Goal: Information Seeking & Learning: Learn about a topic

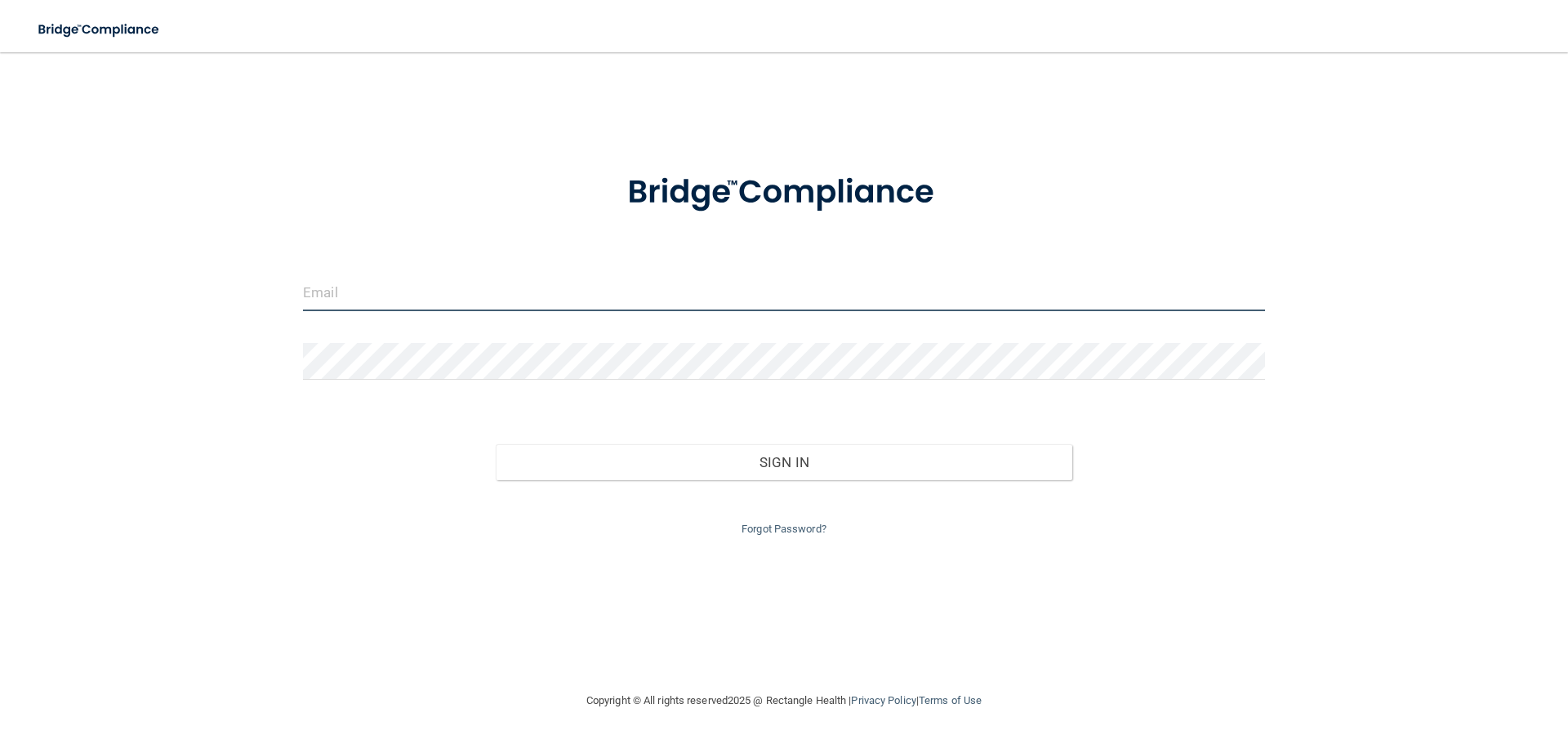
click at [349, 288] on input "email" at bounding box center [784, 292] width 962 height 36
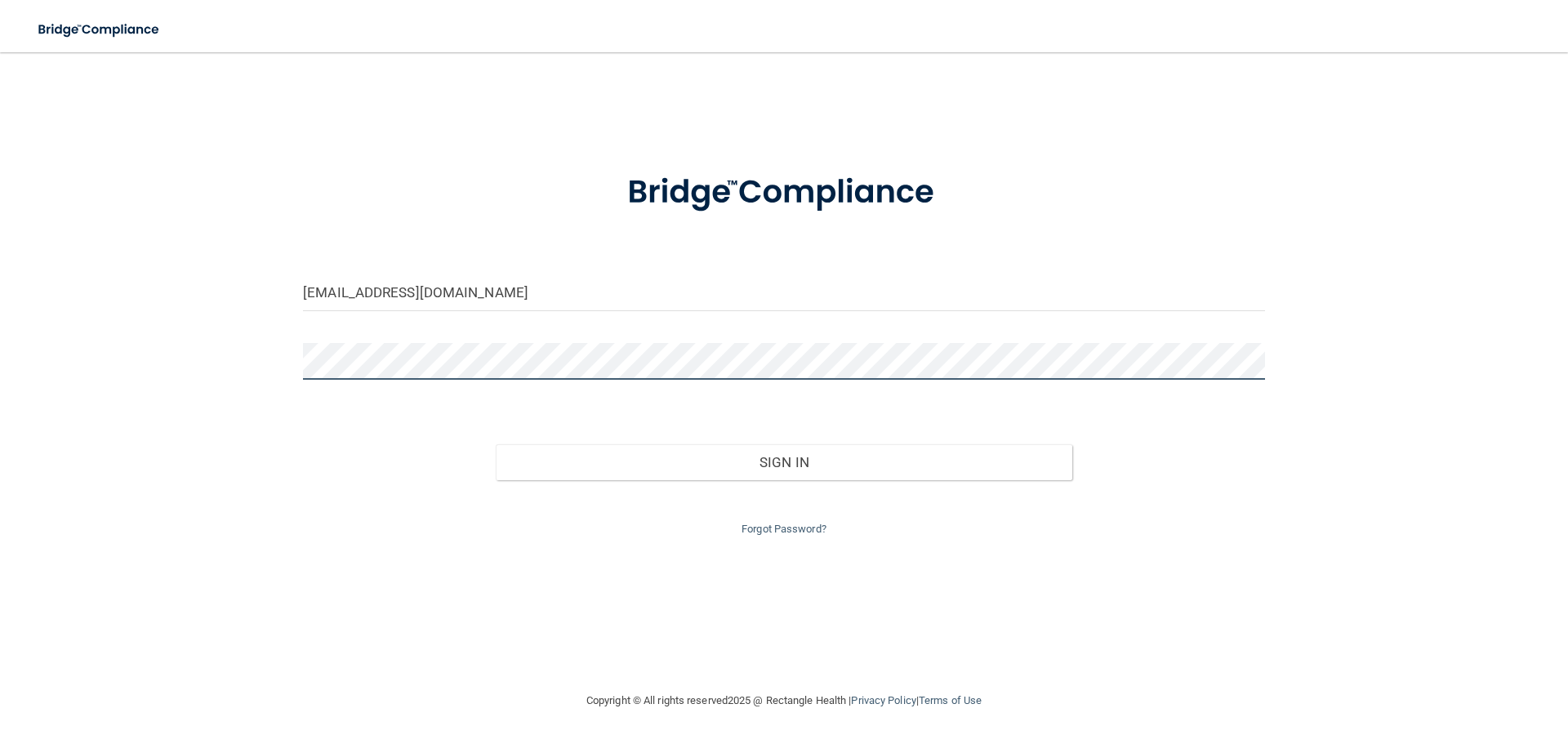
click at [496, 444] on button "Sign In" at bounding box center [784, 462] width 577 height 35
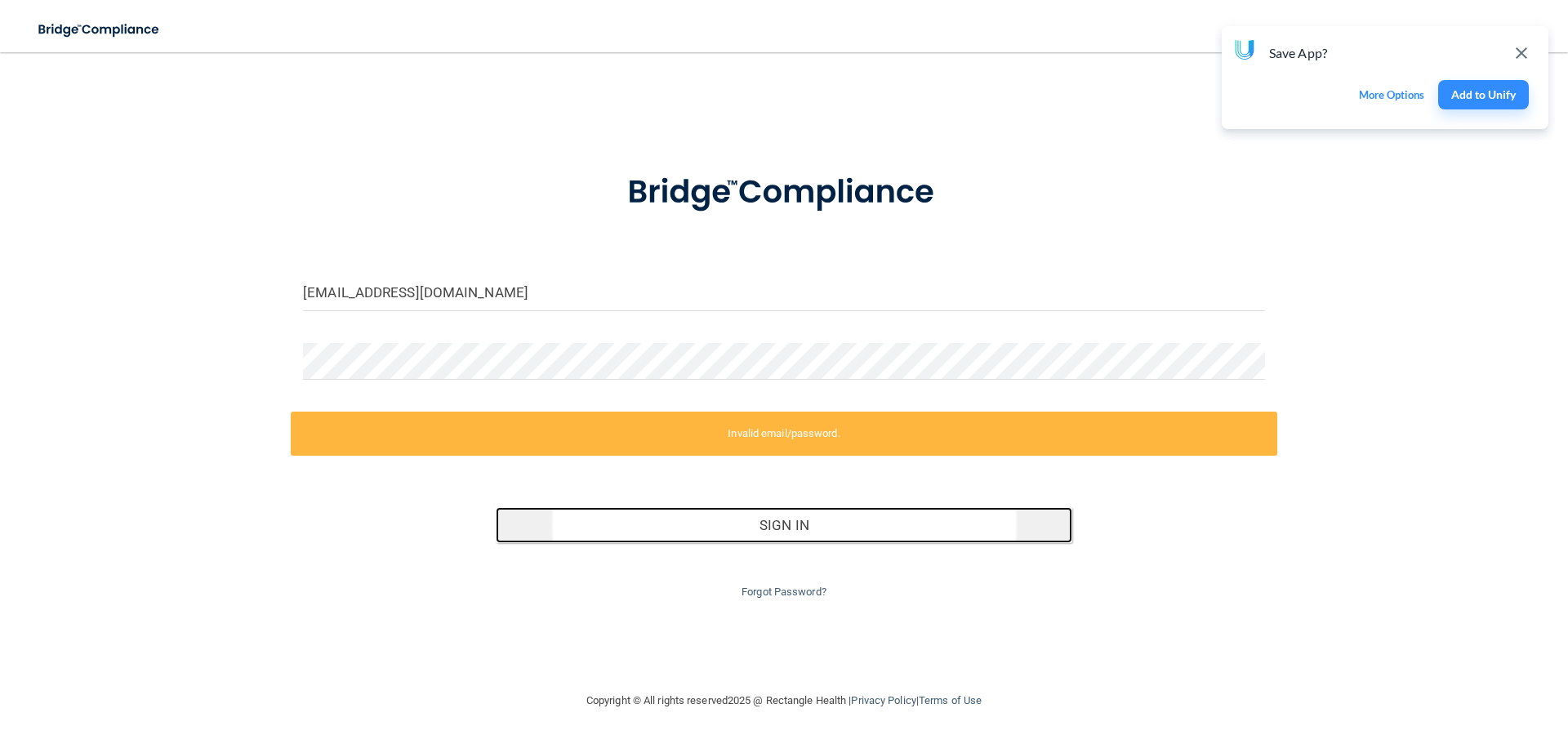
click at [656, 526] on button "Sign In" at bounding box center [784, 525] width 577 height 35
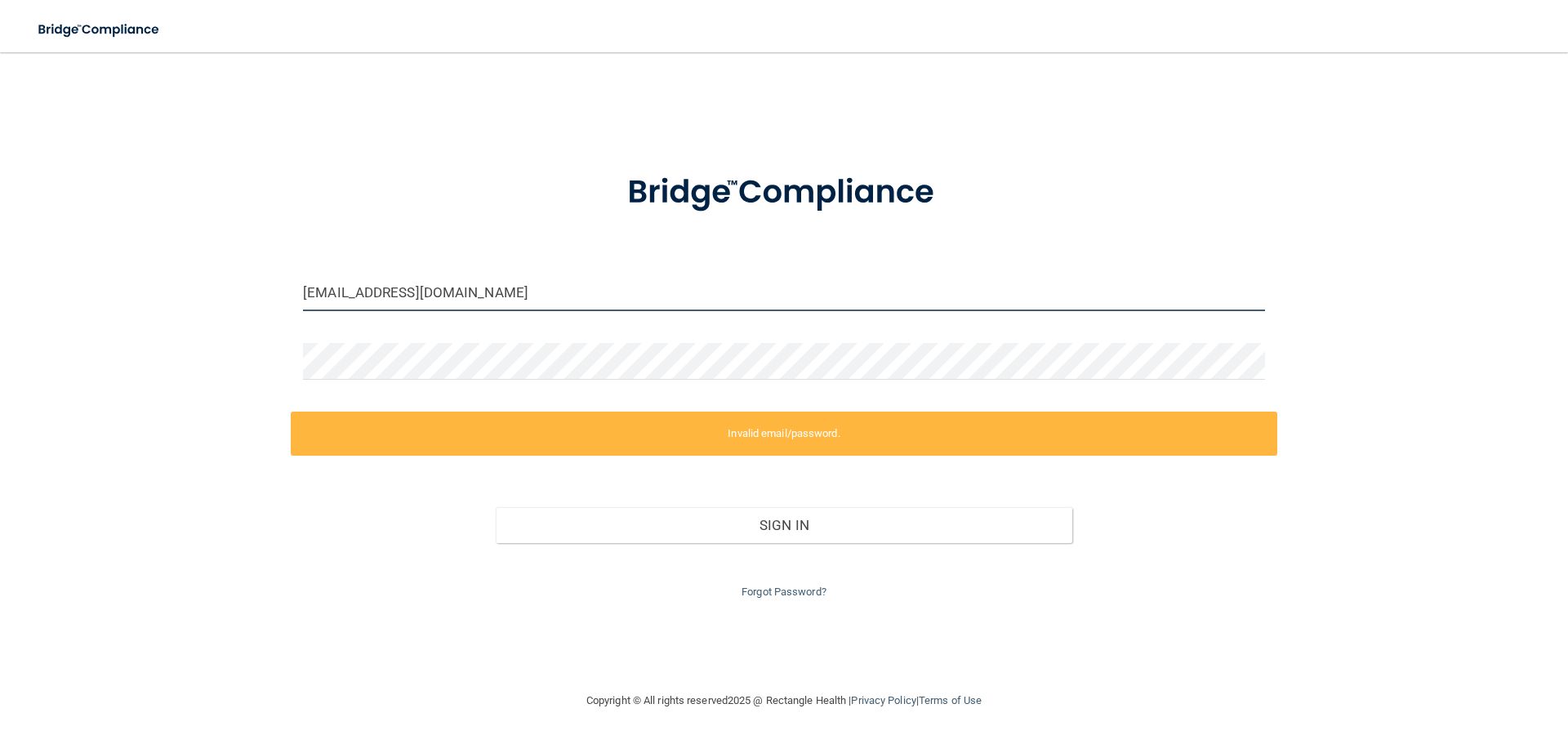
drag, startPoint x: 530, startPoint y: 289, endPoint x: 210, endPoint y: 289, distance: 320.0
click at [197, 264] on div "[EMAIL_ADDRESS][DOMAIN_NAME] Invalid email/password. You don't have permission …" at bounding box center [784, 371] width 1503 height 606
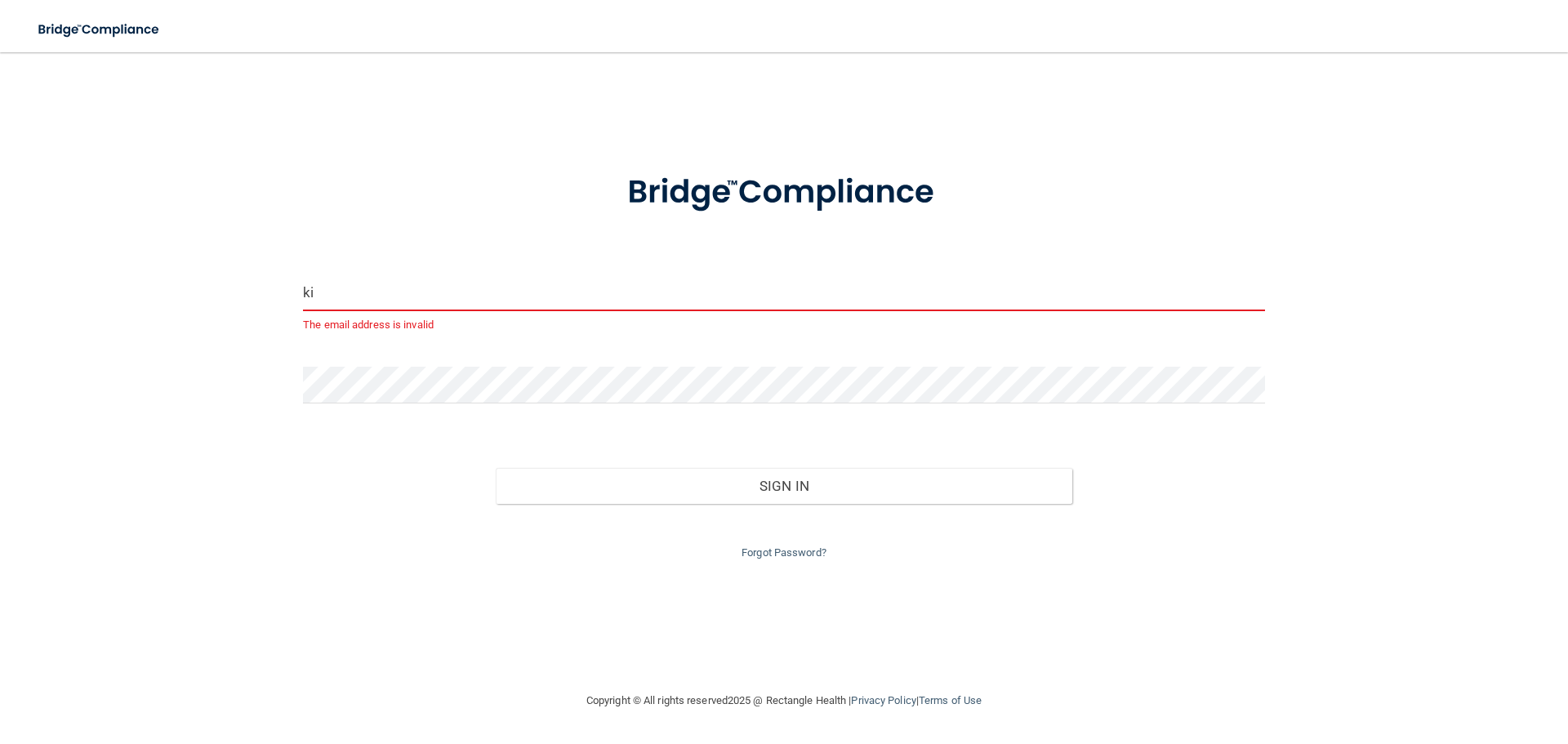
type input "k"
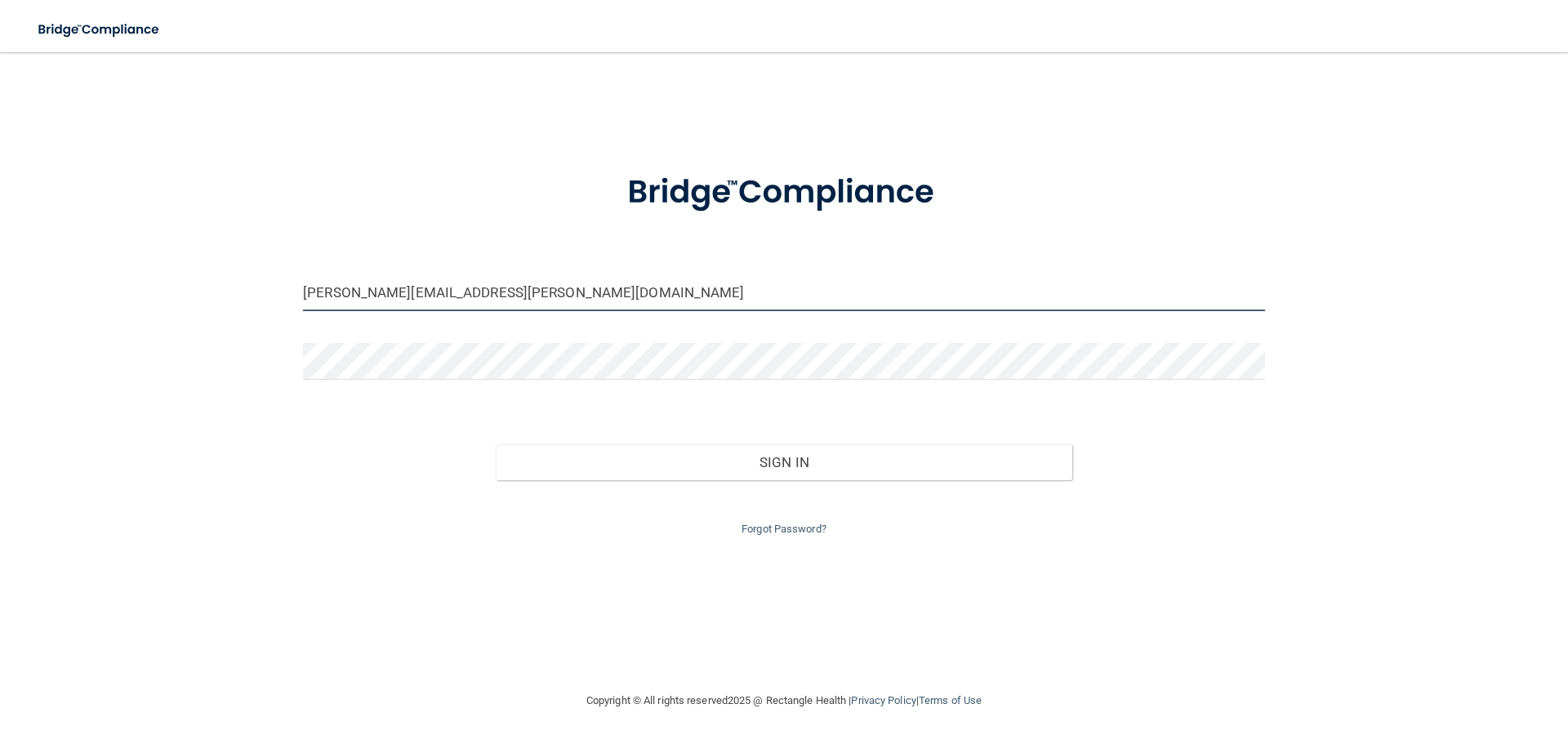
type input "[PERSON_NAME][EMAIL_ADDRESS][PERSON_NAME][DOMAIN_NAME]"
click at [496, 444] on button "Sign In" at bounding box center [784, 462] width 577 height 35
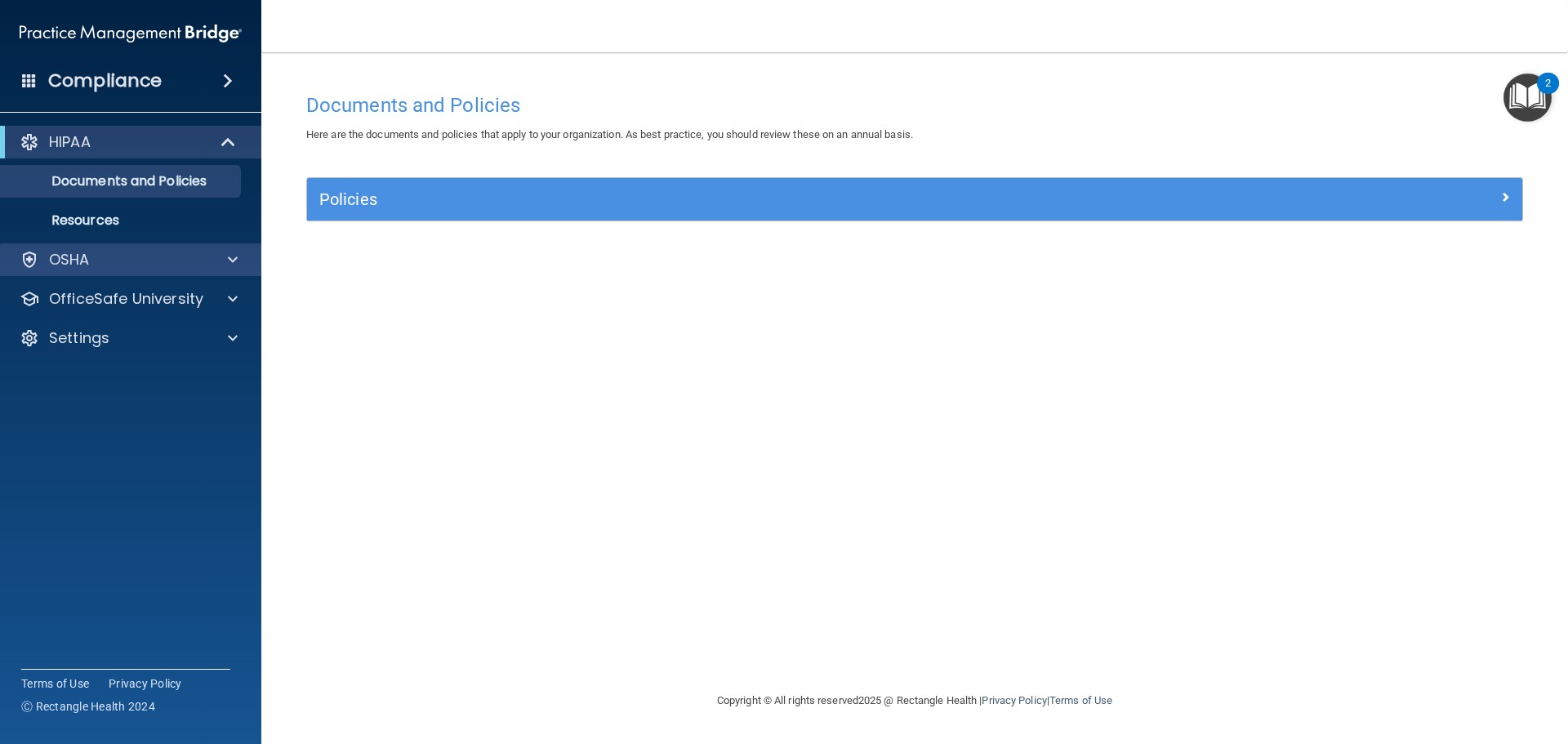
click at [121, 246] on div "OSHA" at bounding box center [131, 260] width 262 height 33
click at [83, 186] on p "Documents and Policies" at bounding box center [121, 180] width 223 height 16
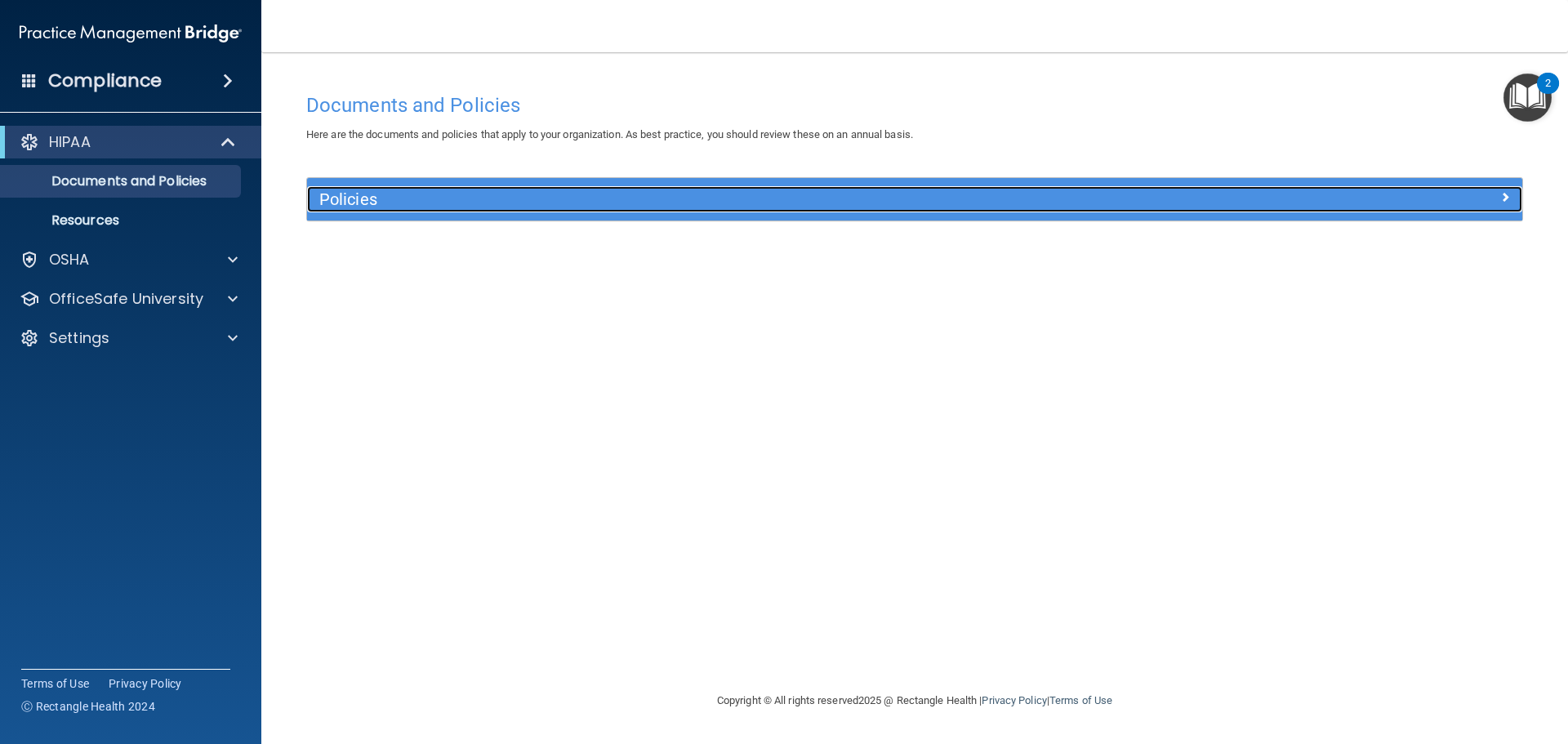
click at [584, 199] on h5 "Policies" at bounding box center [763, 199] width 887 height 18
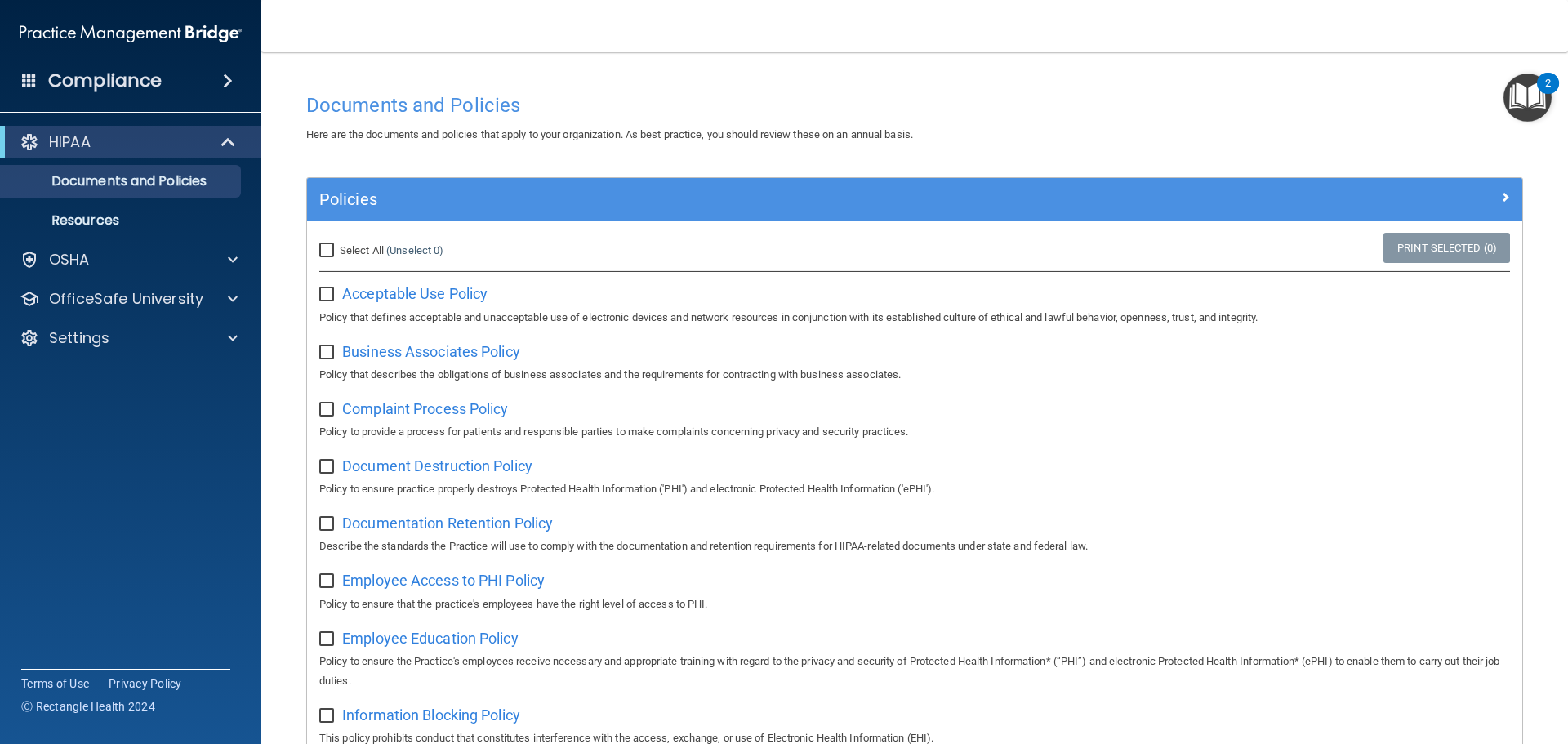
click at [323, 297] on input "checkbox" at bounding box center [329, 295] width 19 height 13
checkbox input "true"
click at [1468, 242] on link "Print Selected (1)" at bounding box center [1447, 247] width 127 height 30
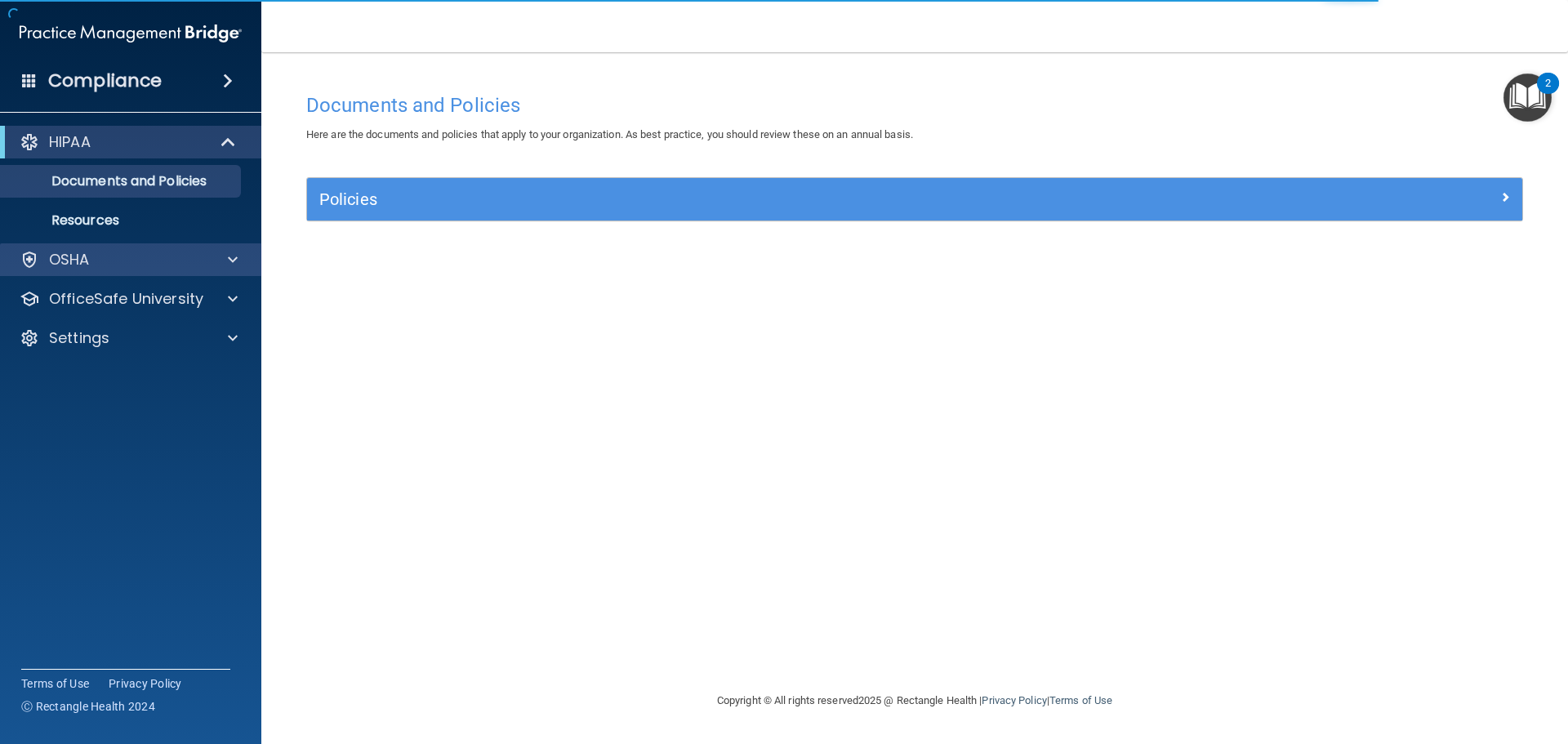
click at [212, 270] on div "OSHA" at bounding box center [131, 260] width 262 height 33
click at [212, 271] on div "OSHA" at bounding box center [131, 260] width 262 height 33
click at [229, 271] on div "OSHA" at bounding box center [131, 260] width 262 height 33
click at [231, 270] on div "OSHA" at bounding box center [131, 260] width 262 height 33
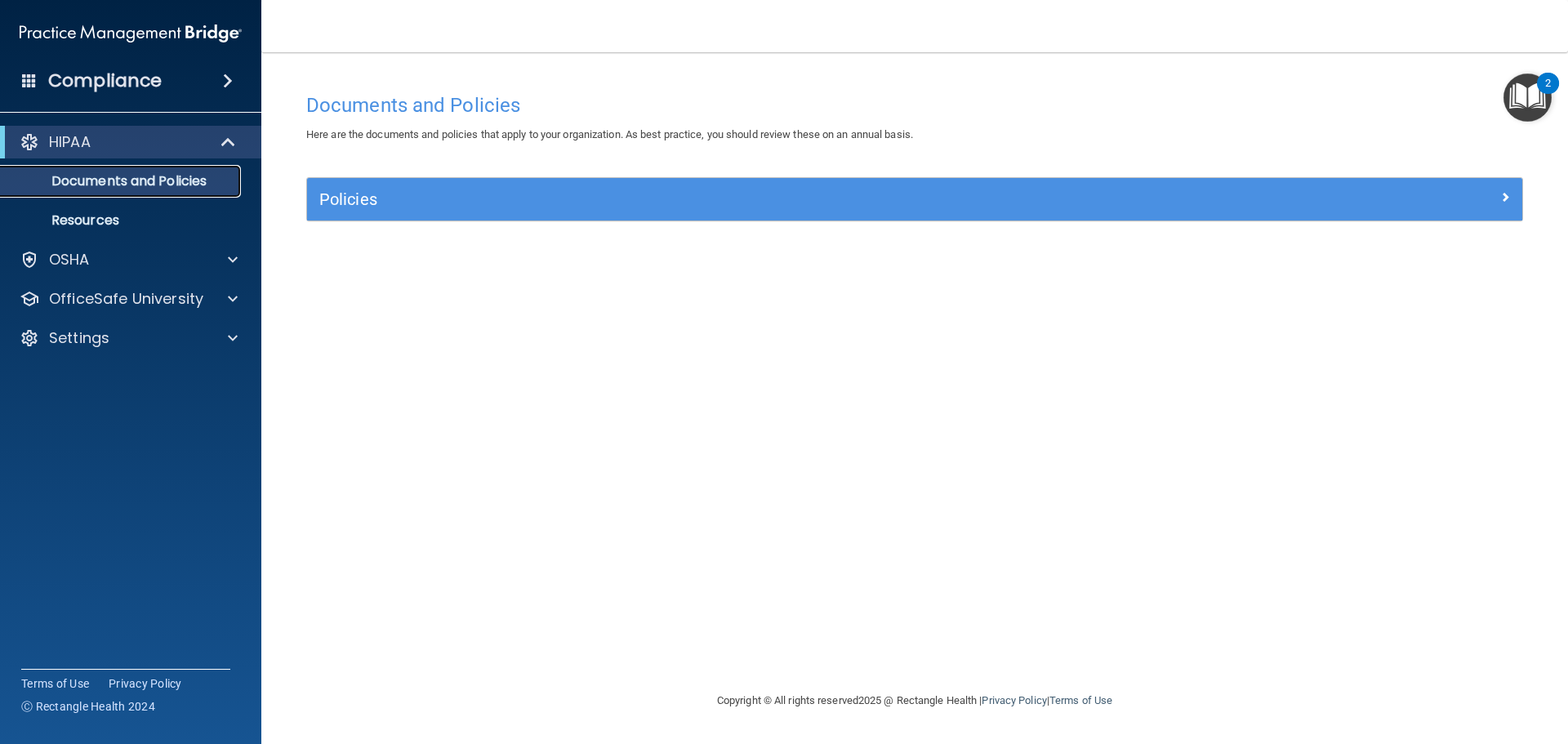
click at [221, 185] on p "Documents and Policies" at bounding box center [121, 180] width 223 height 16
click at [611, 229] on div "Policies Select All (Unselect 0) Unselect All Print Selected (0) Acceptable Use…" at bounding box center [914, 208] width 1241 height 63
click at [609, 218] on div "Policies" at bounding box center [914, 199] width 1215 height 42
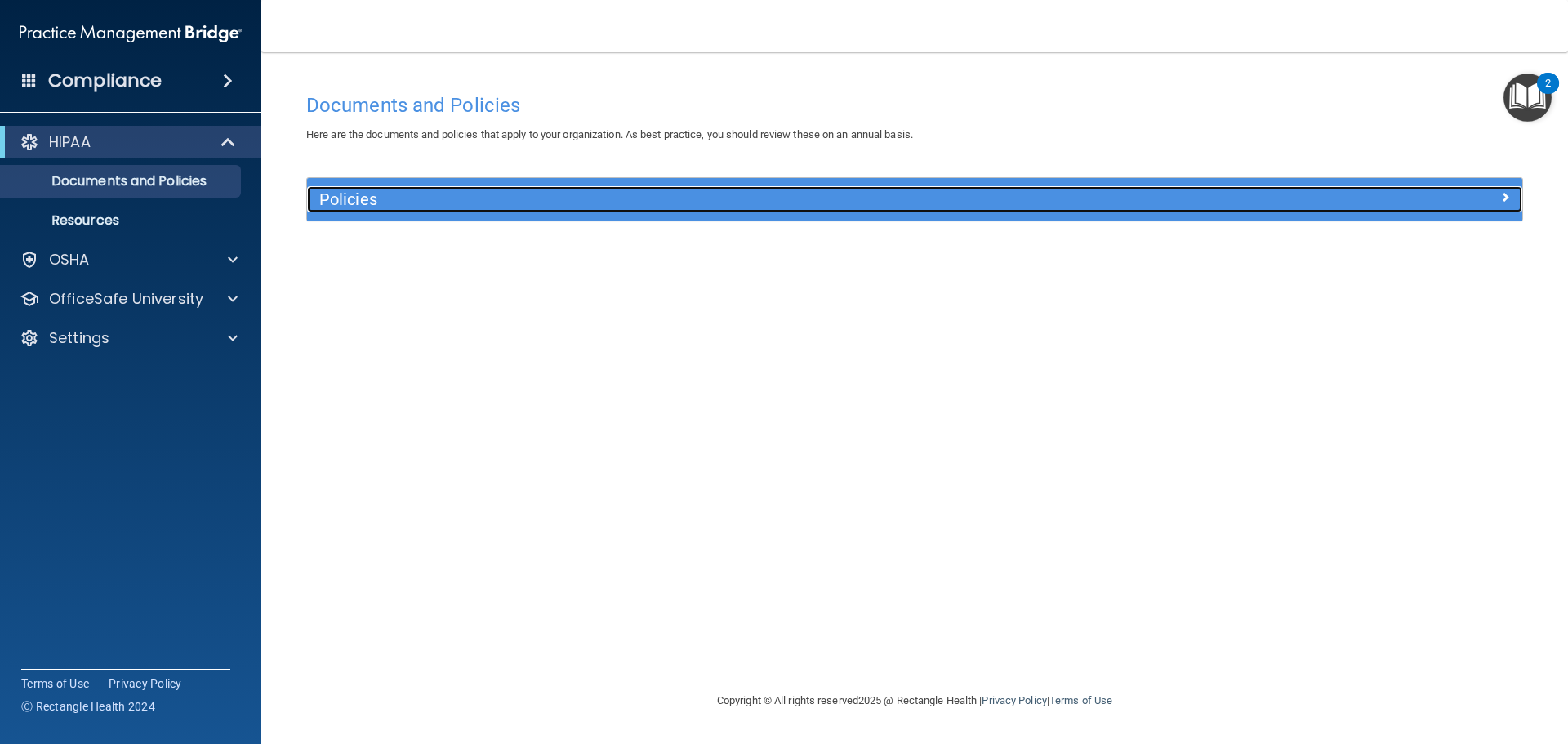
click at [1502, 196] on span at bounding box center [1505, 196] width 9 height 20
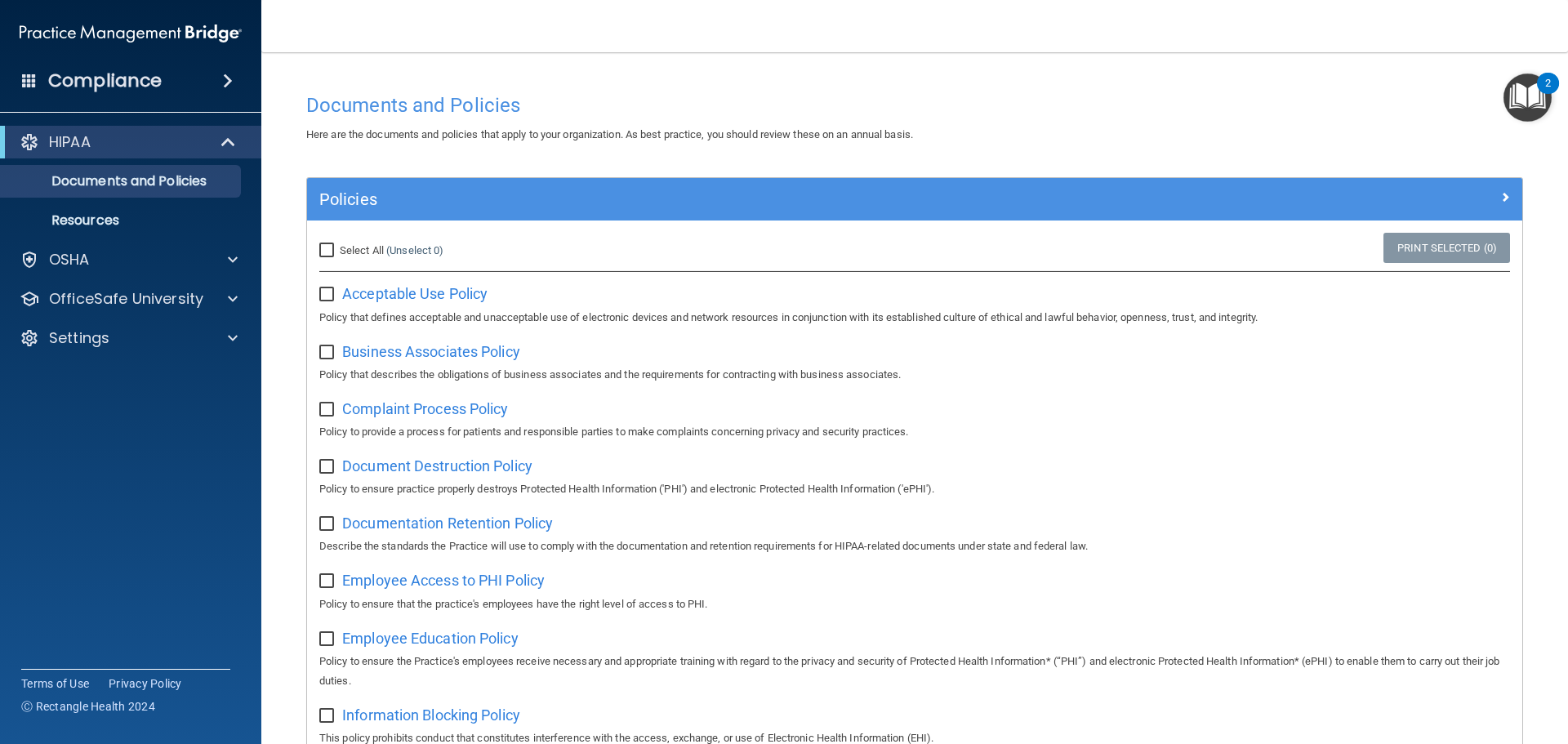
click at [342, 249] on label "Select All (Unselect 0) Unselect All" at bounding box center [381, 250] width 124 height 20
click at [338, 249] on input "Select All (Unselect 0) Unselect All" at bounding box center [329, 250] width 19 height 13
checkbox input "true"
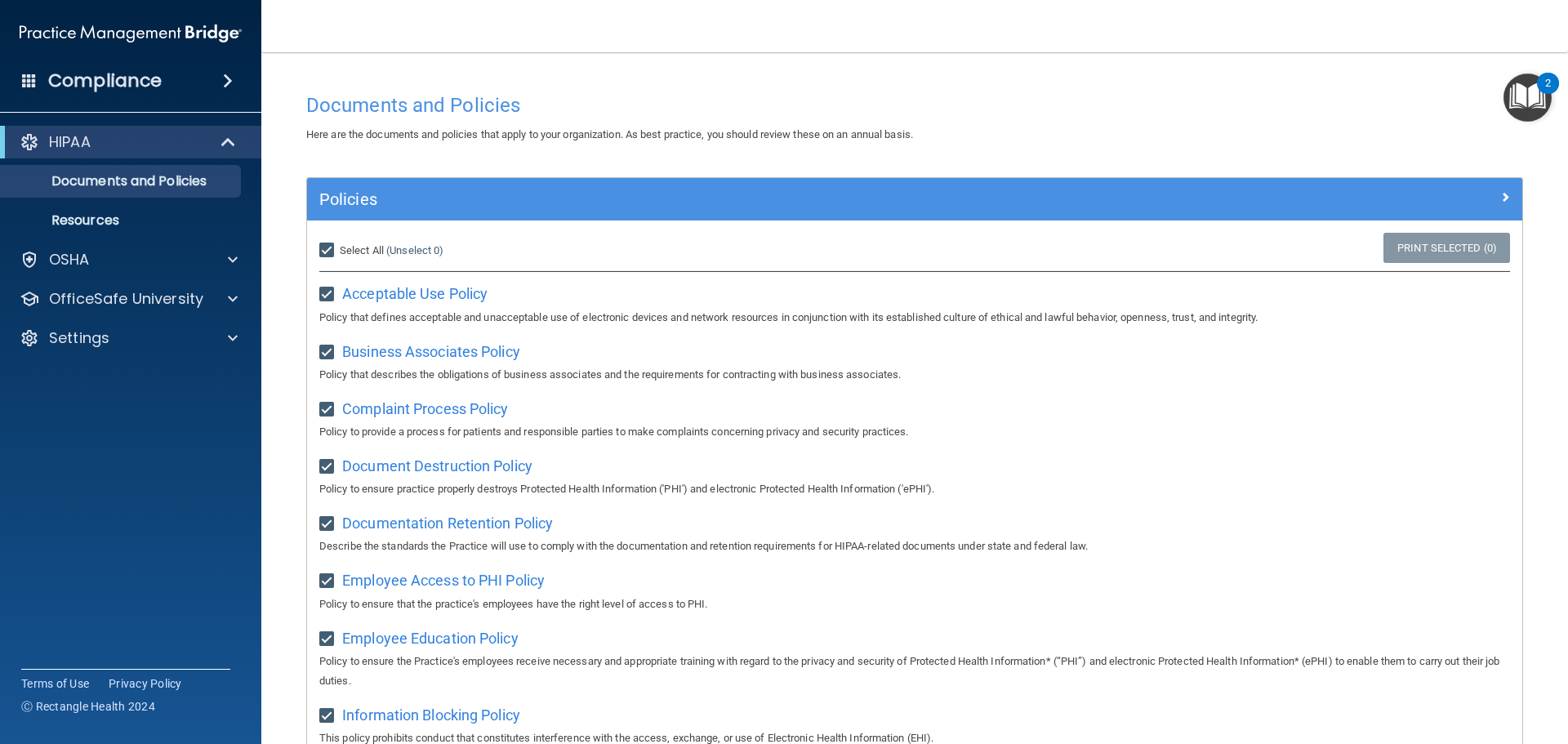
checkbox input "true"
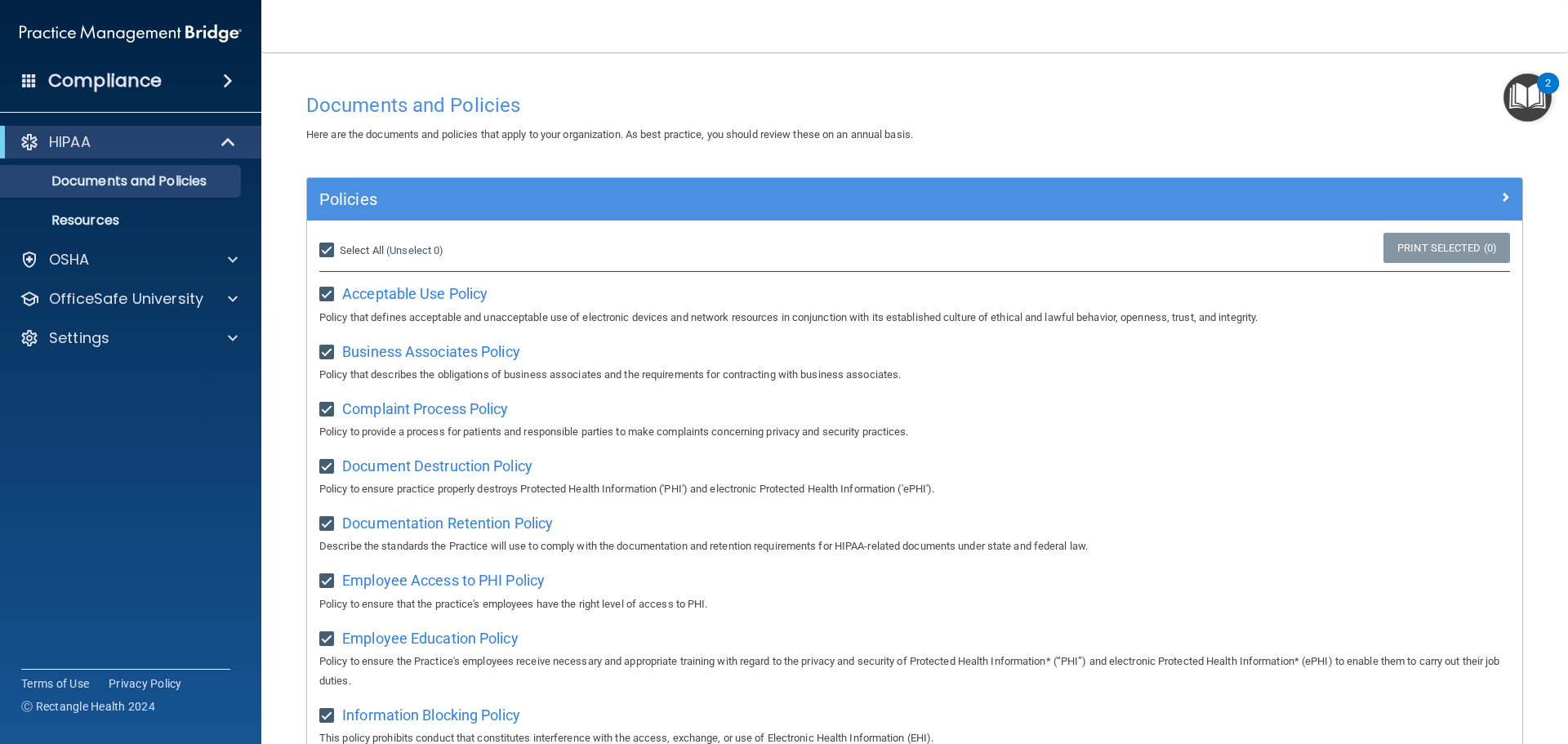
checkbox input "true"
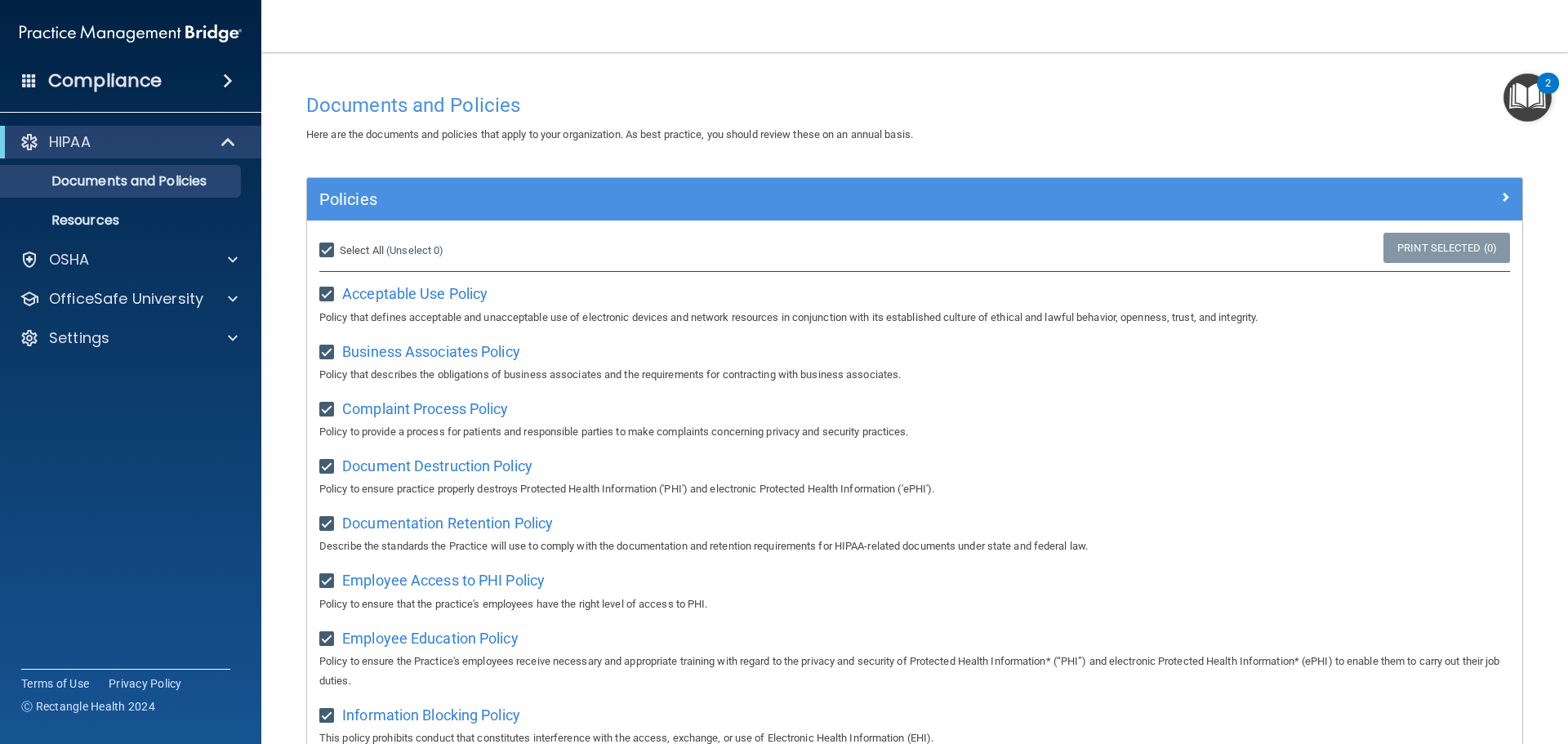
checkbox input "true"
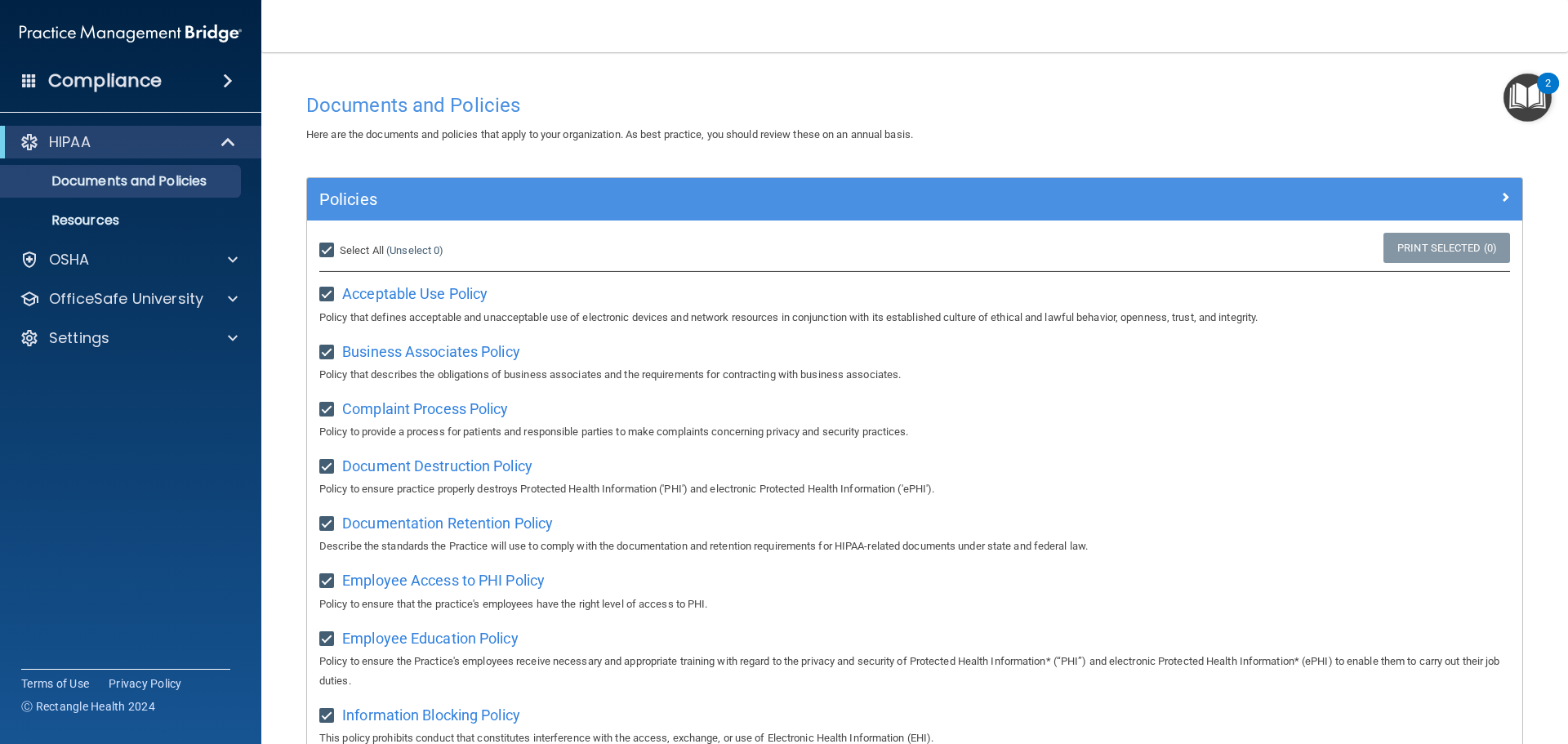
checkbox input "true"
click at [227, 250] on div at bounding box center [231, 260] width 41 height 20
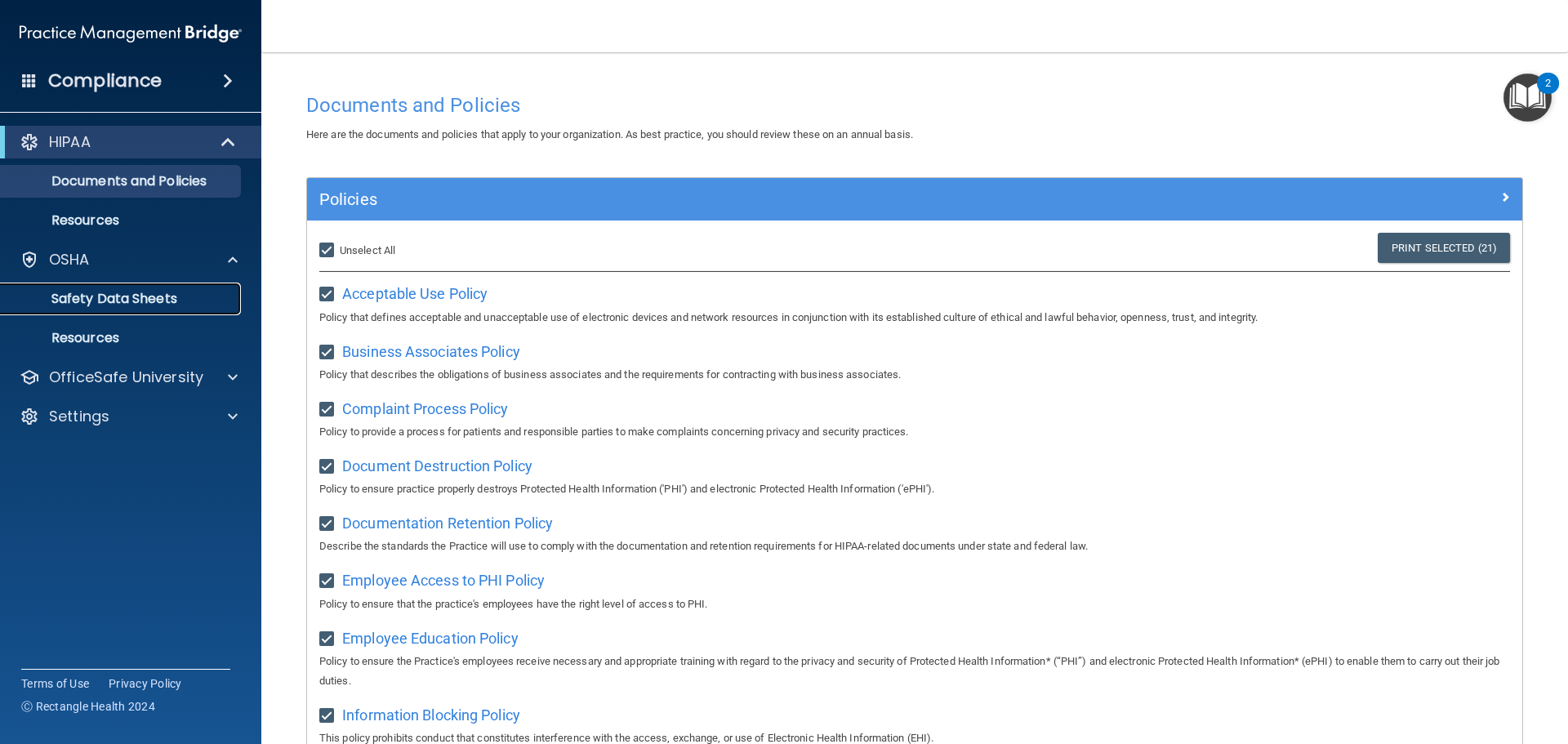
click at [219, 284] on link "Safety Data Sheets" at bounding box center [112, 299] width 257 height 33
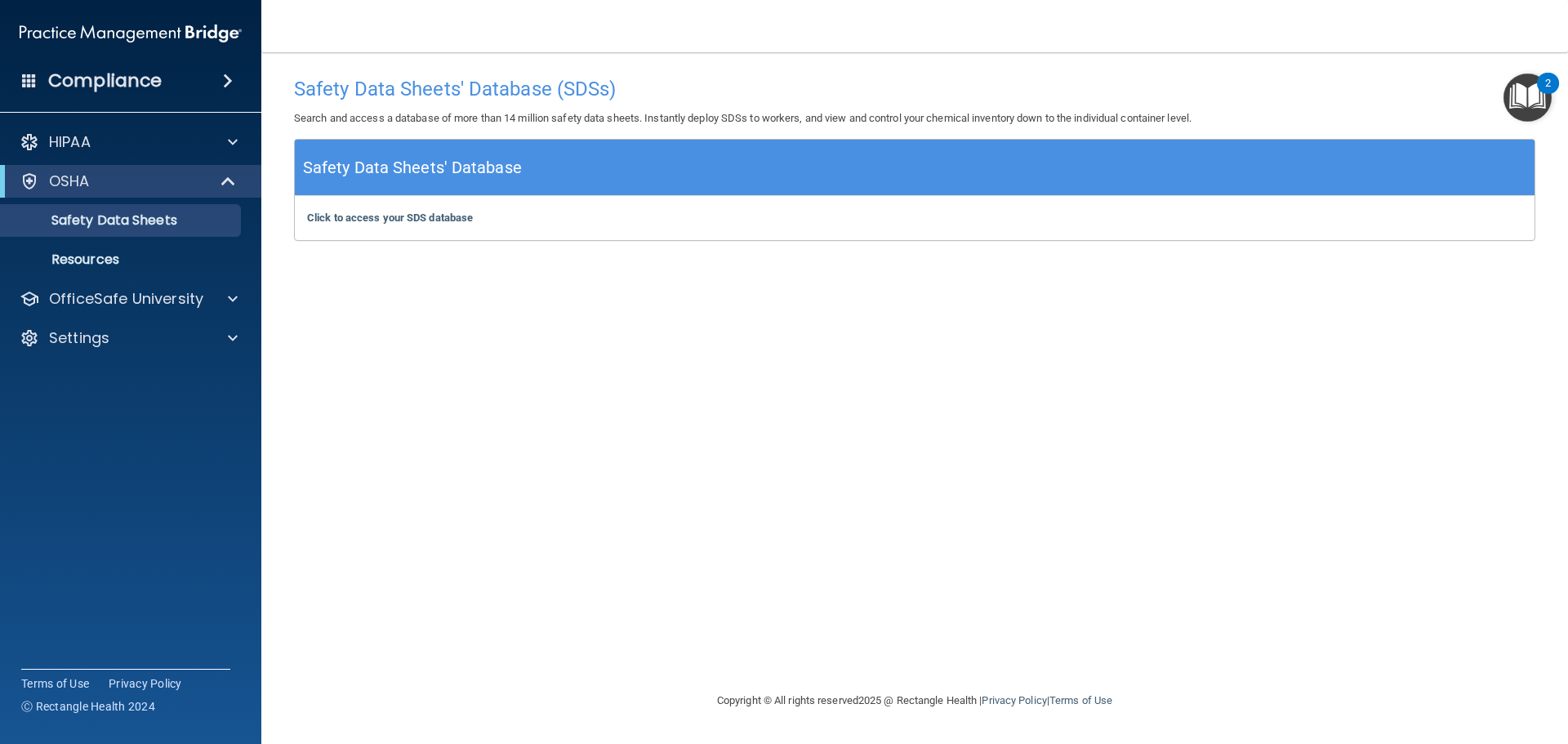
click at [444, 225] on div "Click to access your SDS database Click to access your SDS database" at bounding box center [915, 218] width 1240 height 44
click at [450, 221] on b "Click to access your SDS database" at bounding box center [390, 218] width 166 height 12
click at [159, 300] on p "OfficeSafe University" at bounding box center [125, 299] width 154 height 20
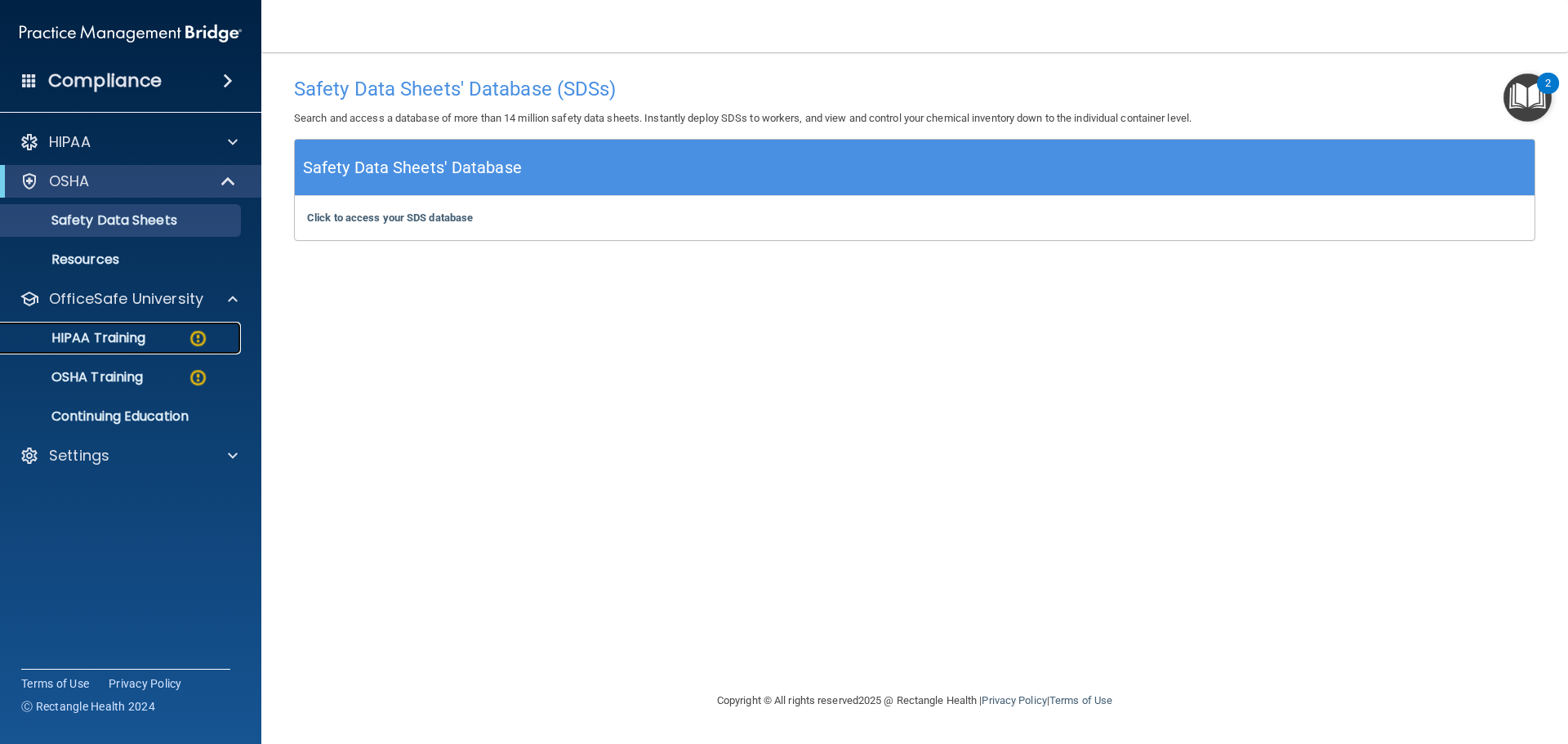
click at [166, 330] on div "HIPAA Training" at bounding box center [121, 337] width 223 height 16
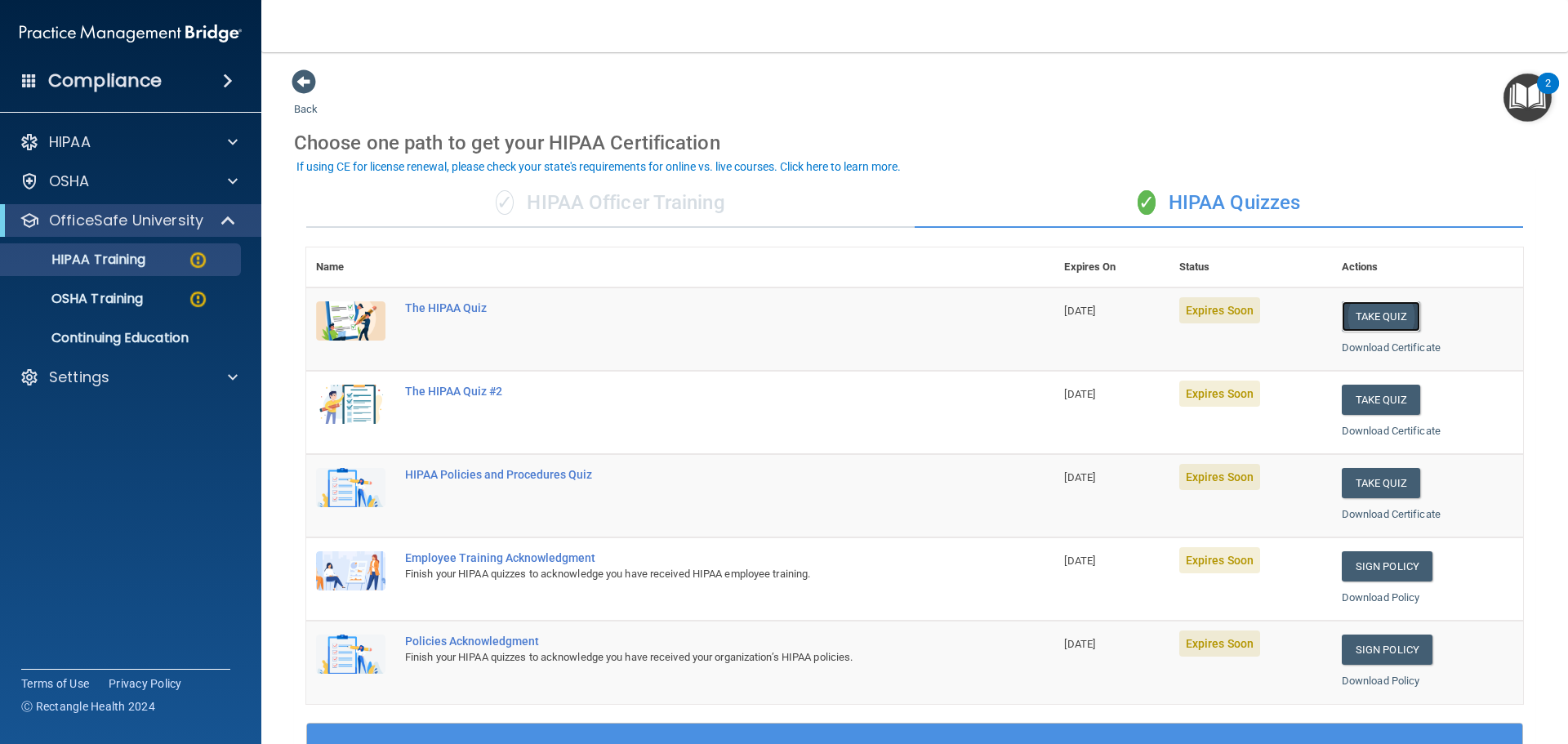
click at [1392, 308] on button "Take Quiz" at bounding box center [1381, 316] width 78 height 30
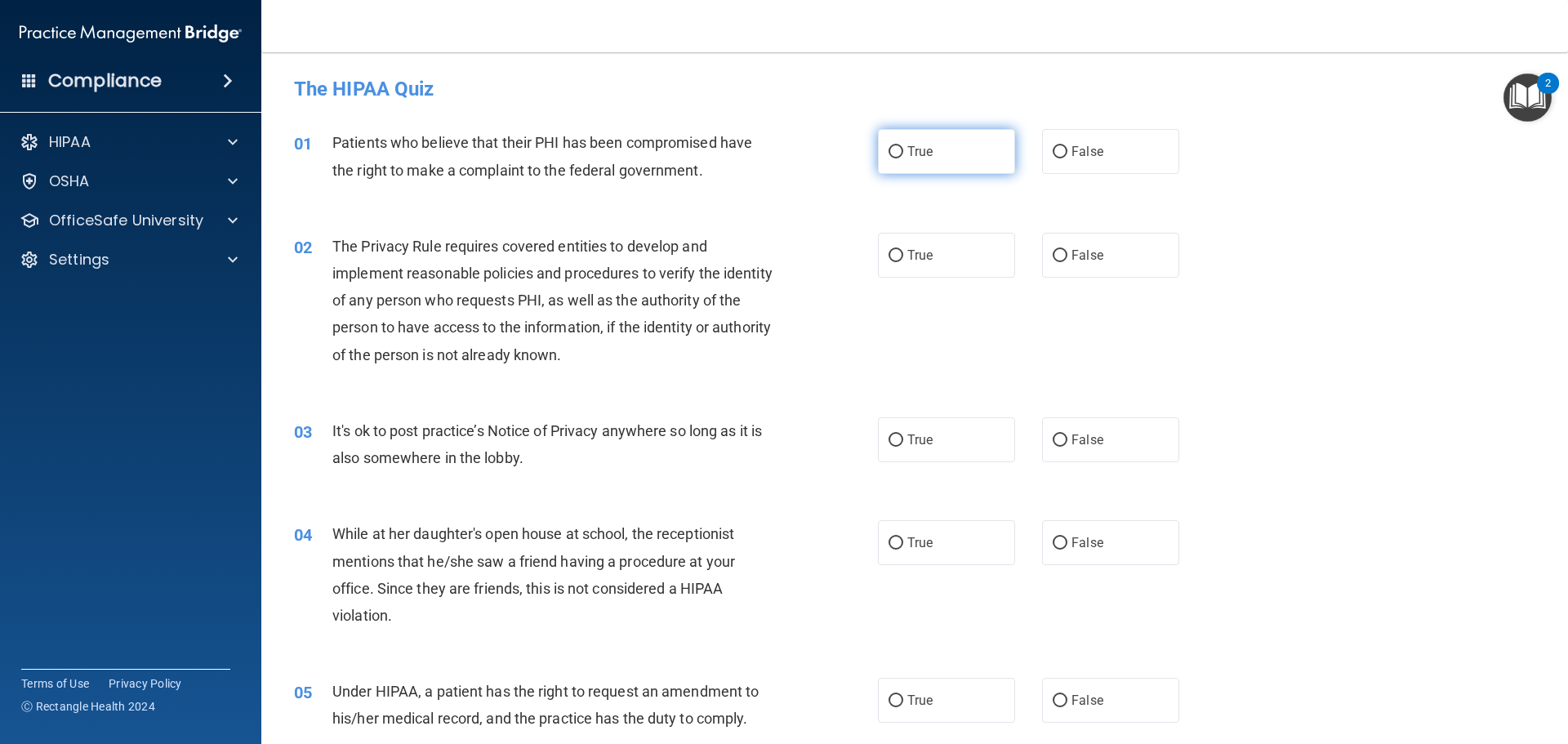
click at [889, 153] on input "True" at bounding box center [896, 152] width 15 height 12
radio input "true"
click at [893, 257] on input "True" at bounding box center [896, 256] width 15 height 12
radio input "true"
click at [1052, 442] on input "False" at bounding box center [1060, 440] width 15 height 12
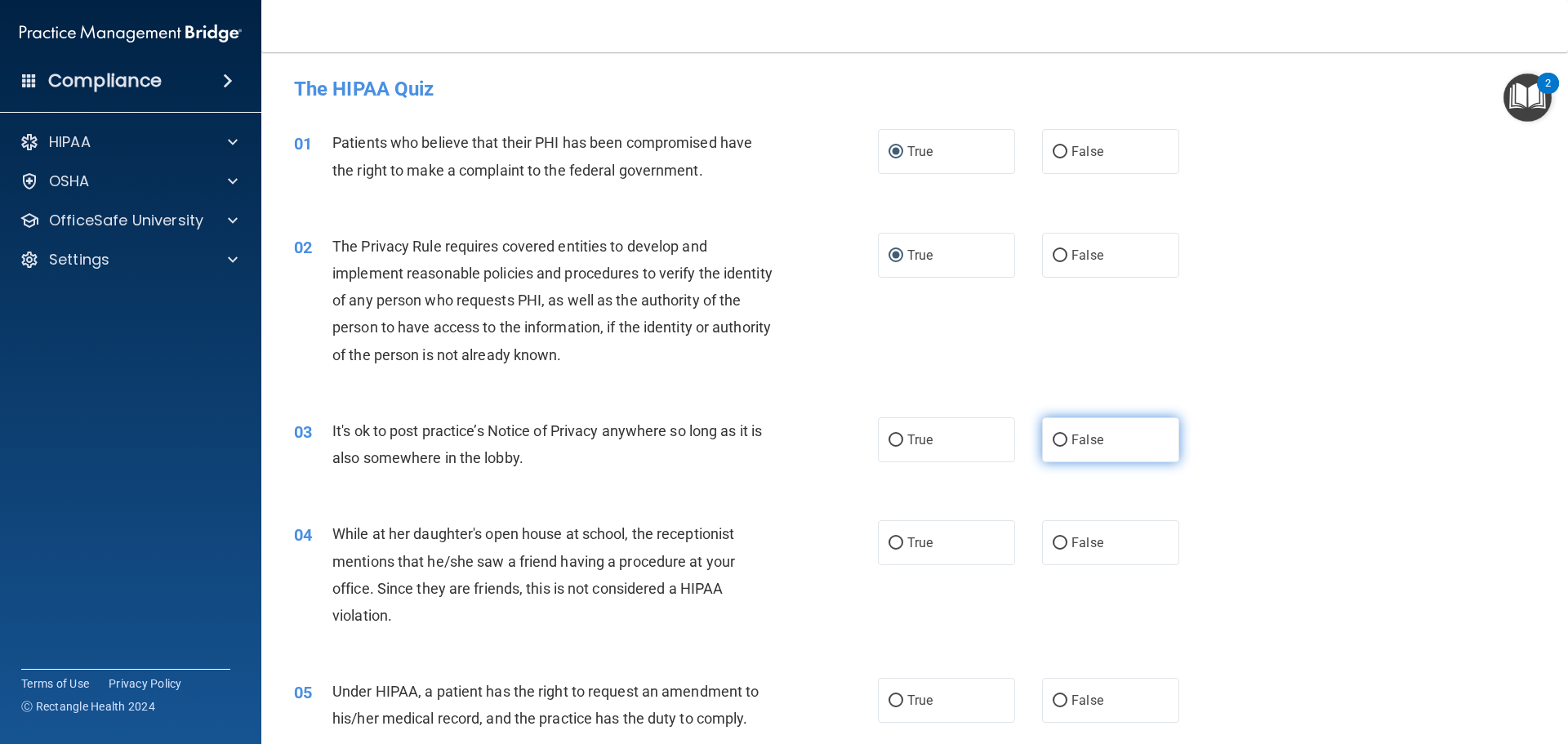
radio input "true"
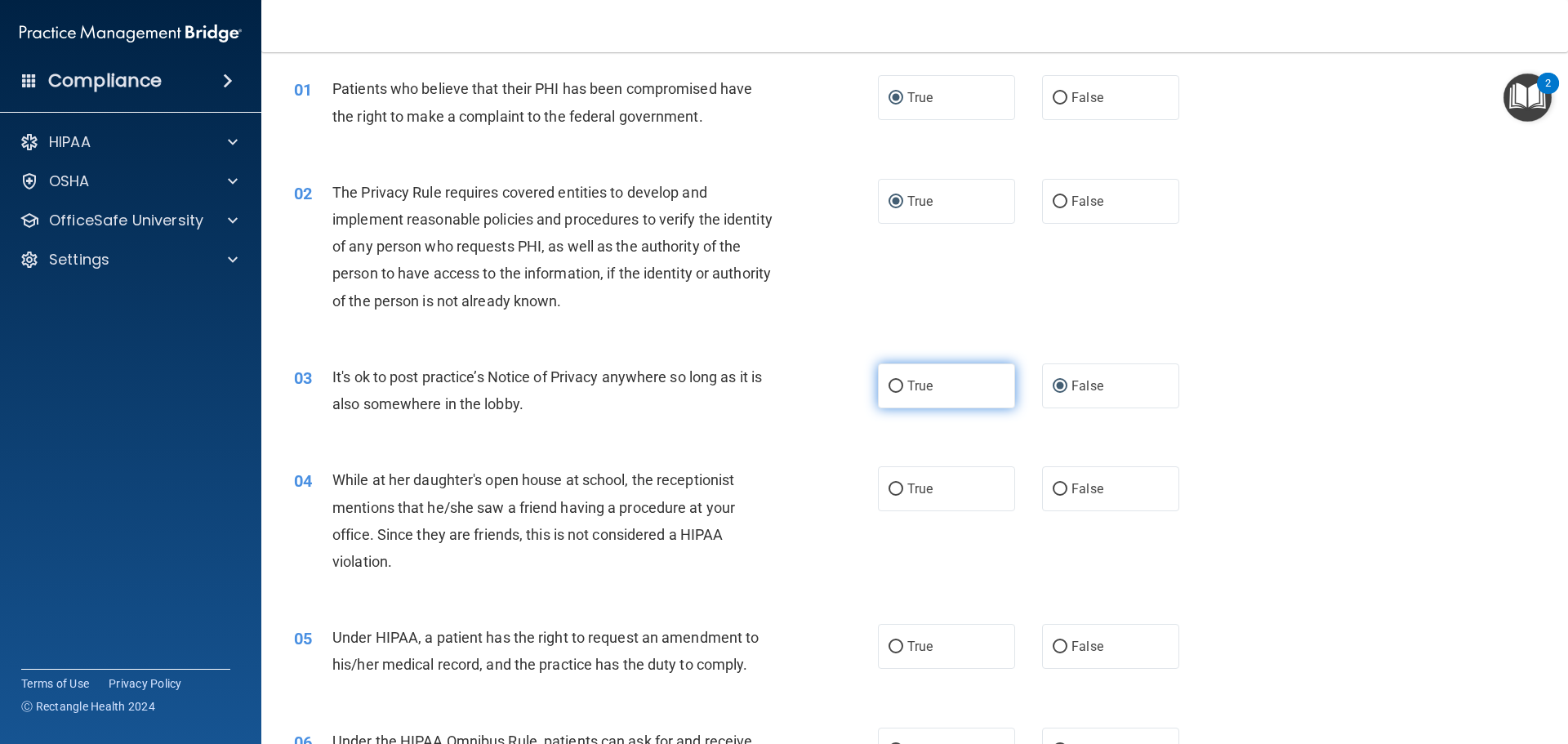
scroll to position [245, 0]
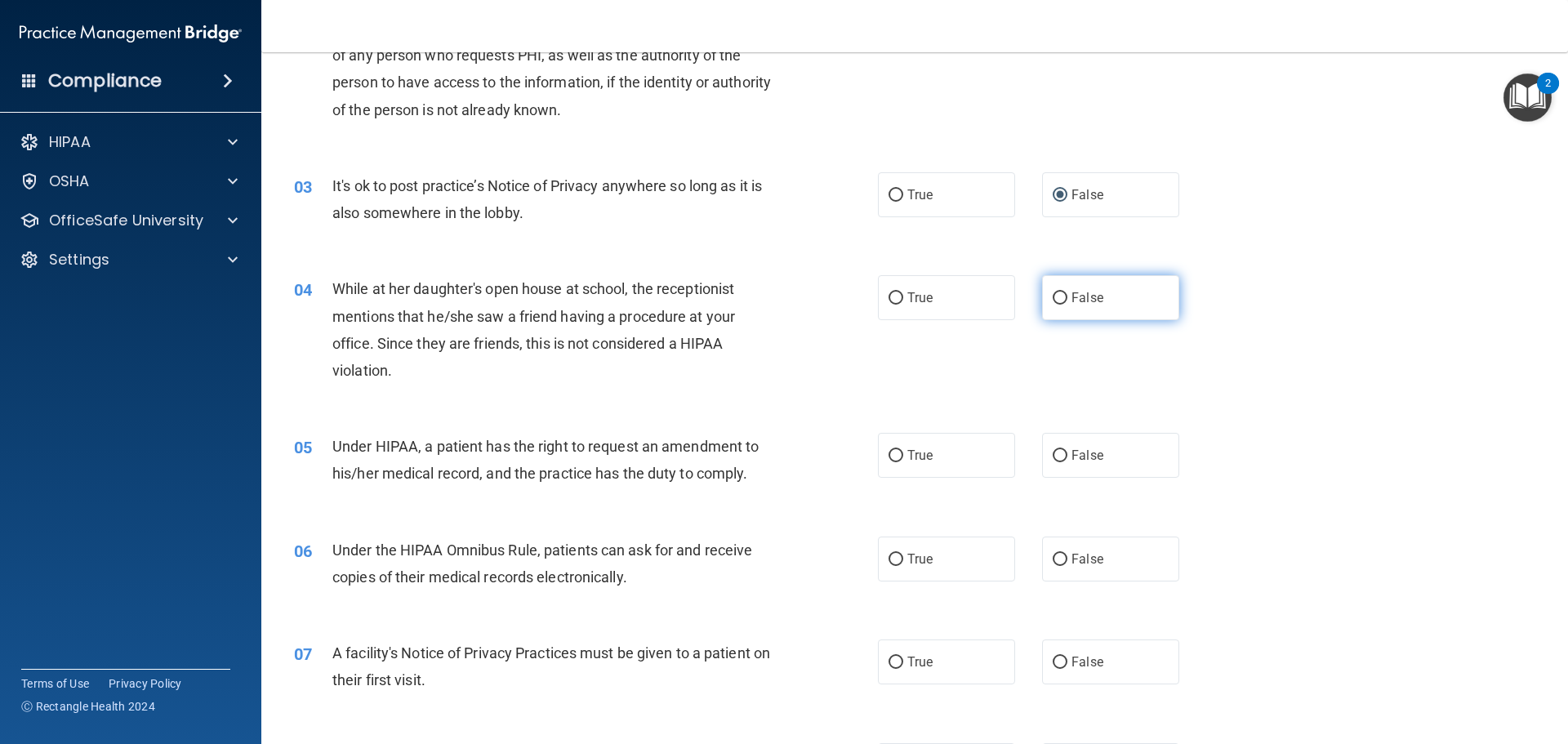
click at [1052, 303] on input "False" at bounding box center [1060, 298] width 15 height 12
radio input "true"
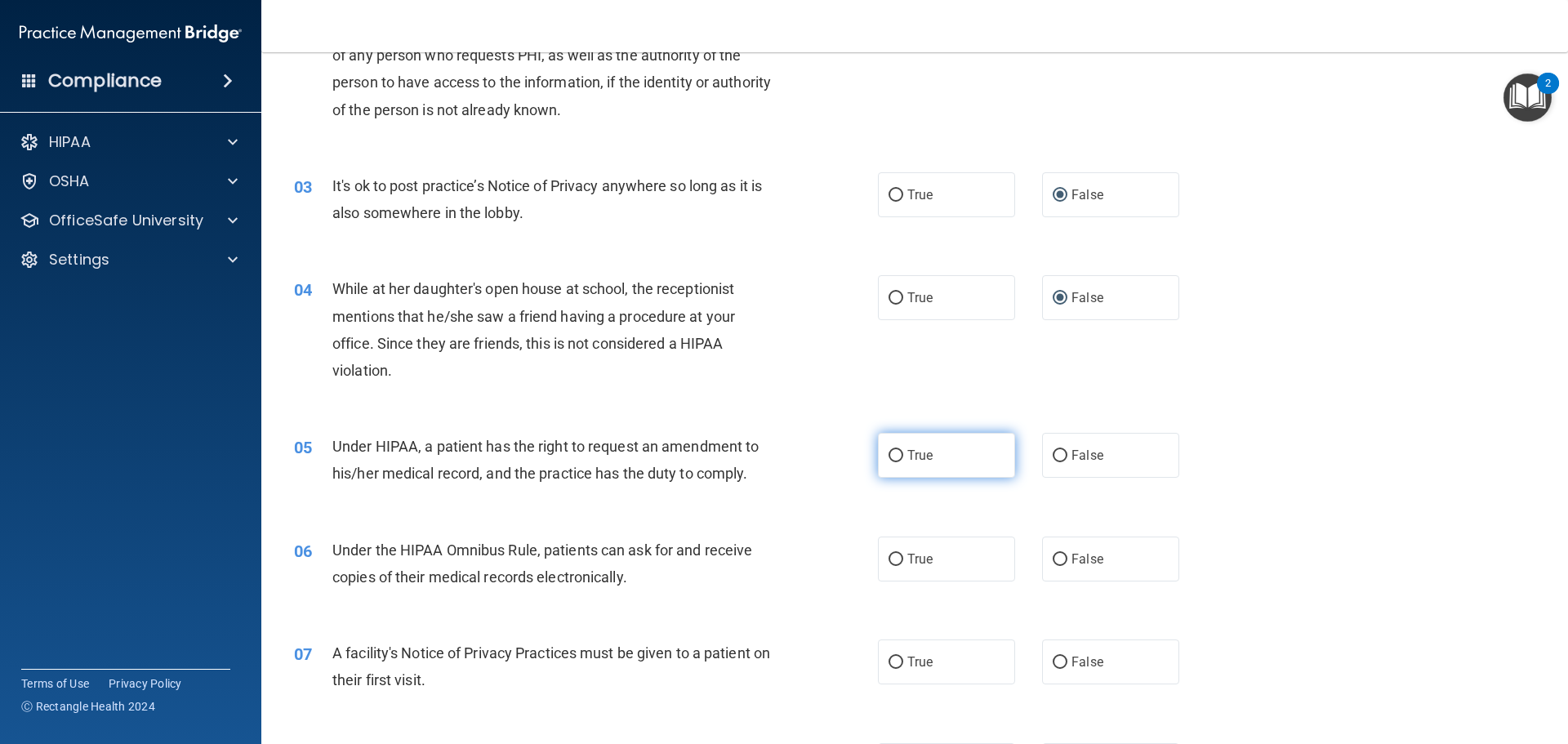
click at [888, 458] on input "True" at bounding box center [896, 456] width 15 height 12
radio input "true"
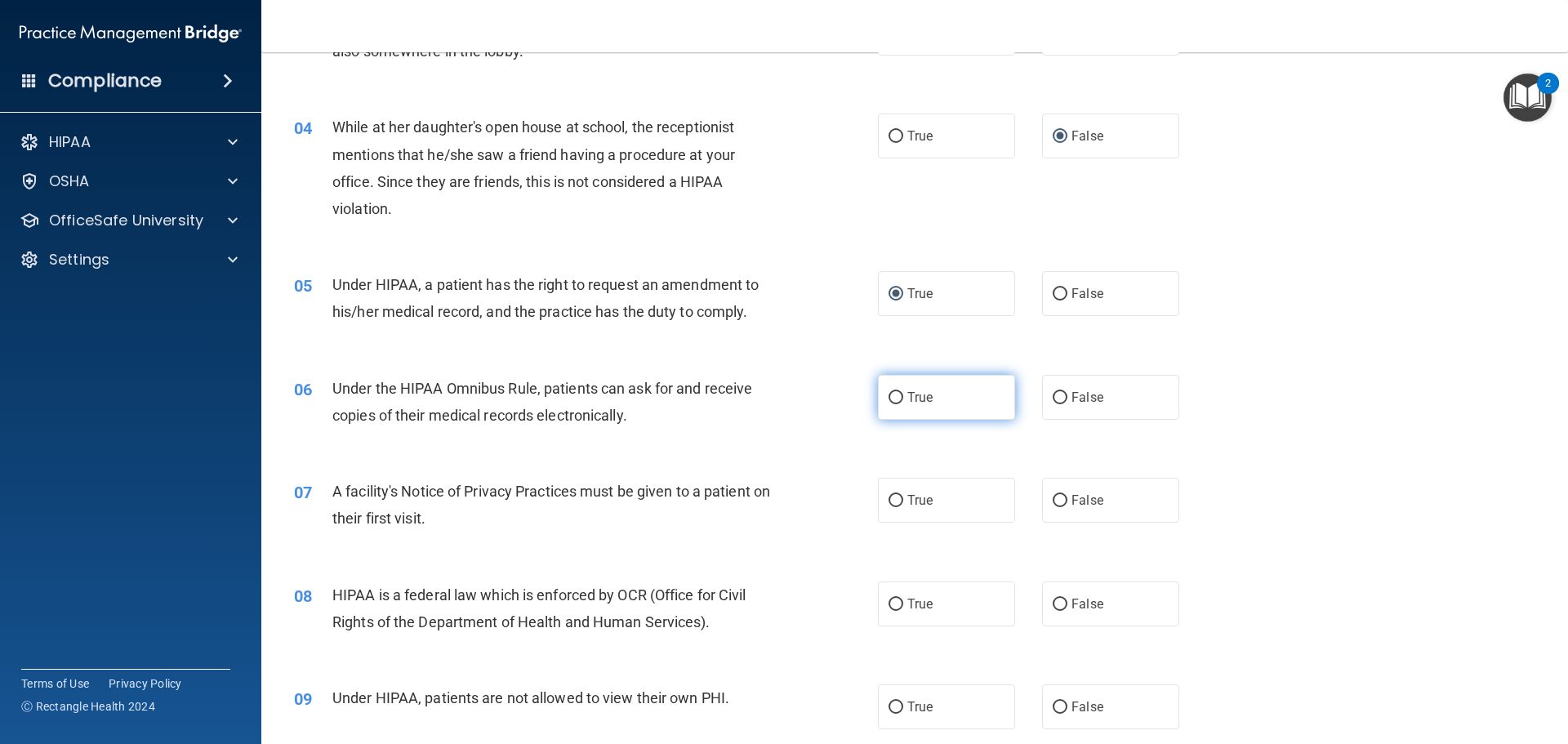
scroll to position [408, 0]
click at [888, 401] on input "True" at bounding box center [896, 396] width 15 height 12
radio input "true"
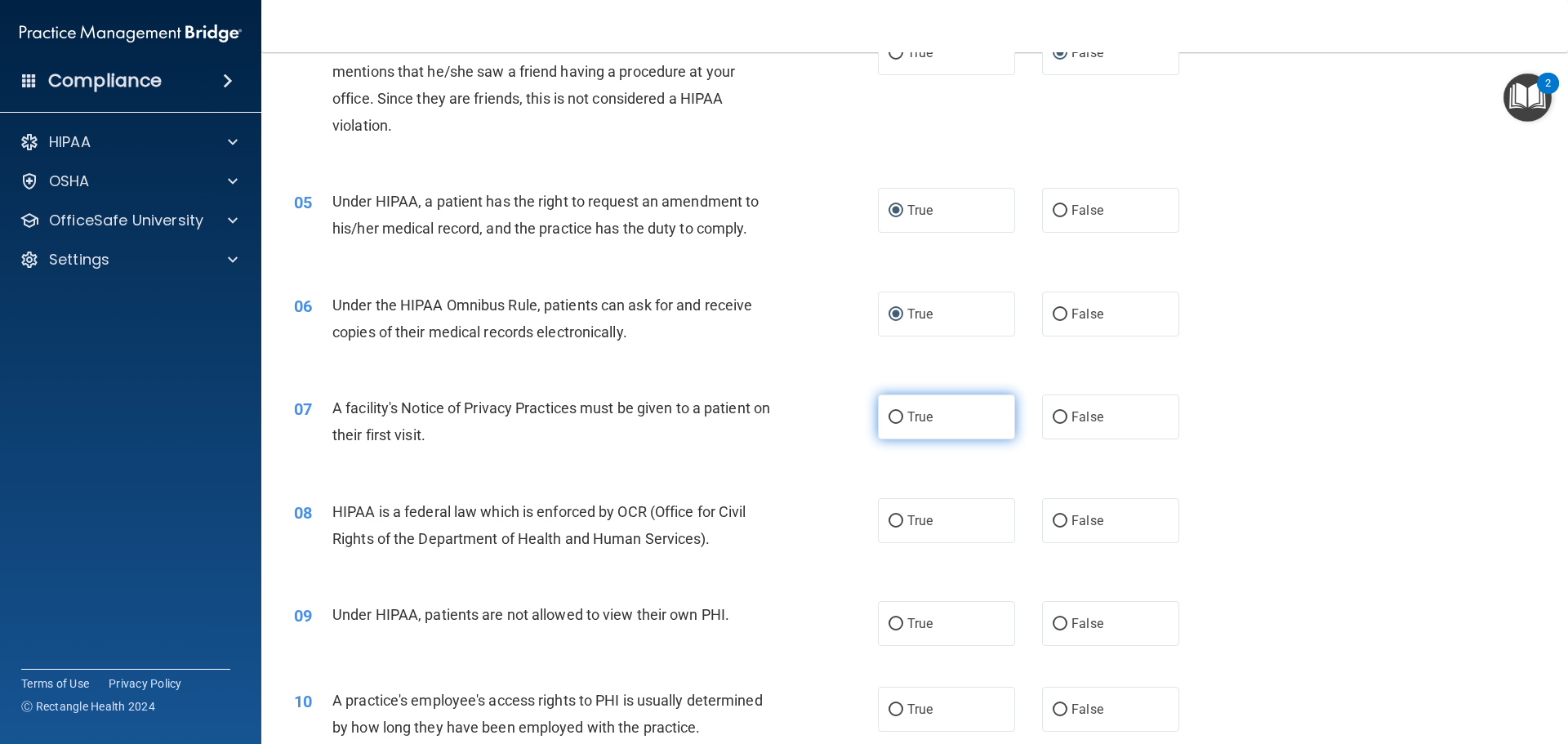
click at [888, 423] on input "True" at bounding box center [896, 417] width 15 height 12
radio input "true"
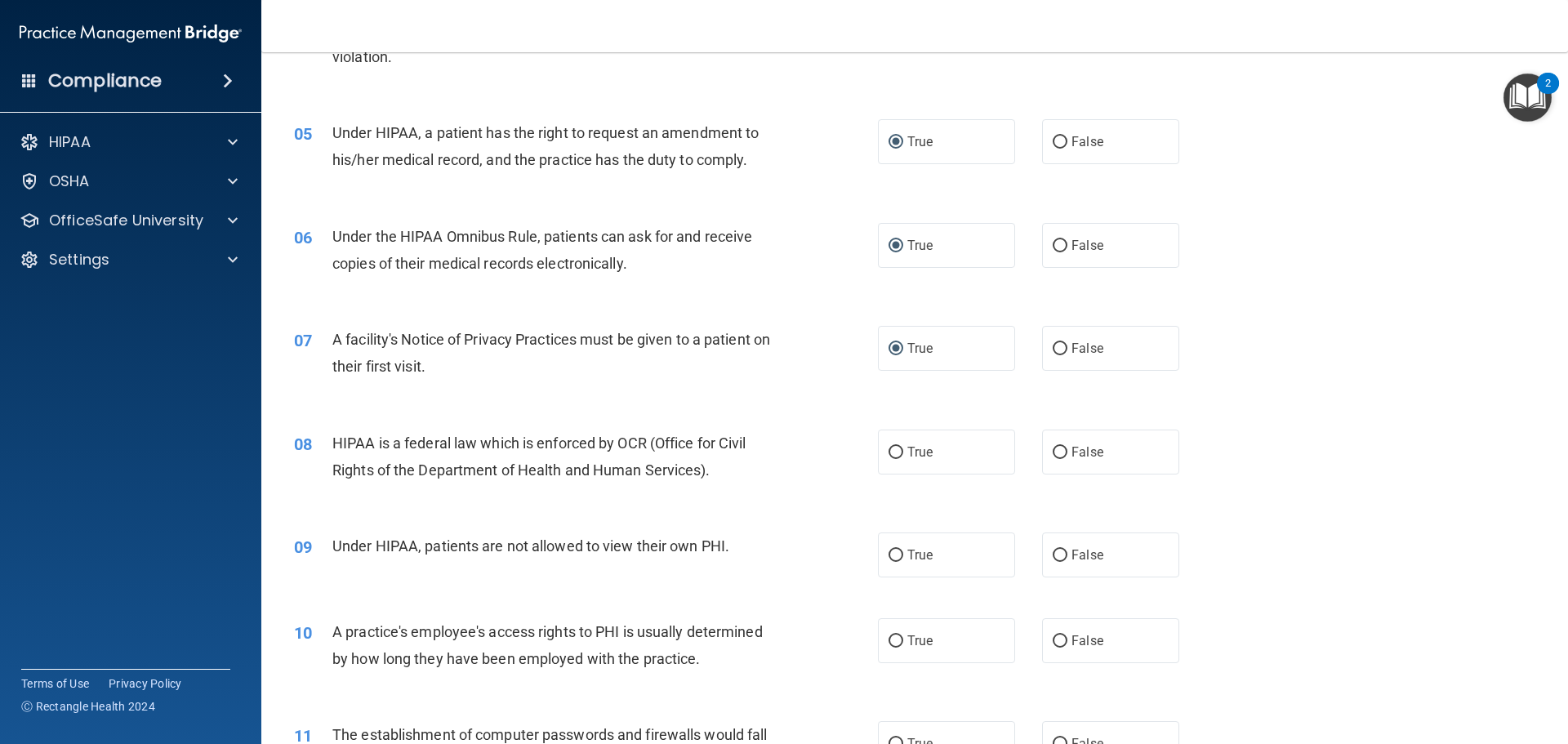
scroll to position [735, 0]
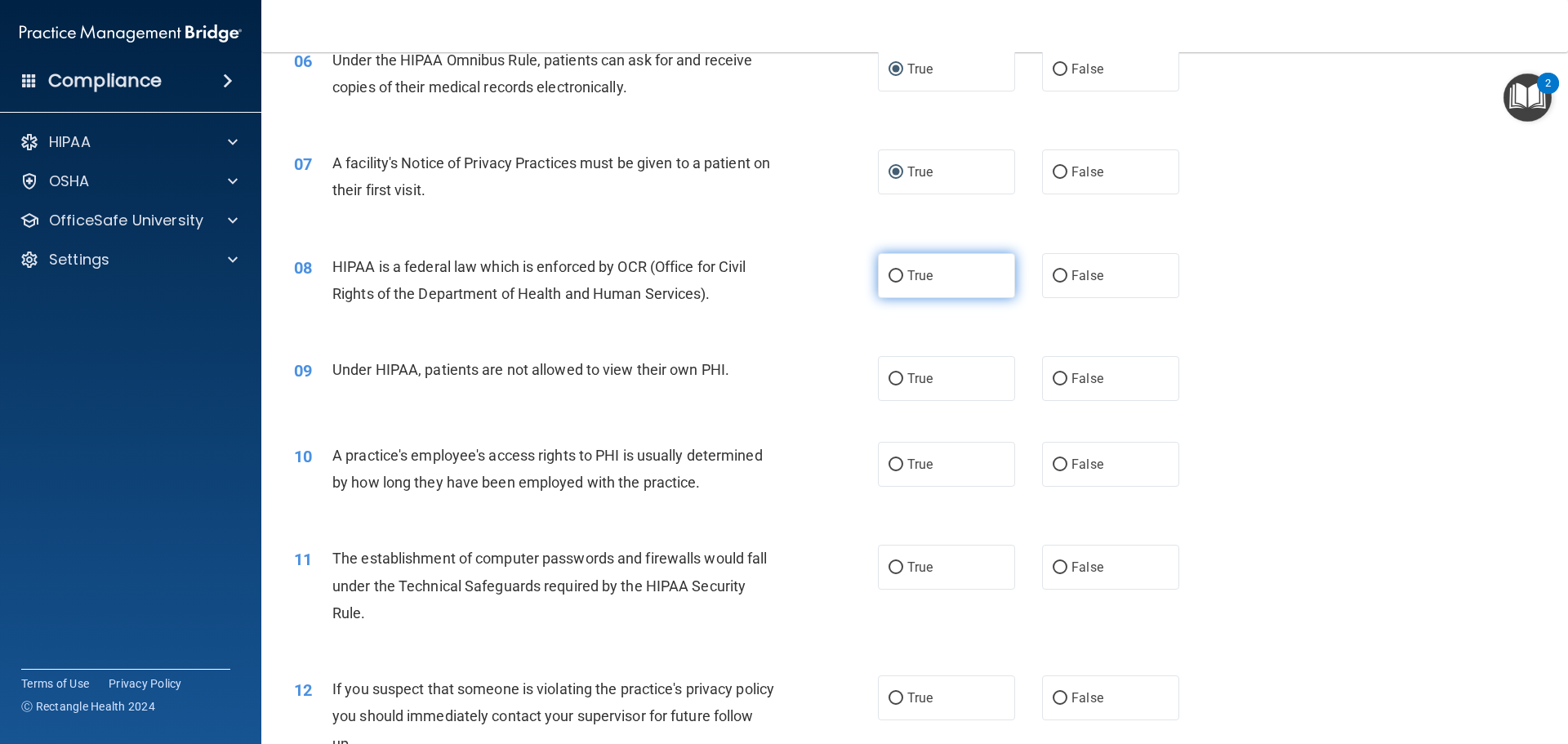
click at [893, 278] on input "True" at bounding box center [896, 275] width 15 height 12
radio input "true"
click at [1053, 378] on input "False" at bounding box center [1060, 379] width 15 height 12
radio input "true"
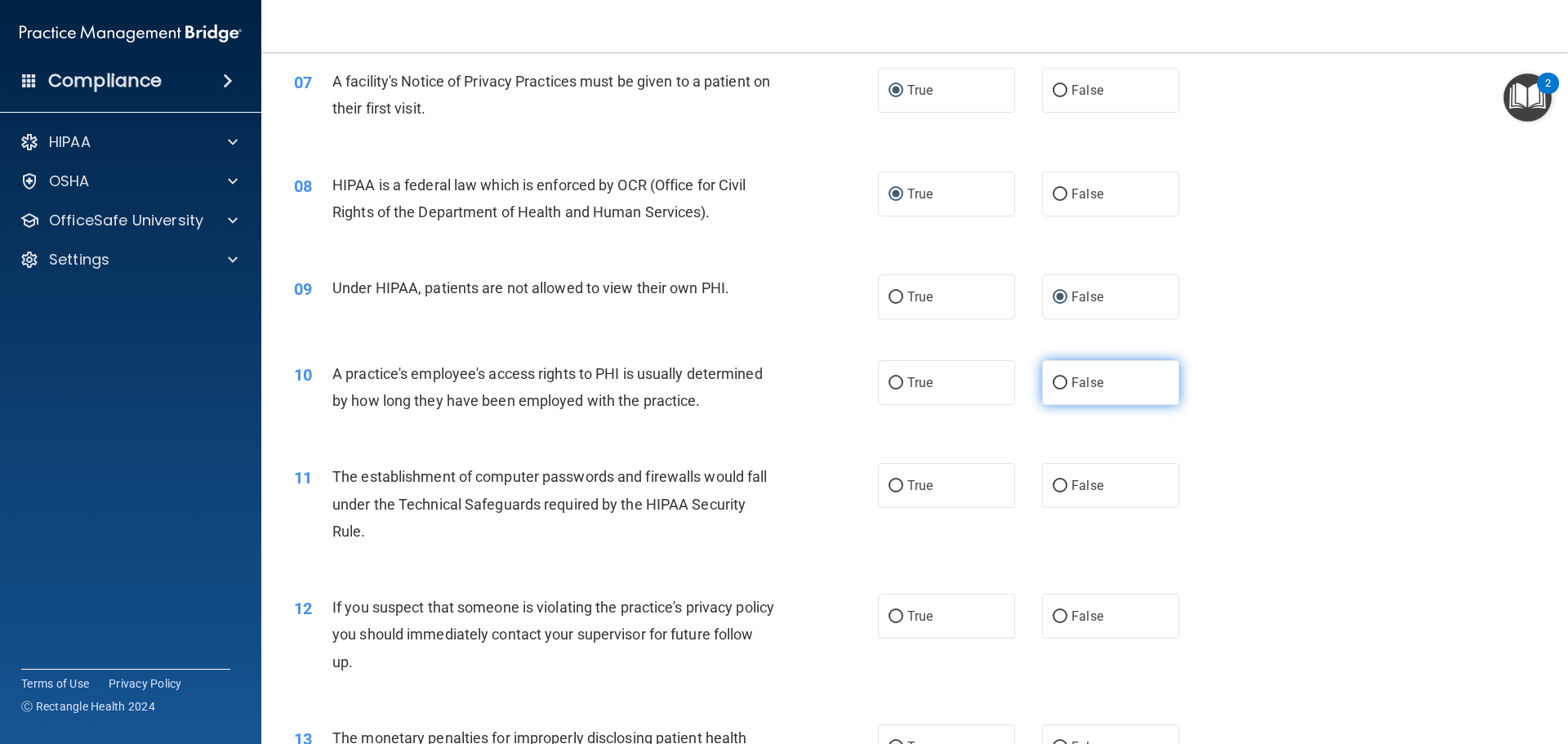
click at [1052, 381] on input "False" at bounding box center [1060, 383] width 15 height 12
radio input "true"
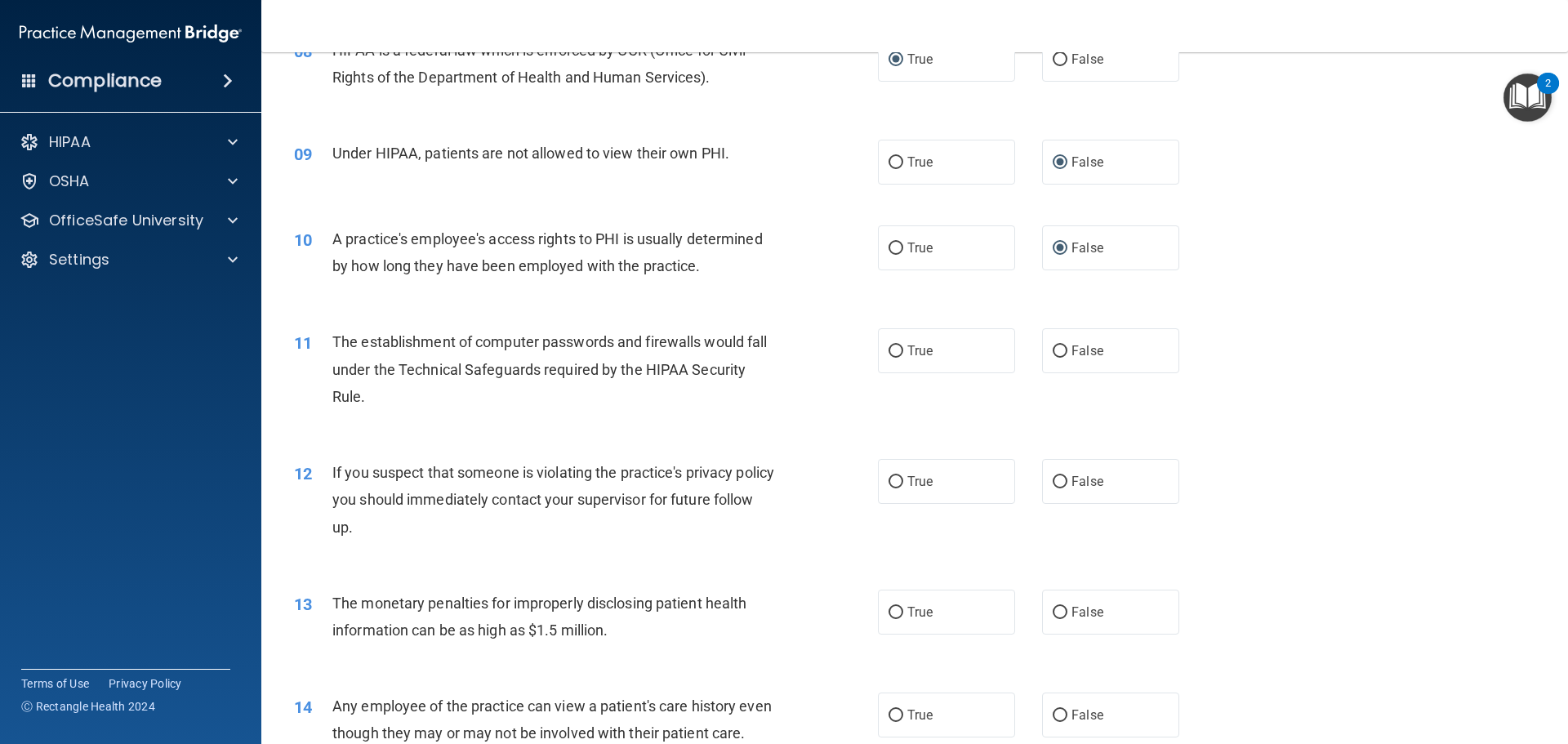
scroll to position [979, 0]
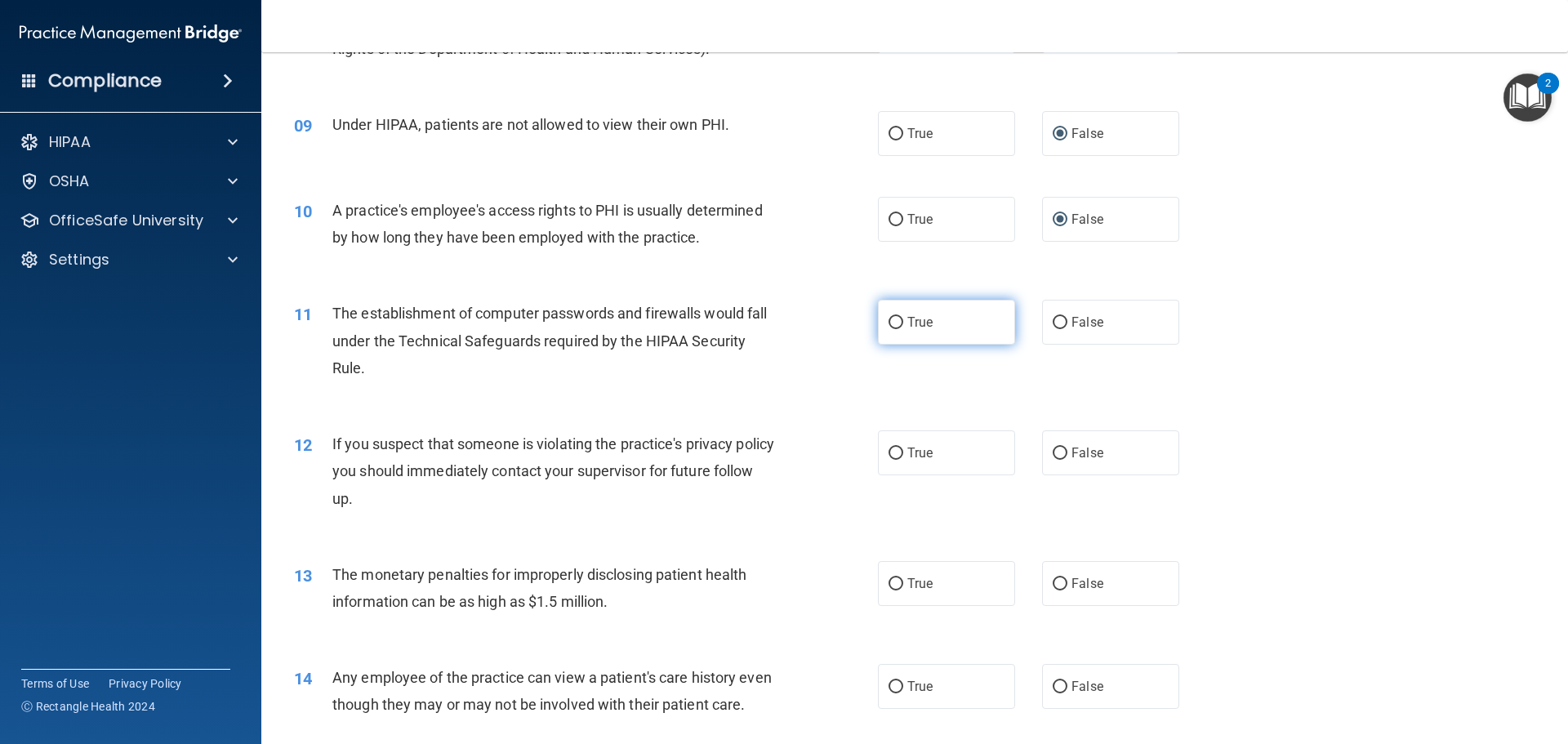
click at [890, 322] on input "True" at bounding box center [896, 322] width 15 height 12
radio input "true"
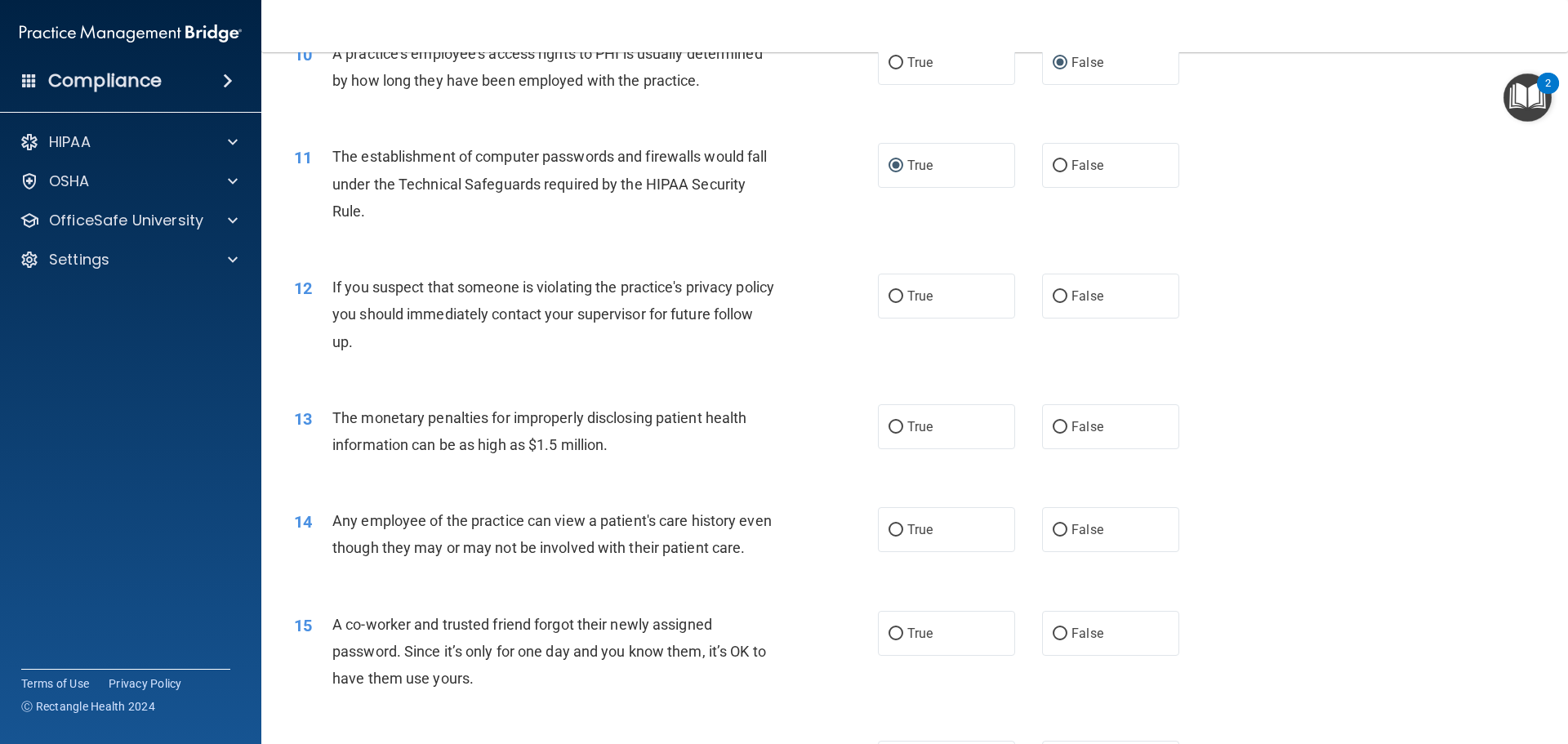
scroll to position [1143, 0]
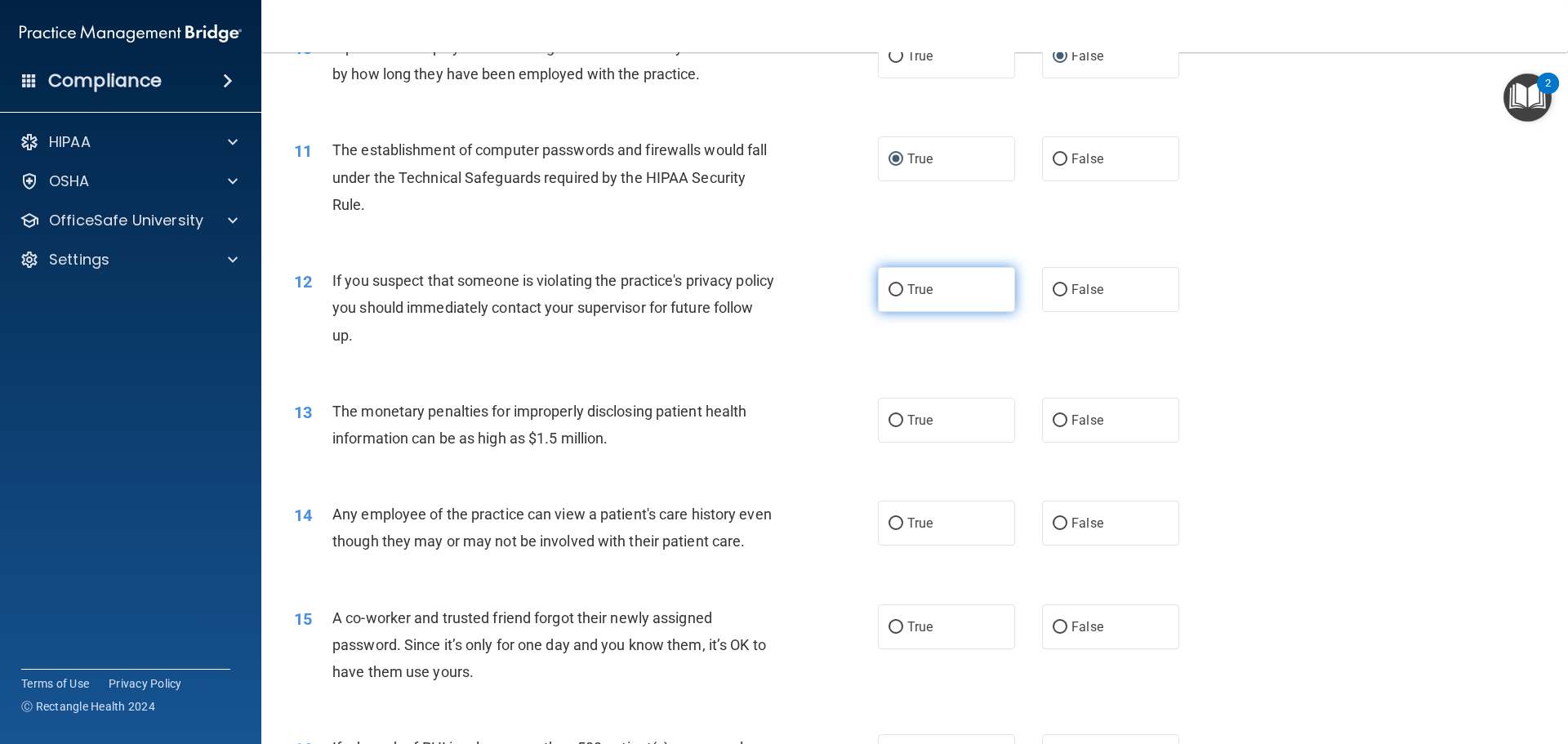
click at [888, 296] on input "True" at bounding box center [896, 289] width 15 height 12
radio input "true"
click at [895, 419] on input "True" at bounding box center [896, 420] width 15 height 12
radio input "true"
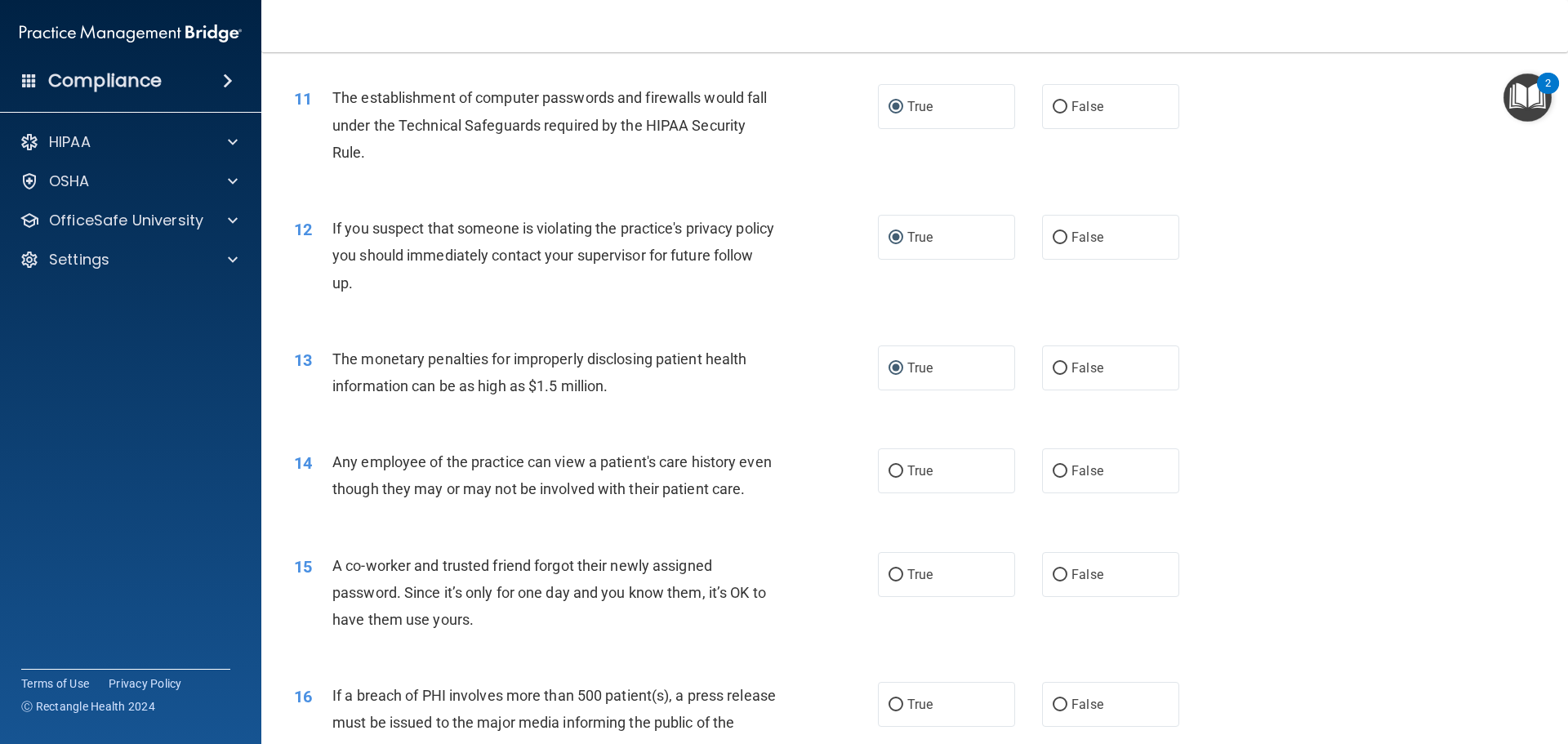
scroll to position [1225, 0]
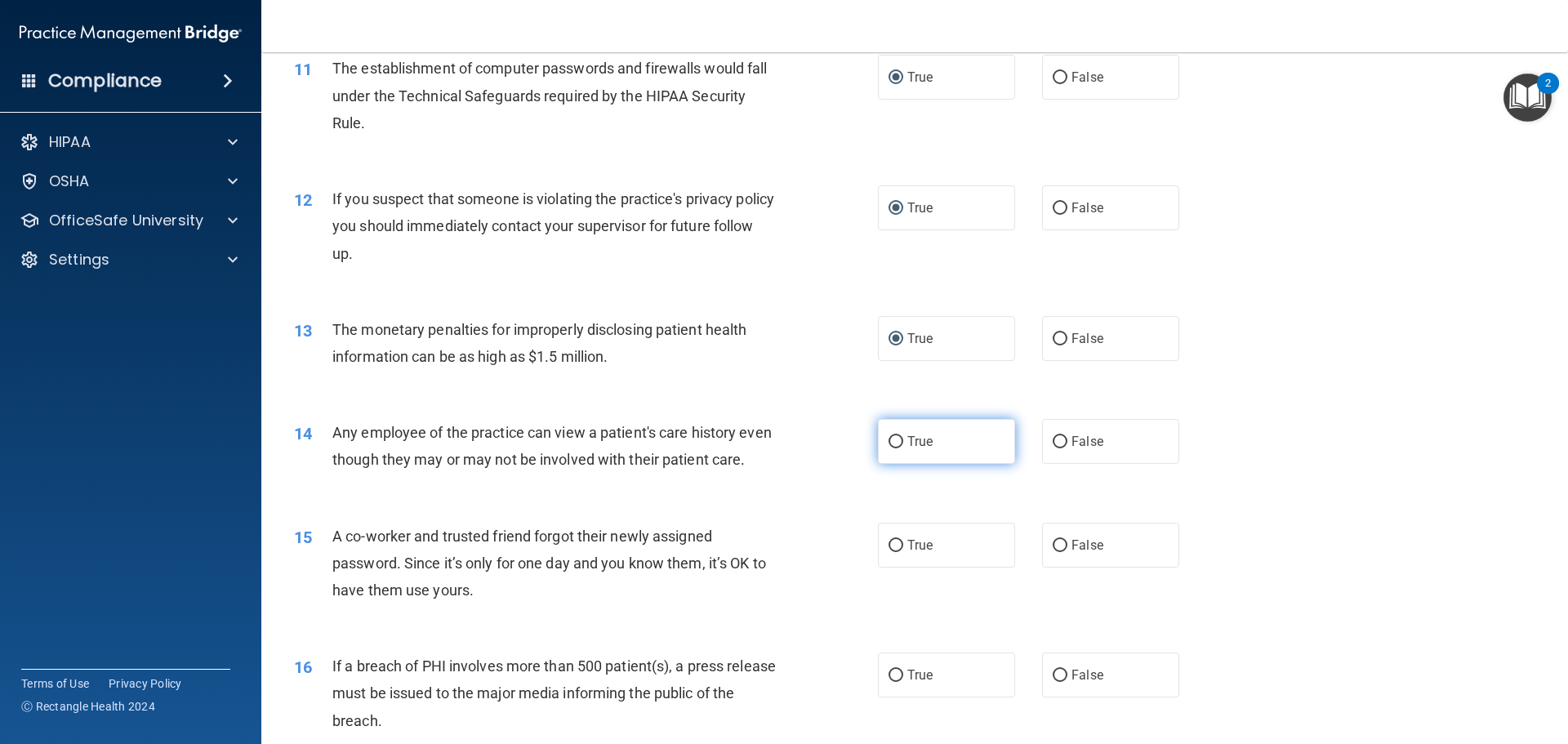
click at [890, 442] on input "True" at bounding box center [896, 442] width 15 height 12
radio input "true"
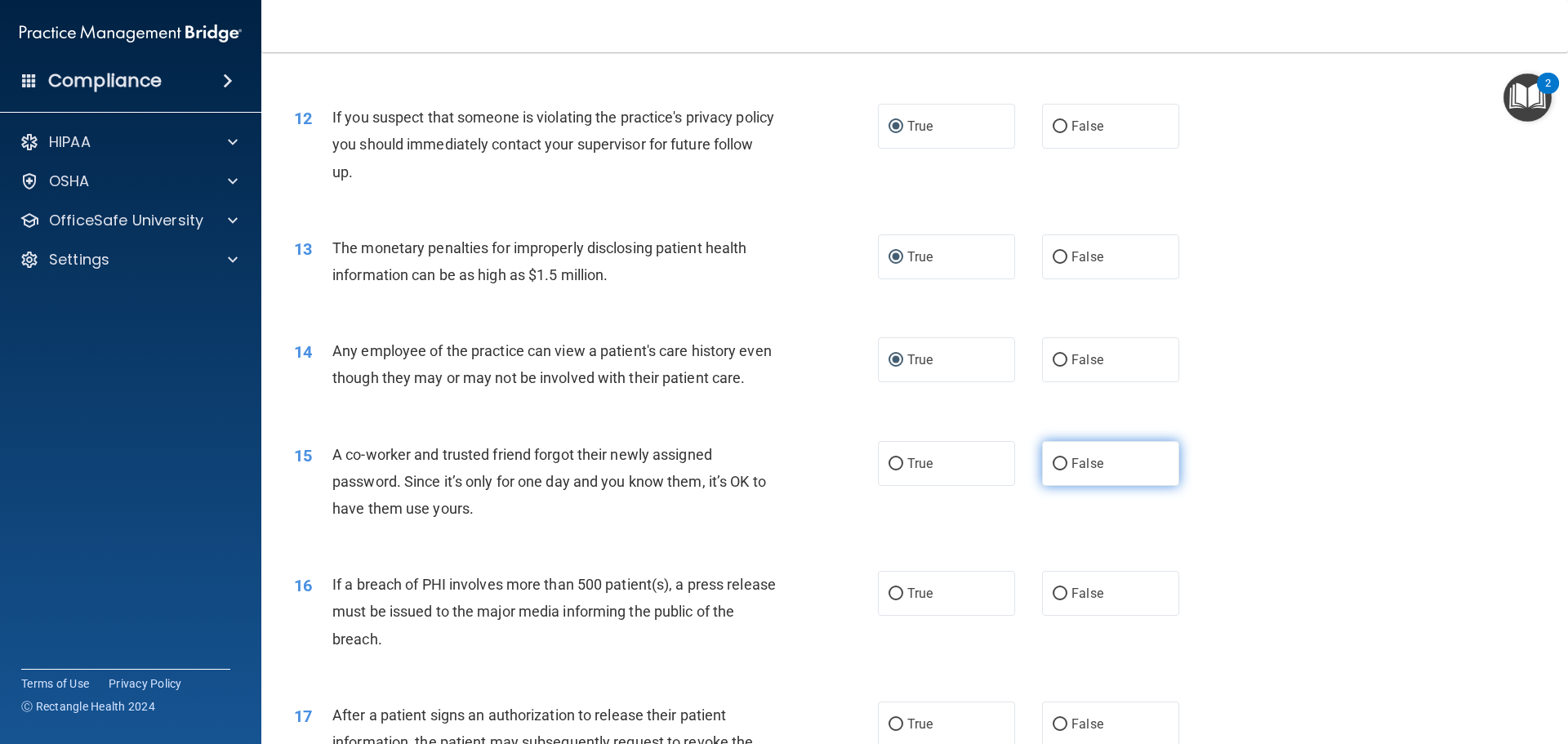
click at [1052, 470] on input "False" at bounding box center [1060, 464] width 15 height 12
radio input "true"
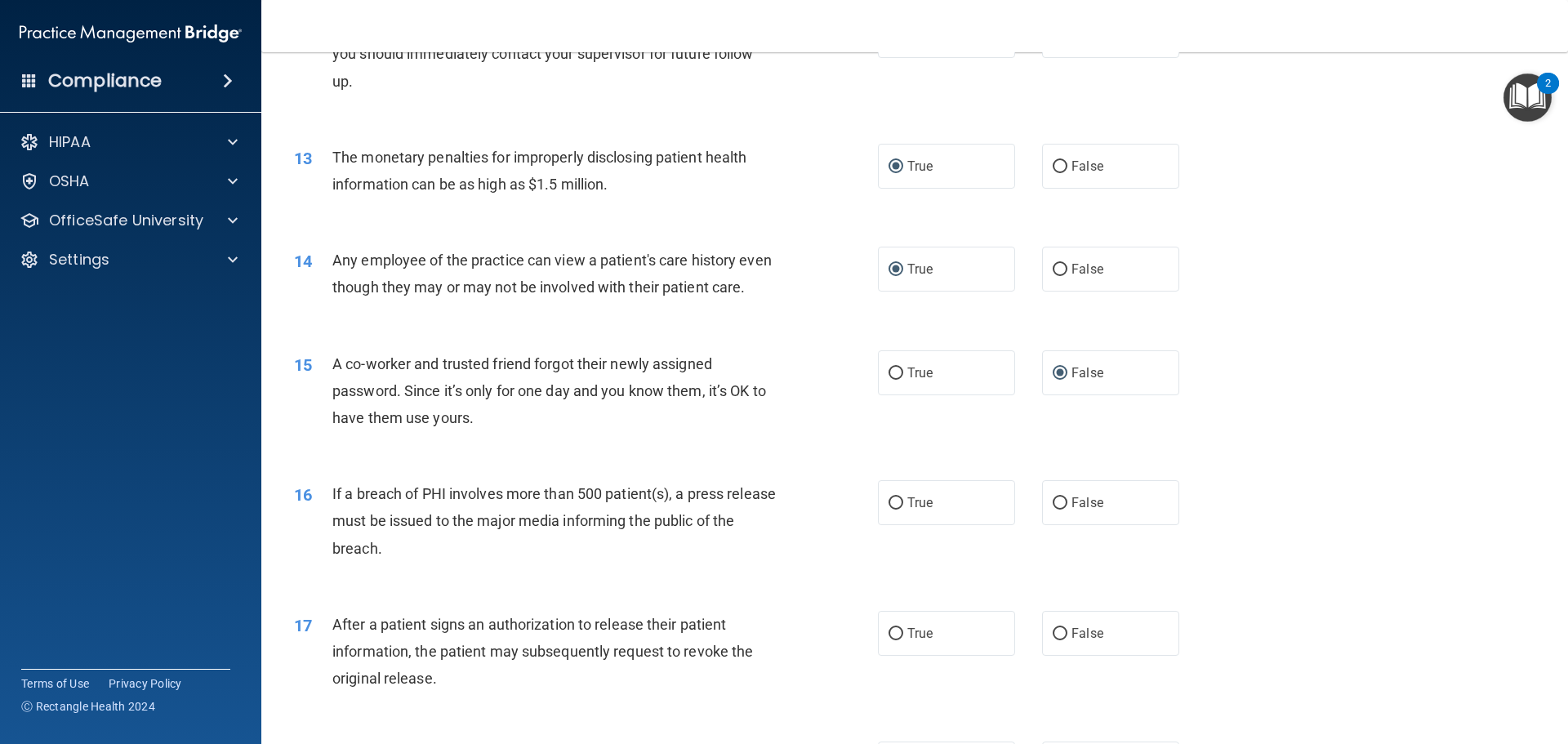
scroll to position [1551, 0]
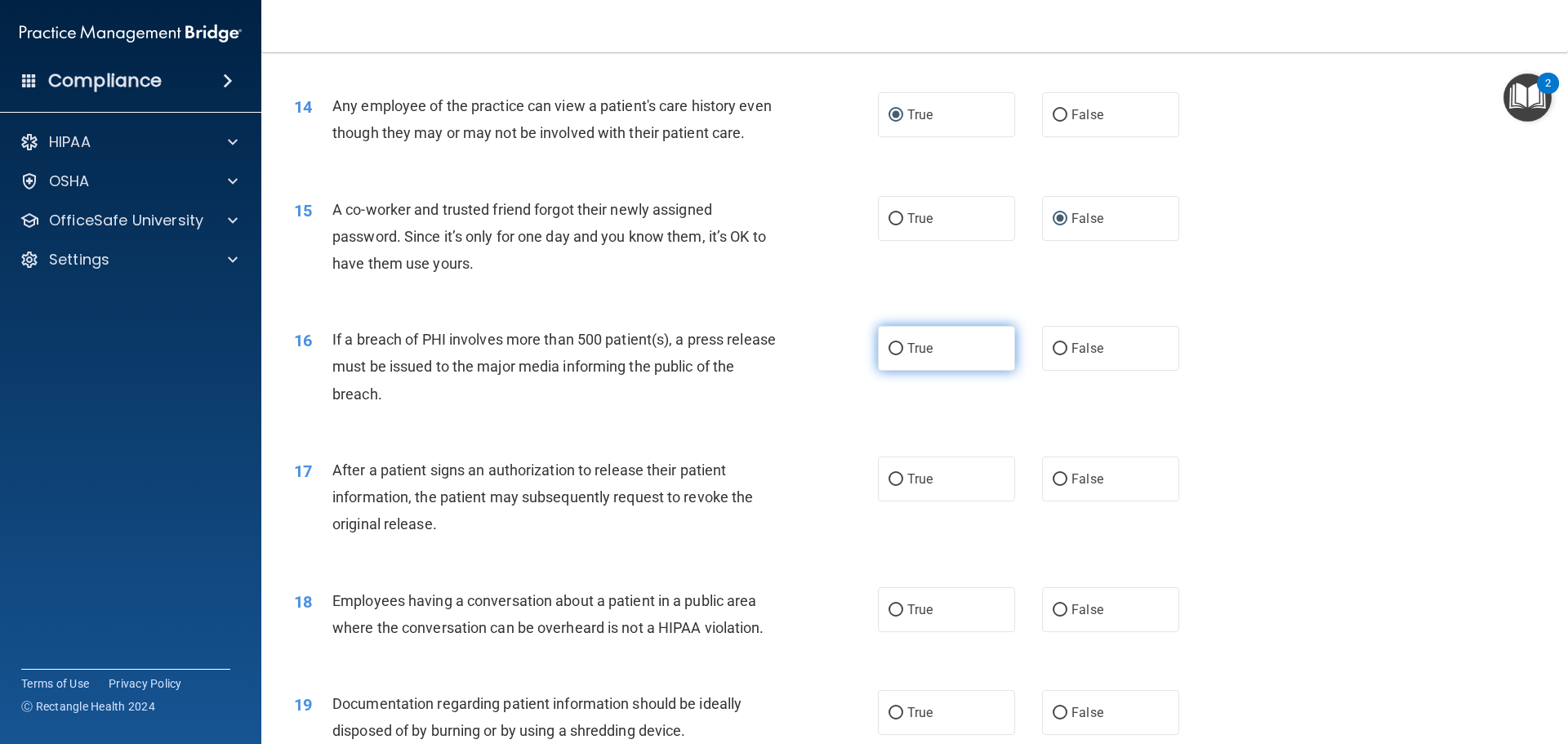
click at [888, 355] on input "True" at bounding box center [896, 348] width 15 height 12
radio input "true"
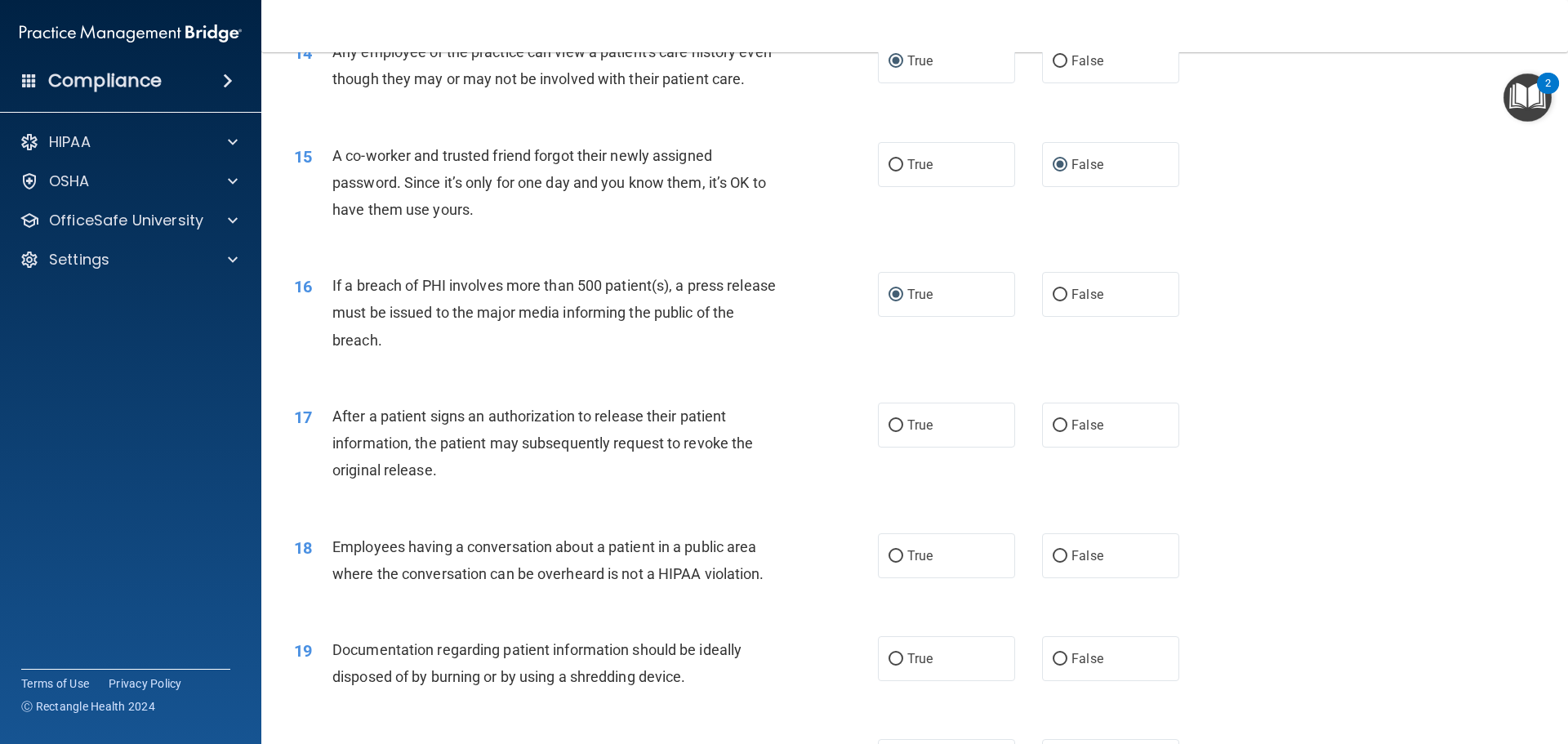
scroll to position [1715, 0]
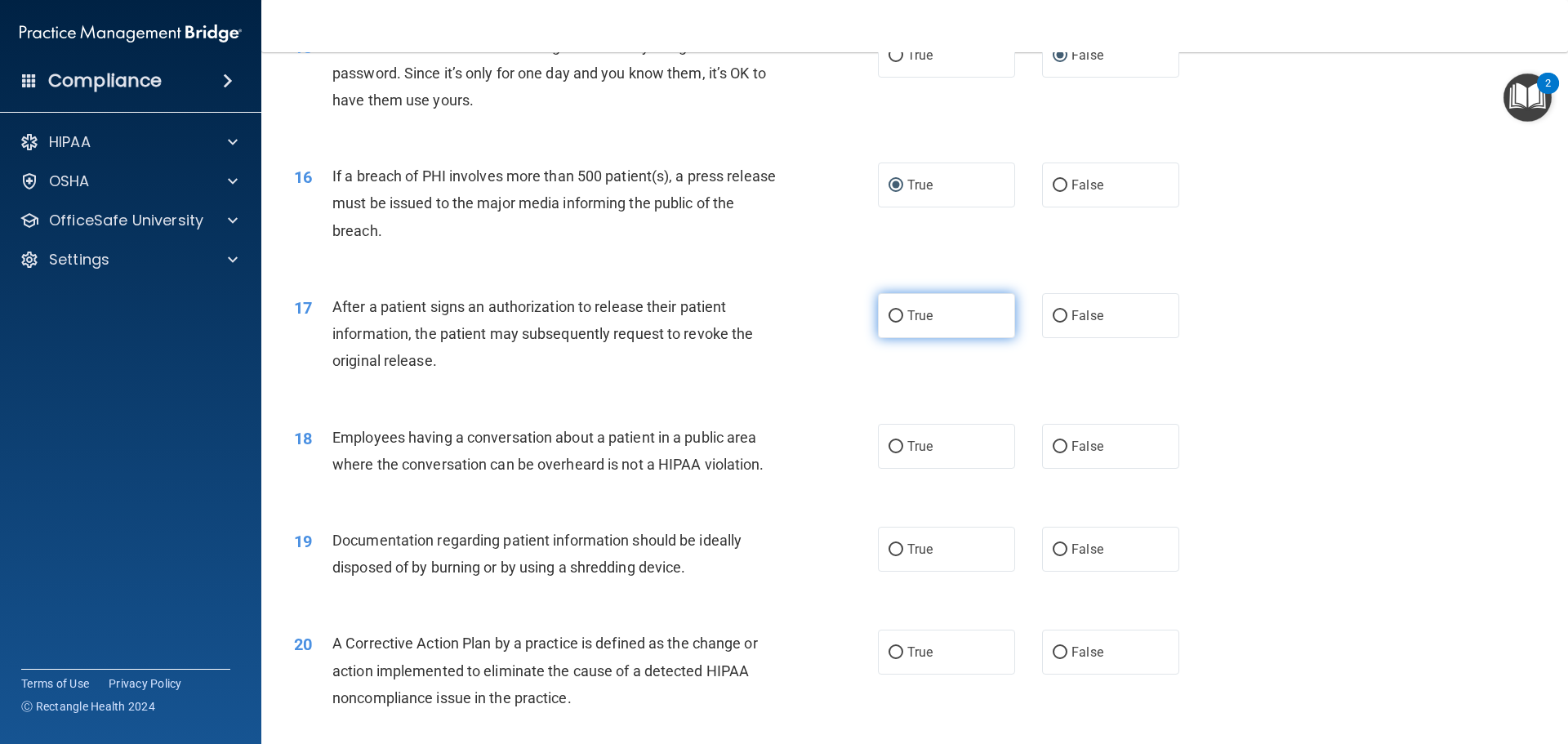
click at [893, 322] on input "True" at bounding box center [896, 316] width 15 height 12
radio input "true"
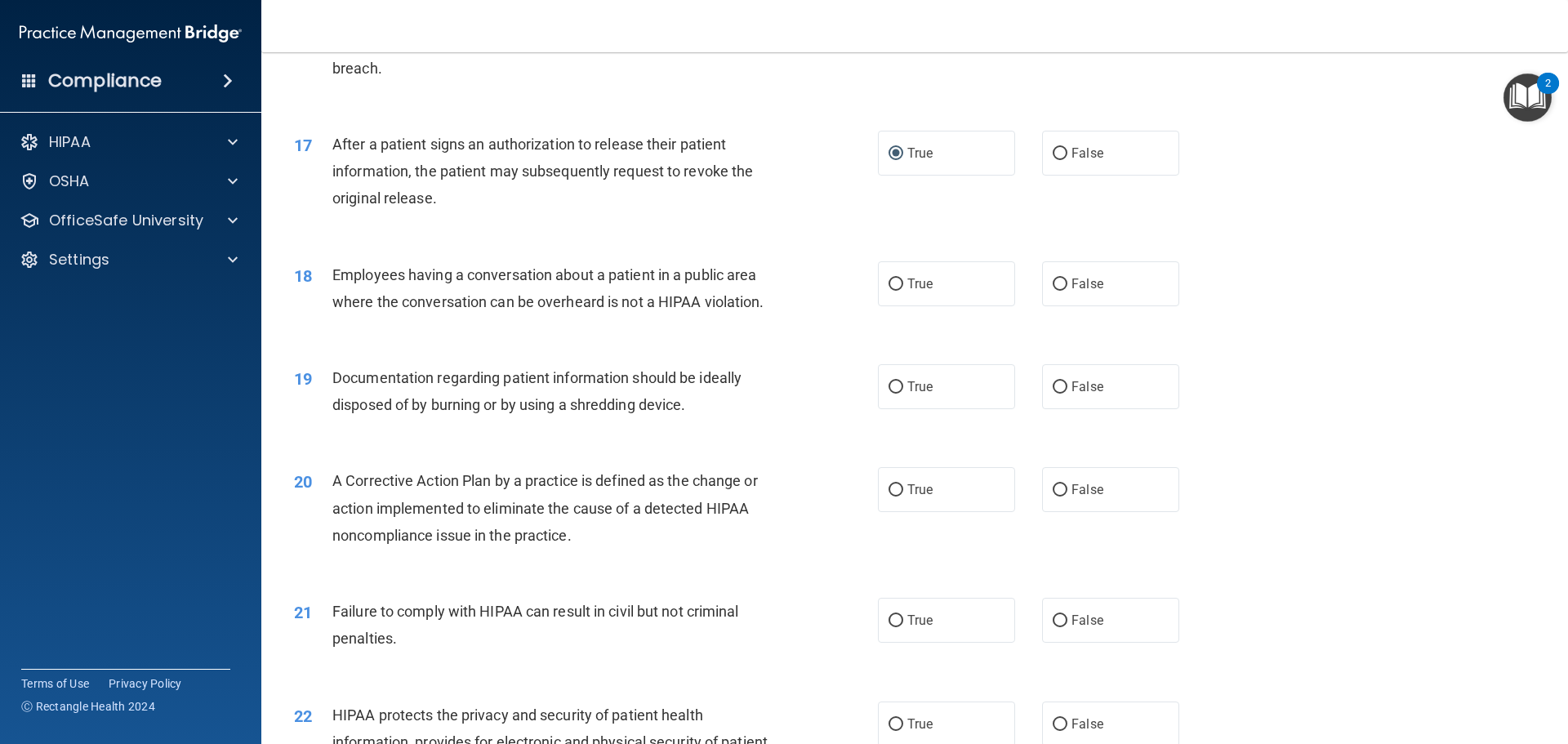
scroll to position [1877, 0]
click at [1052, 289] on input "False" at bounding box center [1060, 283] width 15 height 12
radio input "true"
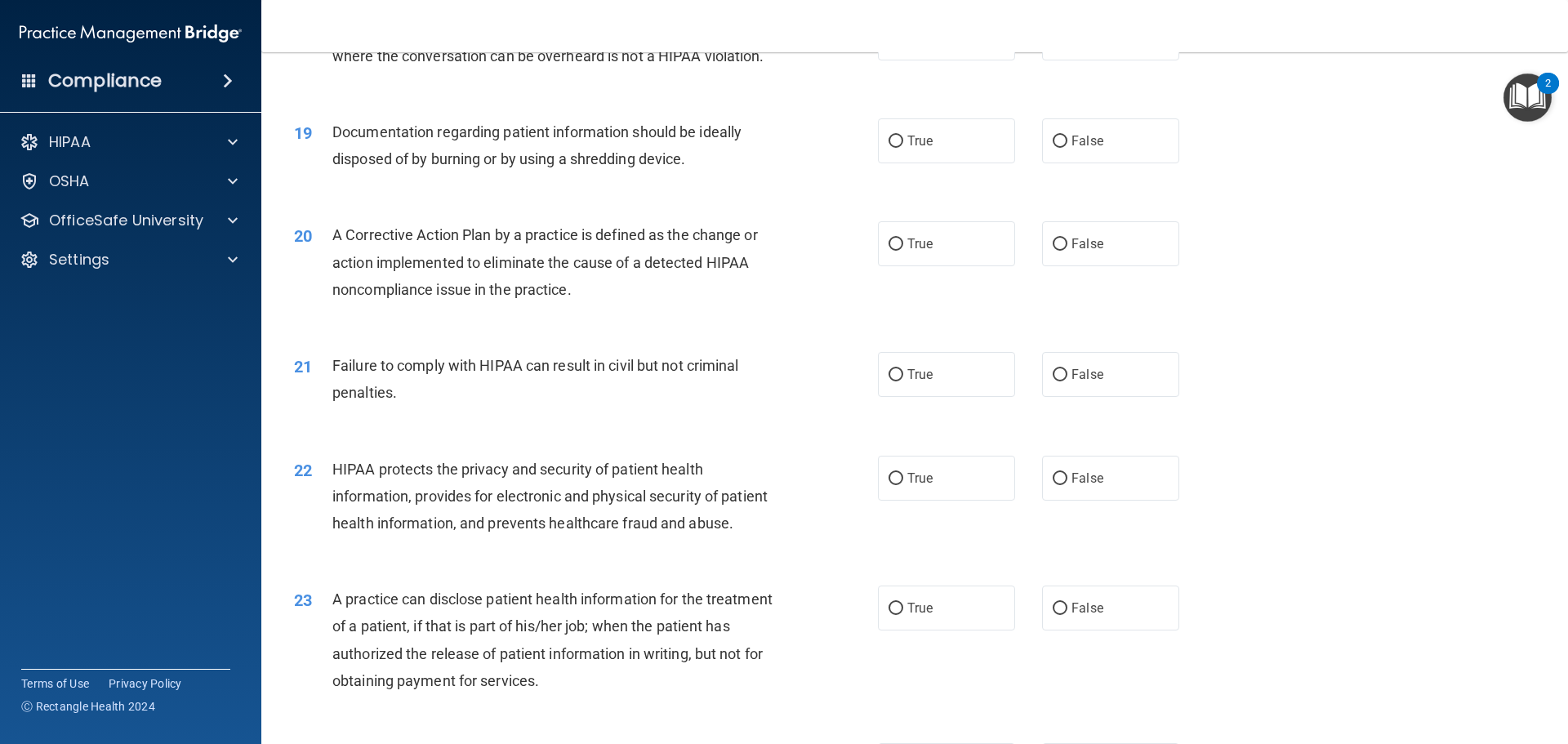
scroll to position [2041, 0]
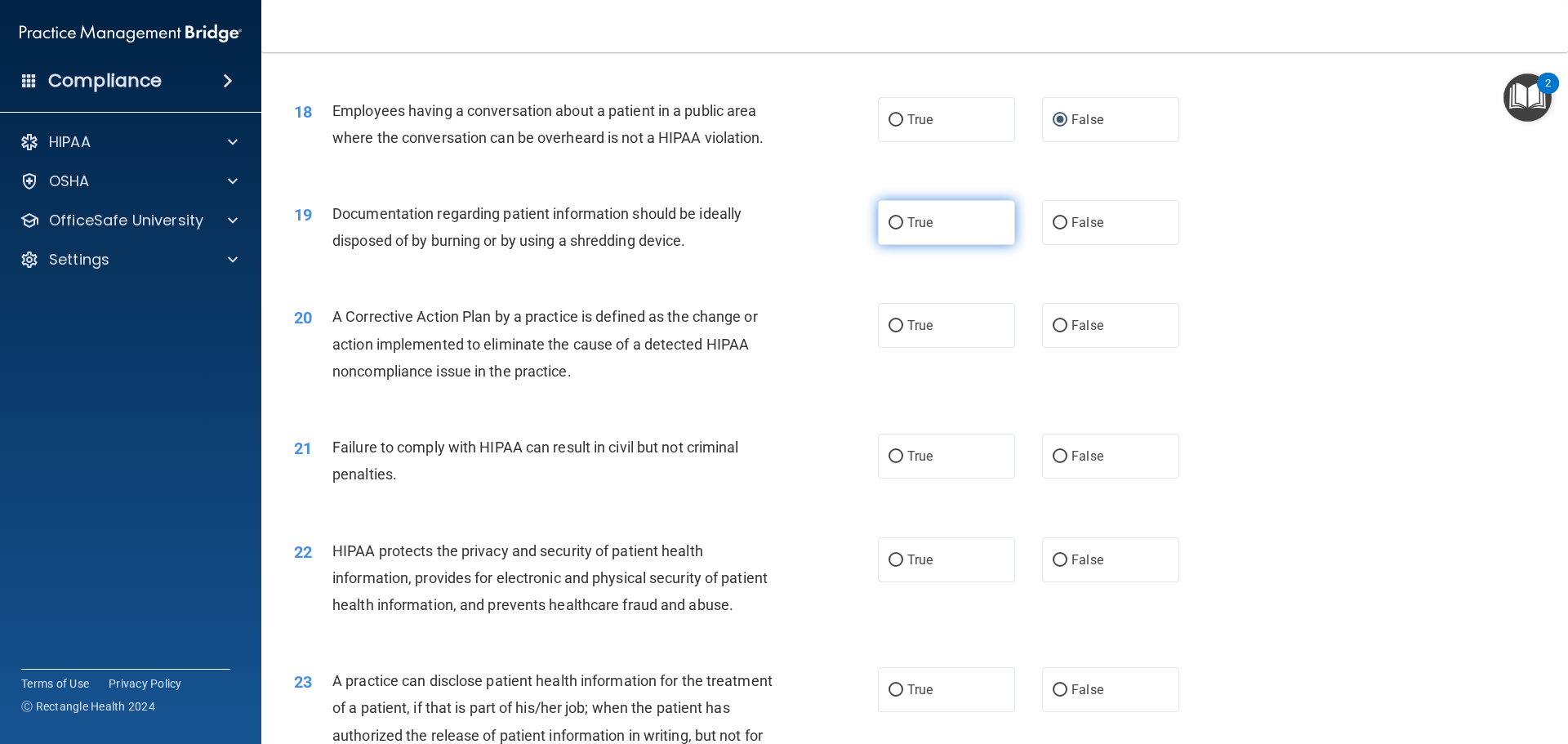
click at [888, 230] on input "True" at bounding box center [896, 223] width 15 height 12
radio input "true"
click at [894, 332] on input "True" at bounding box center [896, 326] width 15 height 12
radio input "true"
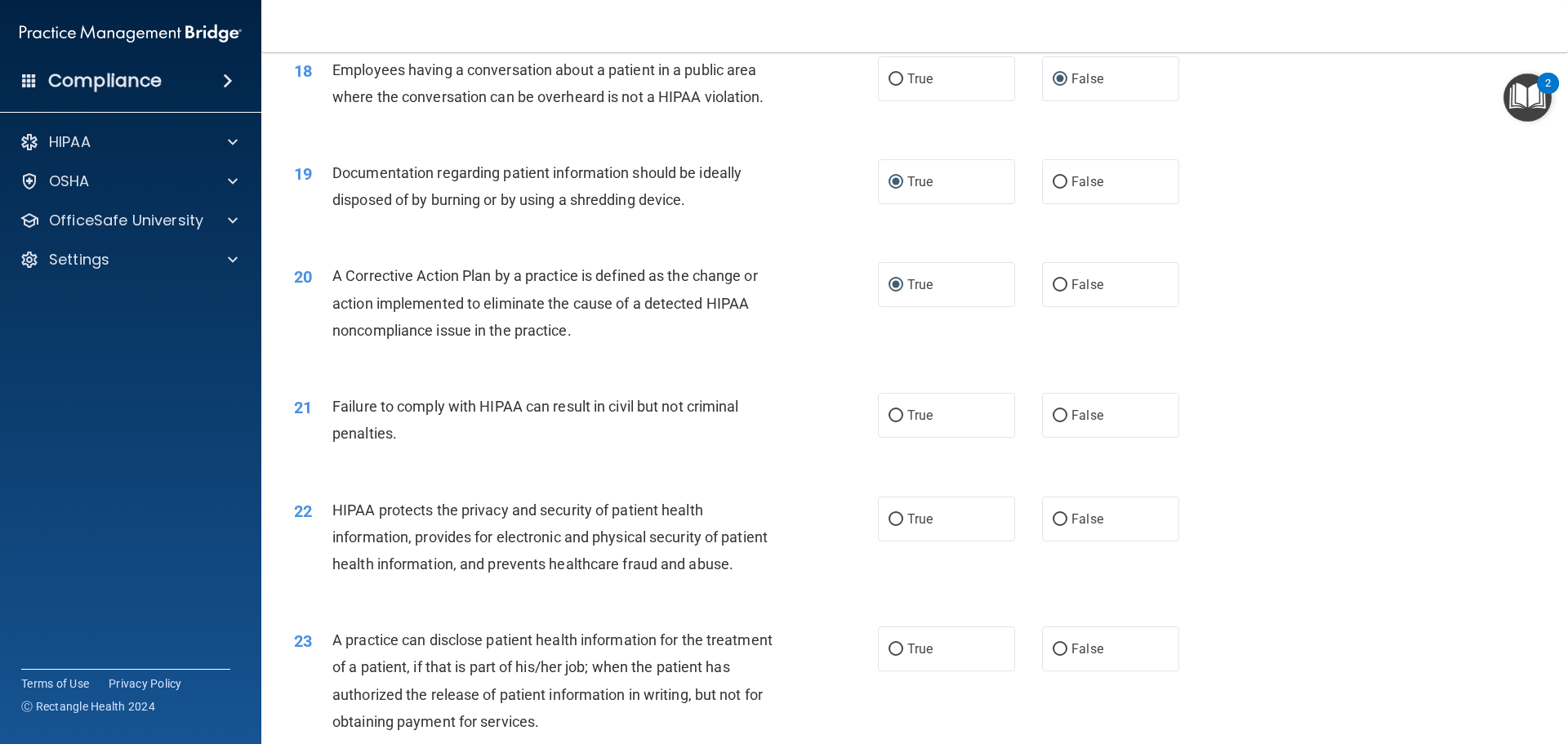
scroll to position [2123, 0]
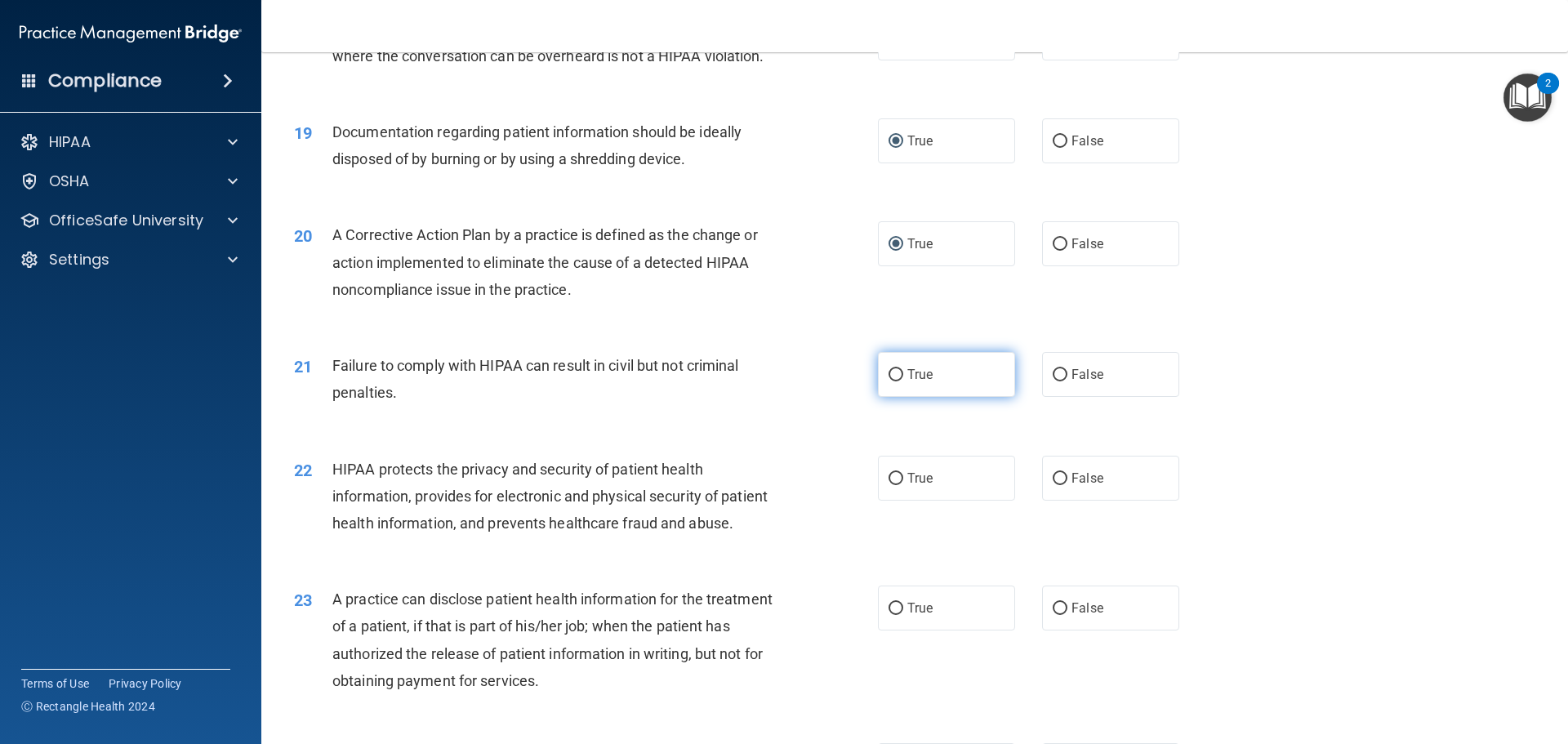
click at [888, 381] on input "True" at bounding box center [896, 374] width 15 height 12
radio input "true"
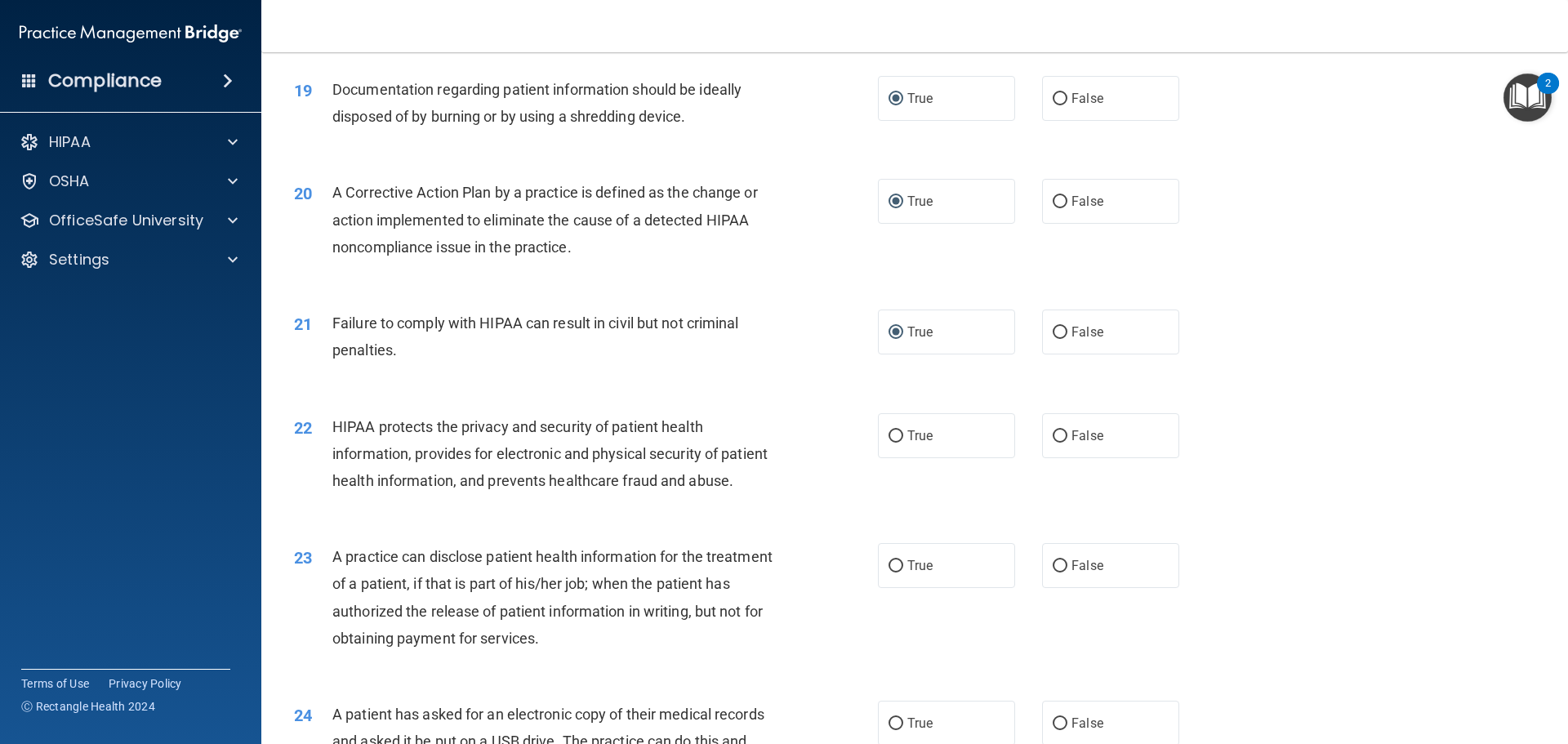
scroll to position [2204, 0]
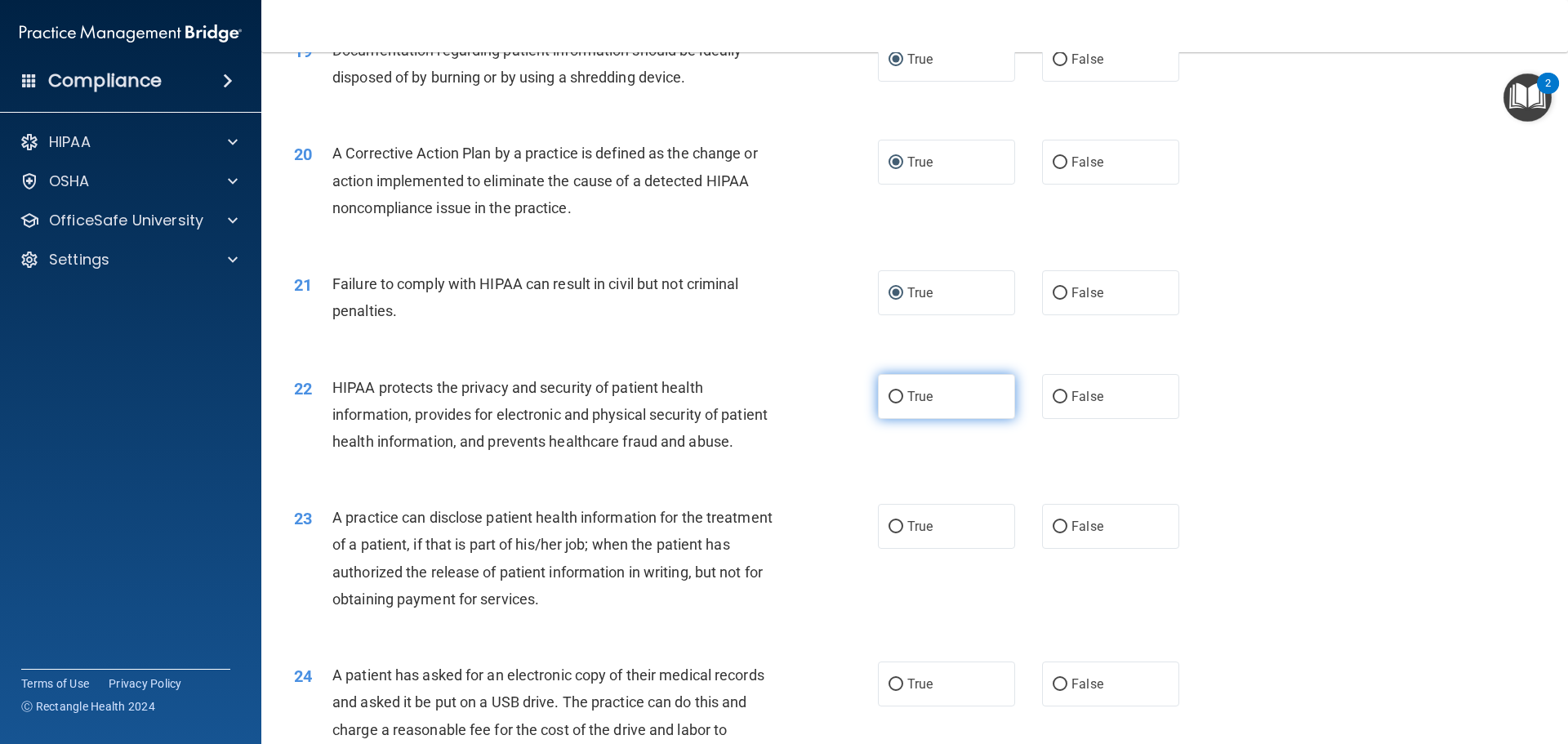
click at [895, 403] on input "True" at bounding box center [896, 397] width 15 height 12
radio input "true"
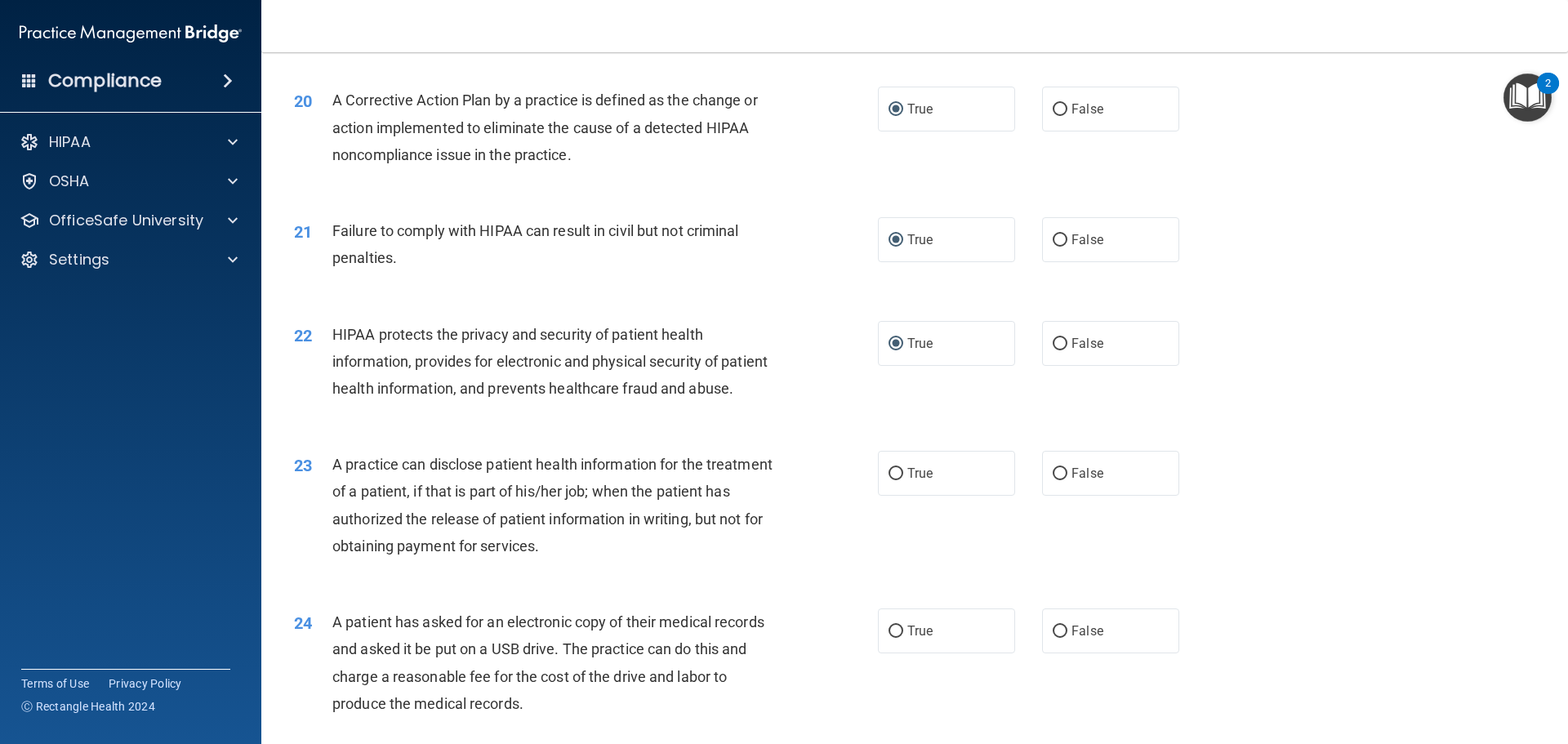
scroll to position [2450, 0]
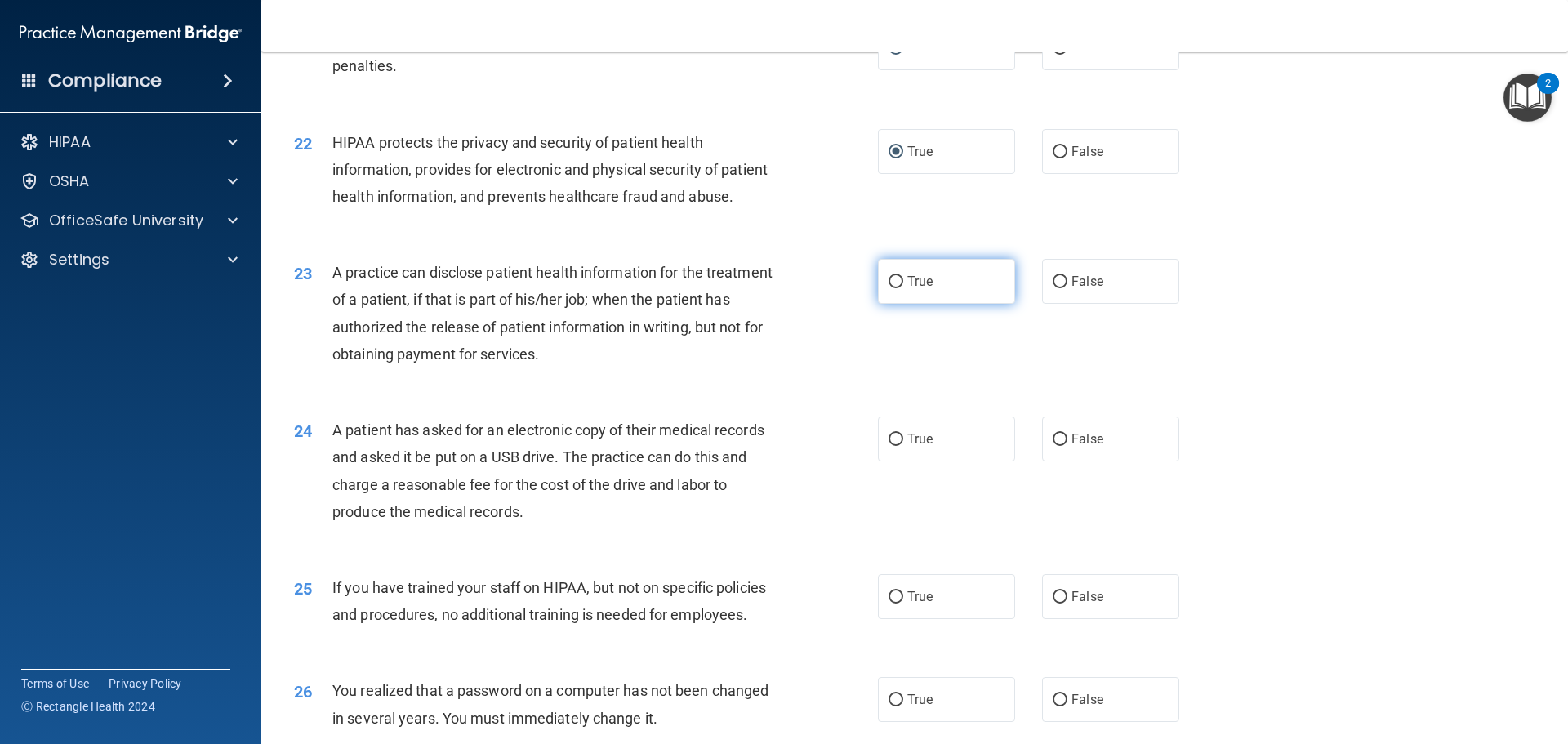
click at [889, 288] on input "True" at bounding box center [896, 282] width 15 height 12
radio input "true"
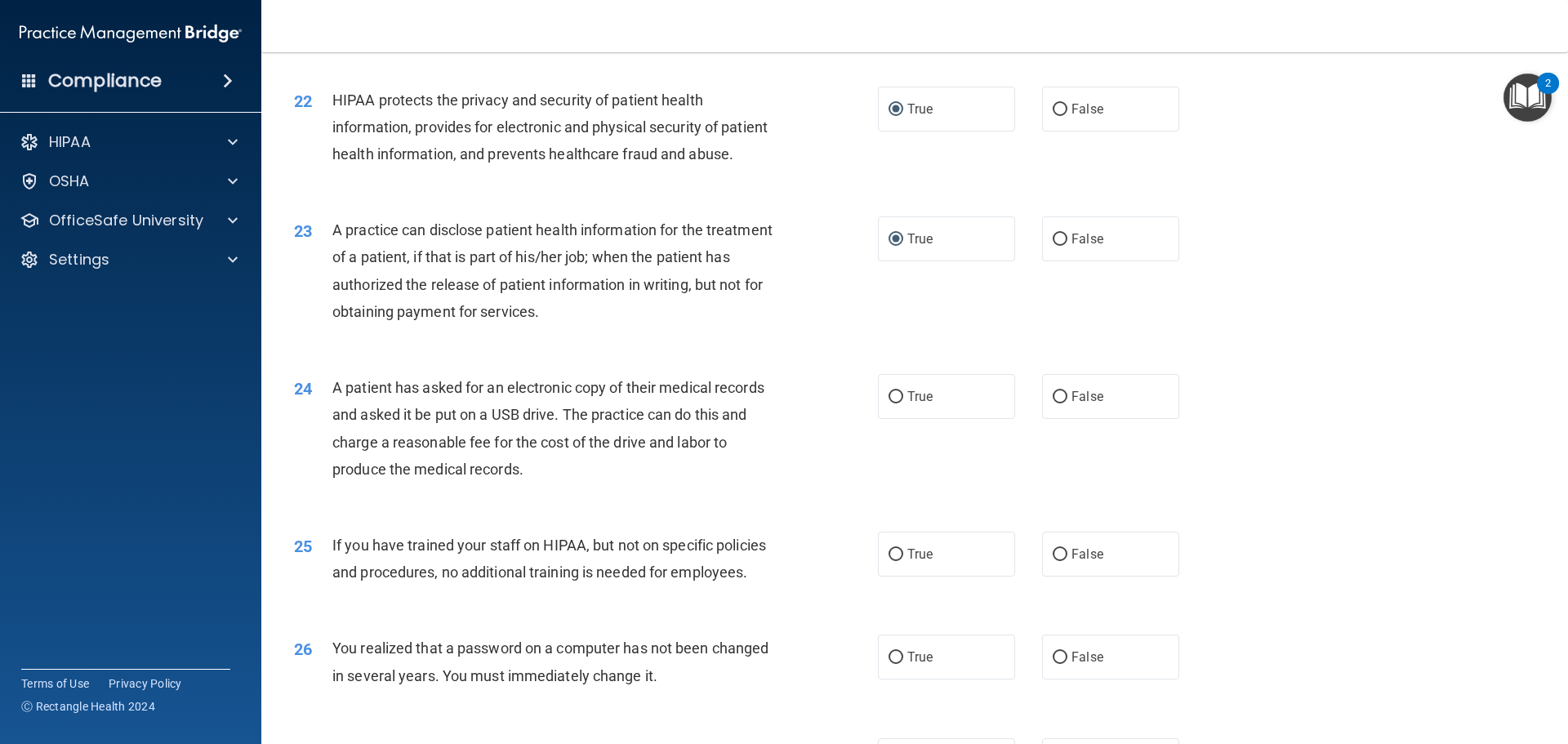
scroll to position [2531, 0]
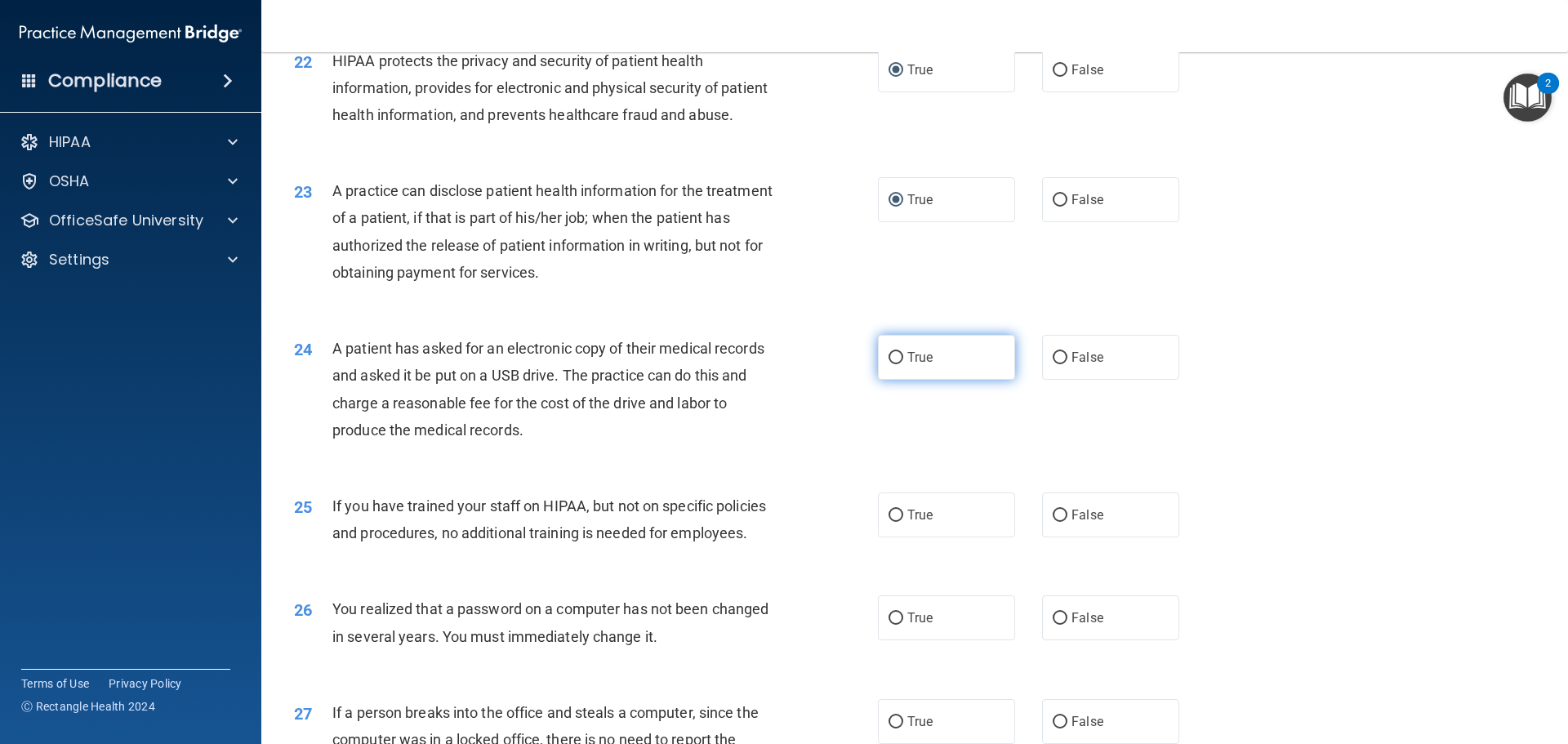
click at [892, 364] on input "True" at bounding box center [896, 358] width 15 height 12
radio input "true"
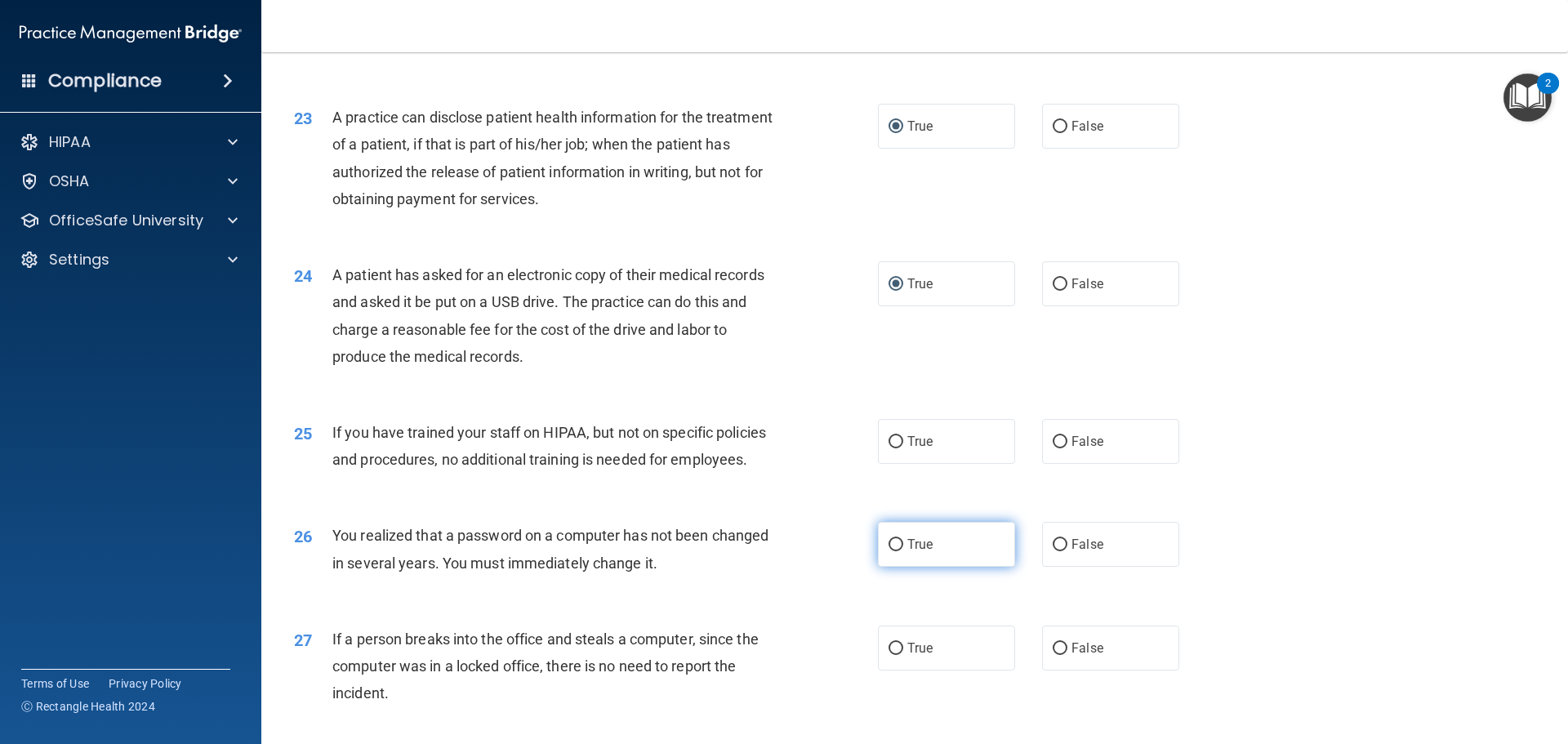
scroll to position [2694, 0]
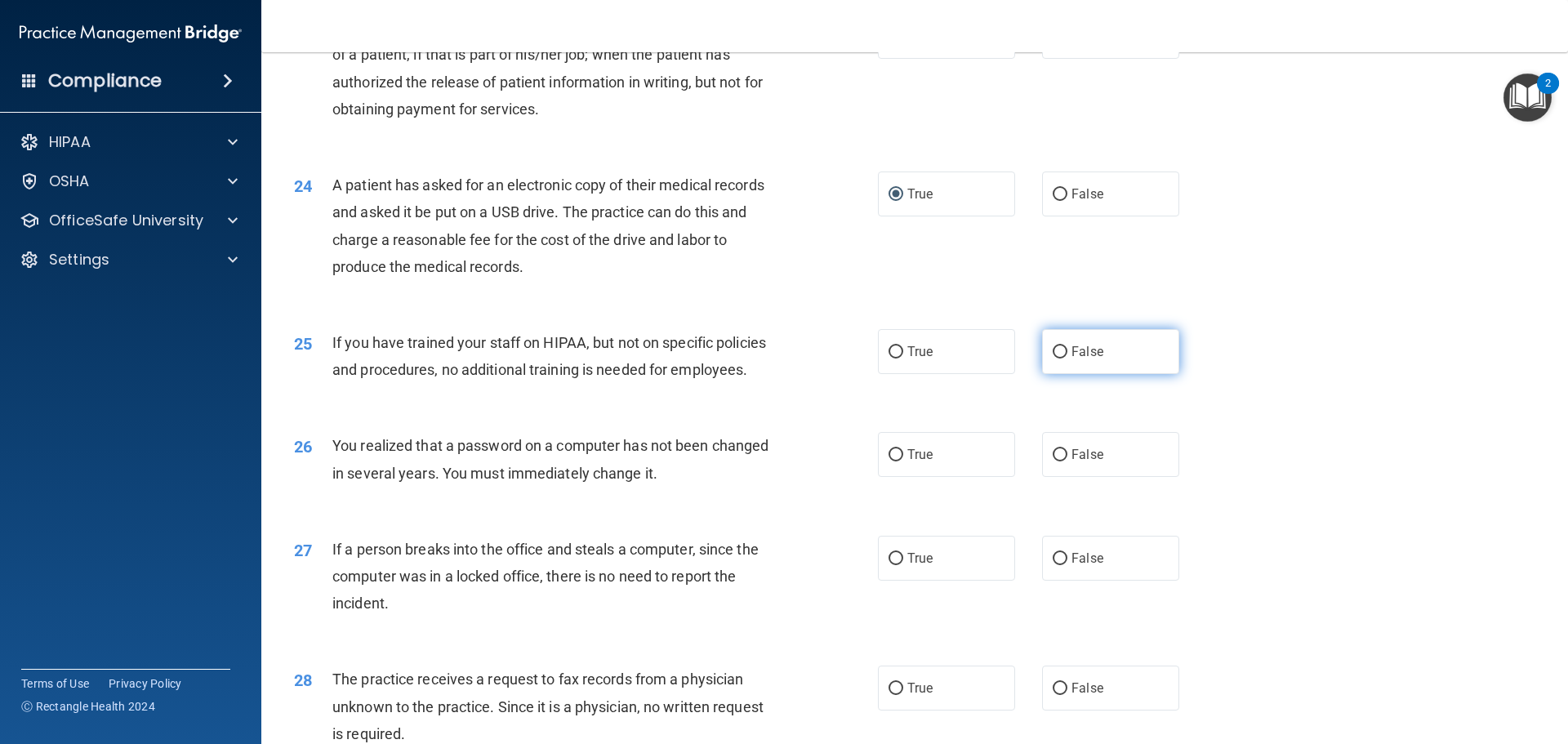
click at [1044, 374] on label "False" at bounding box center [1110, 351] width 137 height 45
click at [1052, 358] on input "False" at bounding box center [1060, 352] width 15 height 12
radio input "true"
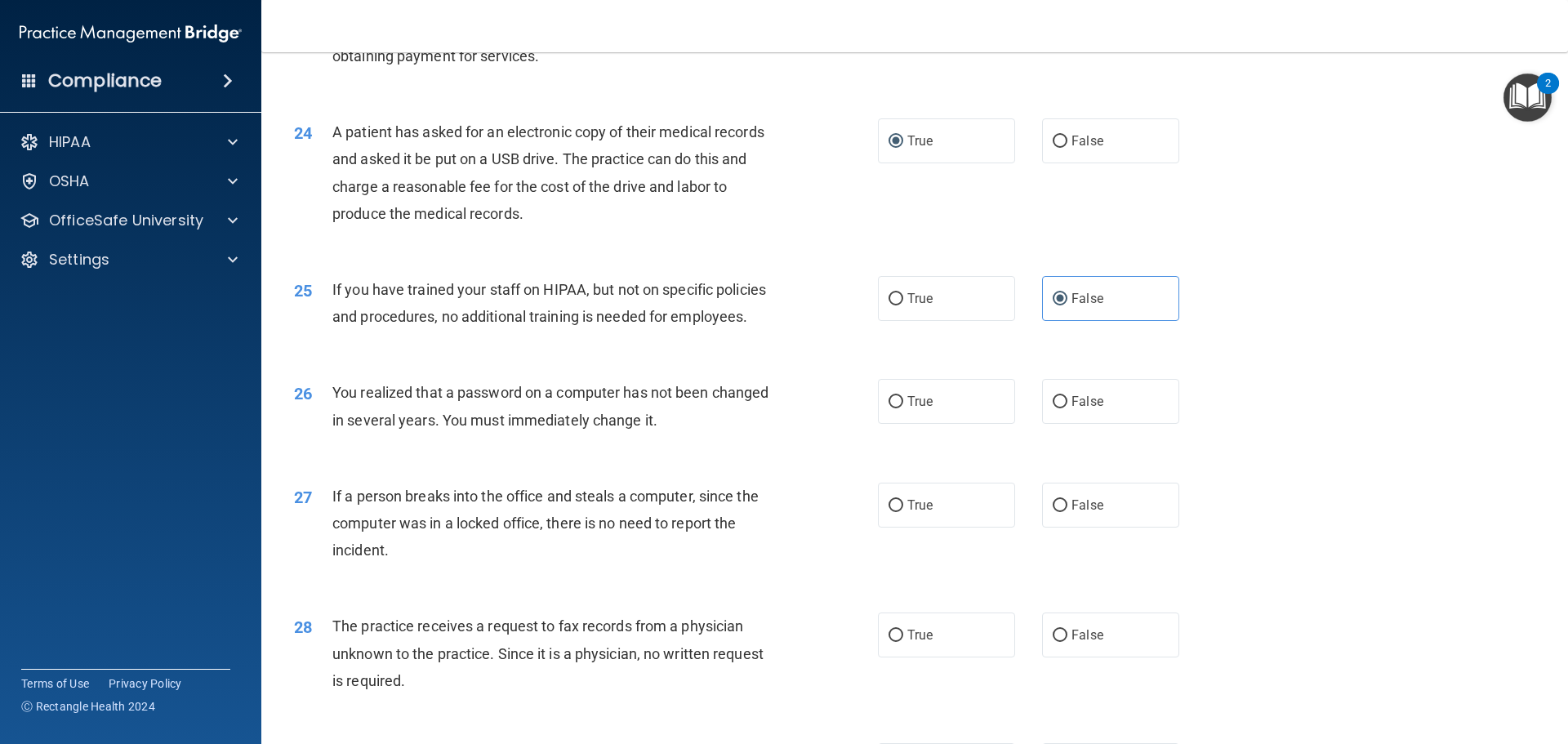
scroll to position [2775, 0]
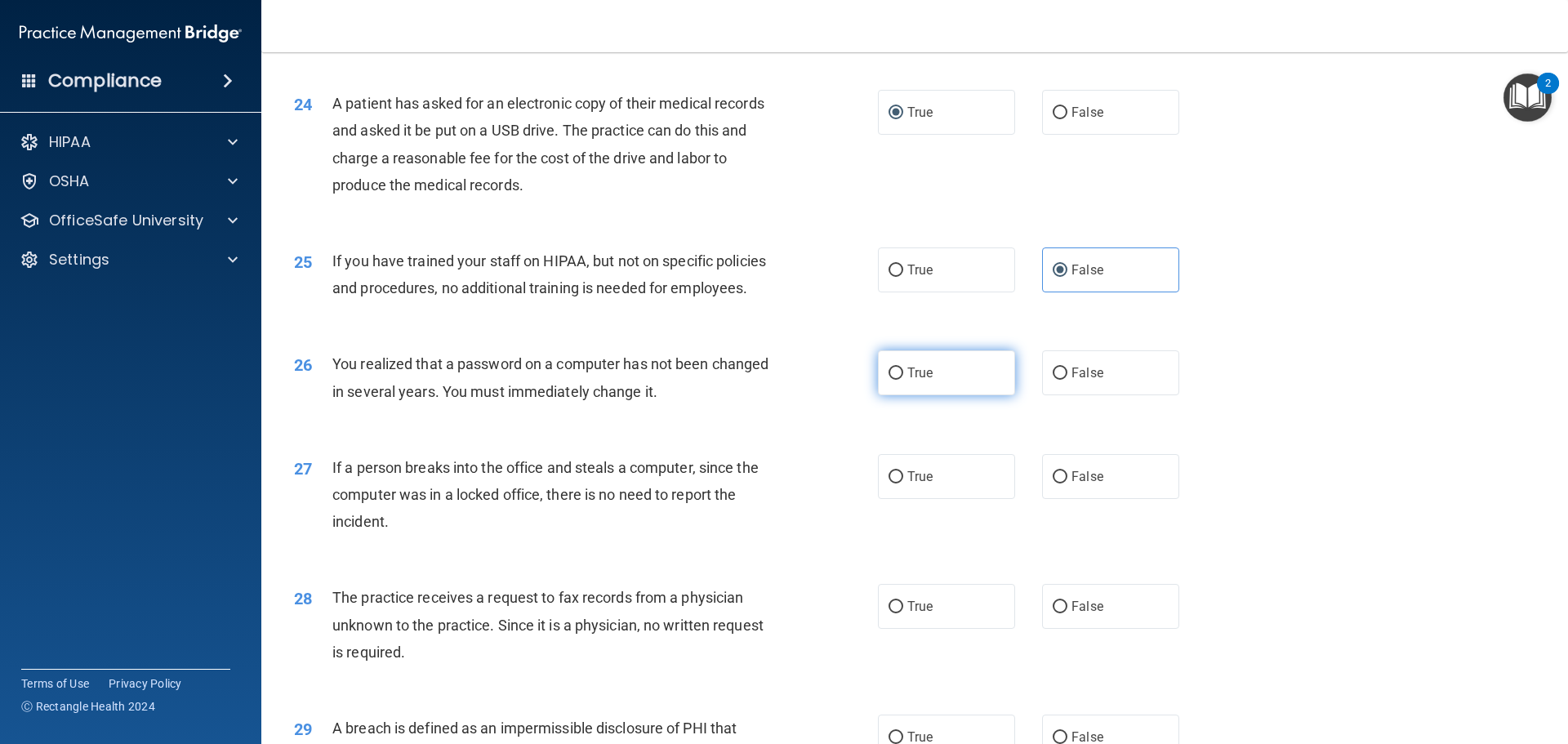
click at [892, 380] on input "True" at bounding box center [896, 373] width 15 height 12
radio input "true"
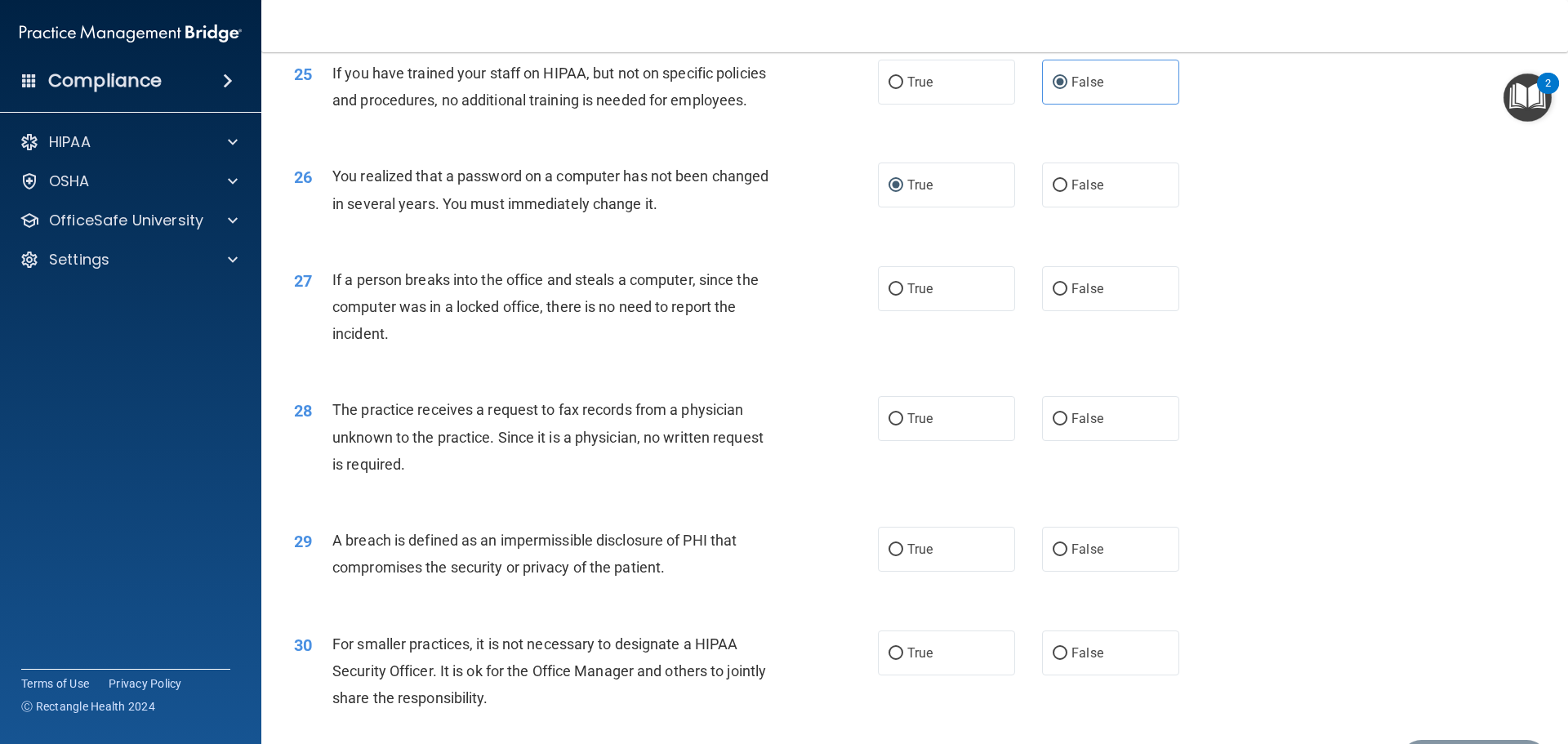
scroll to position [3021, 0]
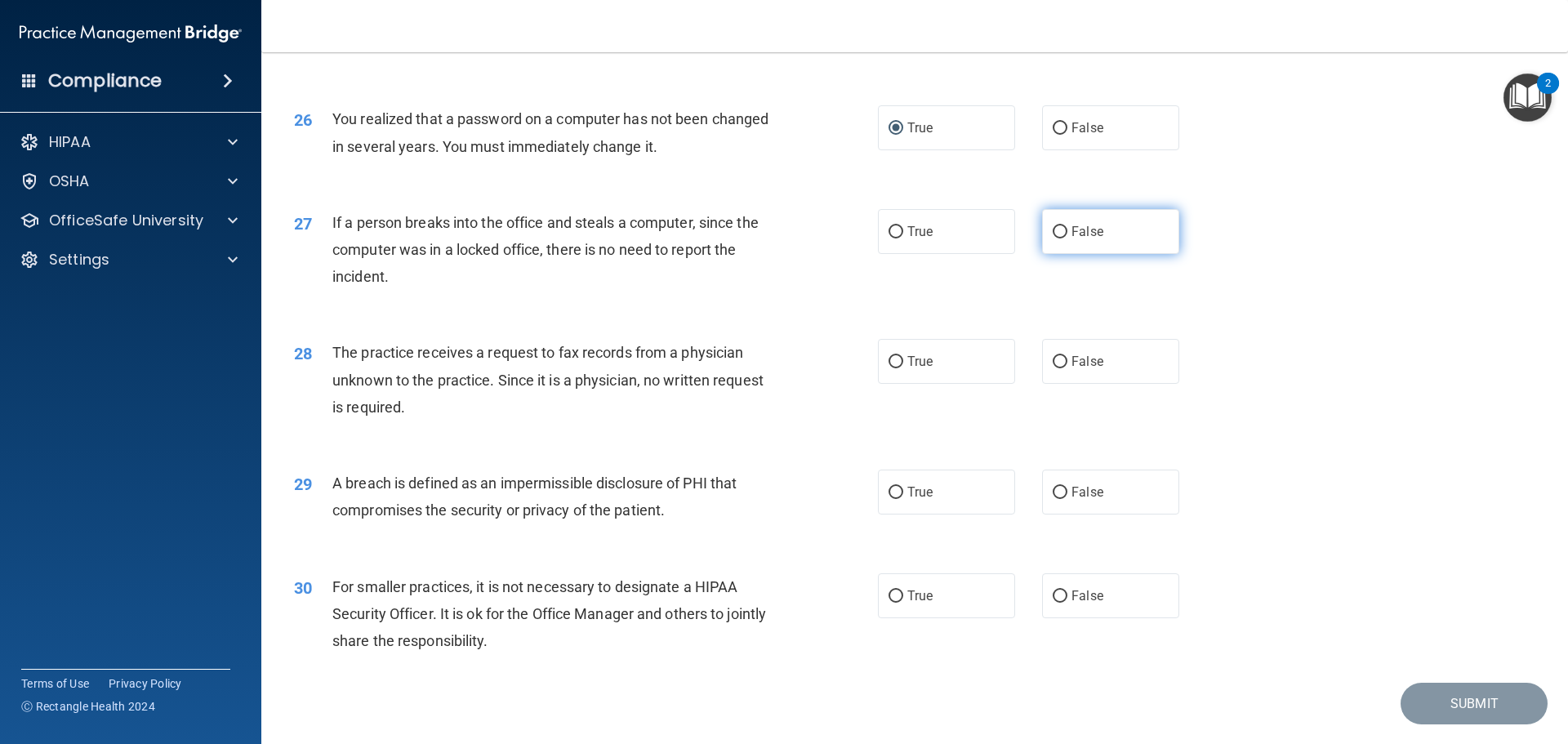
click at [1044, 254] on label "False" at bounding box center [1110, 232] width 137 height 45
click at [1052, 238] on input "False" at bounding box center [1060, 232] width 15 height 12
radio input "true"
click at [1058, 368] on input "False" at bounding box center [1060, 361] width 15 height 12
radio input "true"
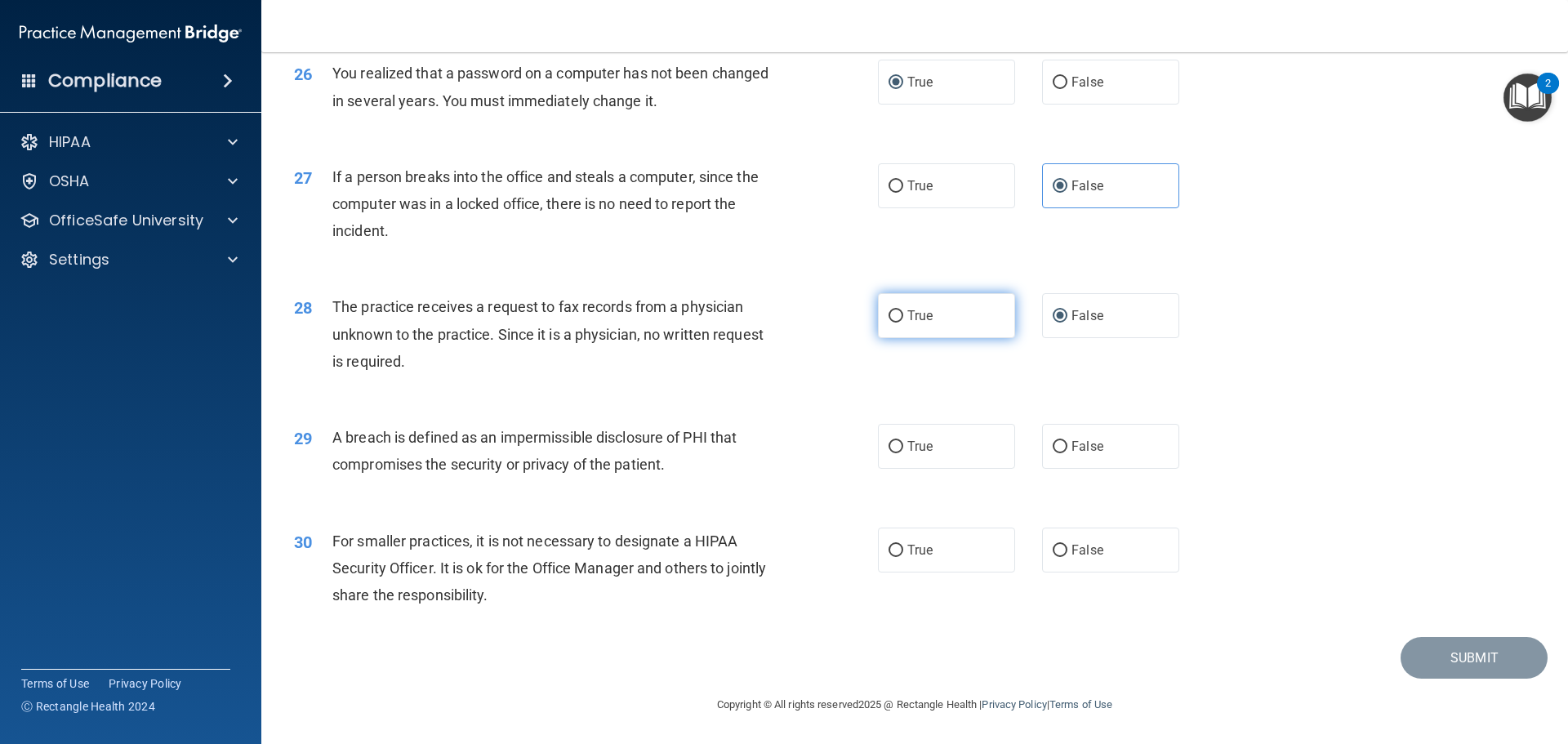
scroll to position [3120, 0]
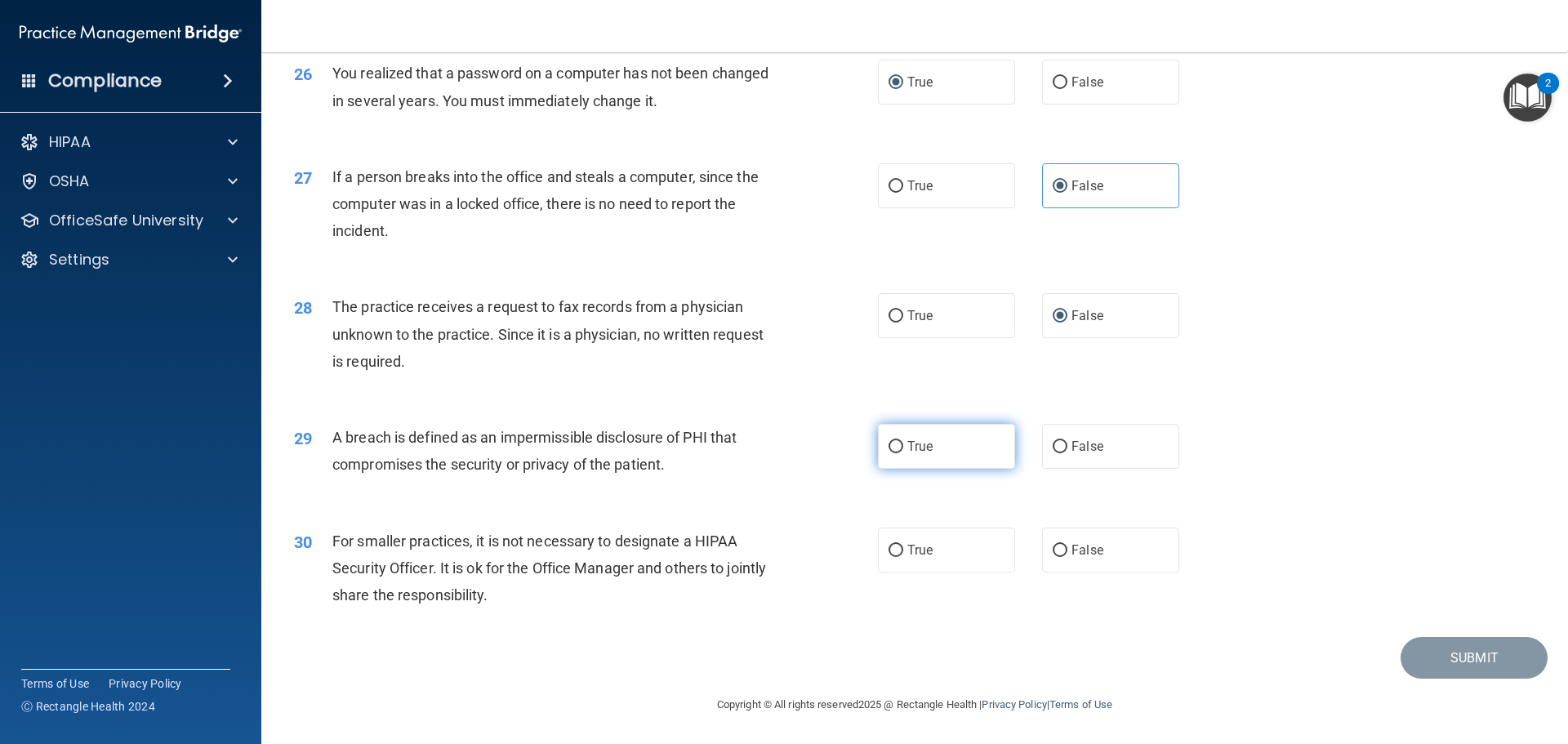
click at [897, 447] on input "True" at bounding box center [896, 446] width 15 height 12
radio input "true"
click at [891, 552] on input "True" at bounding box center [896, 550] width 15 height 12
radio input "true"
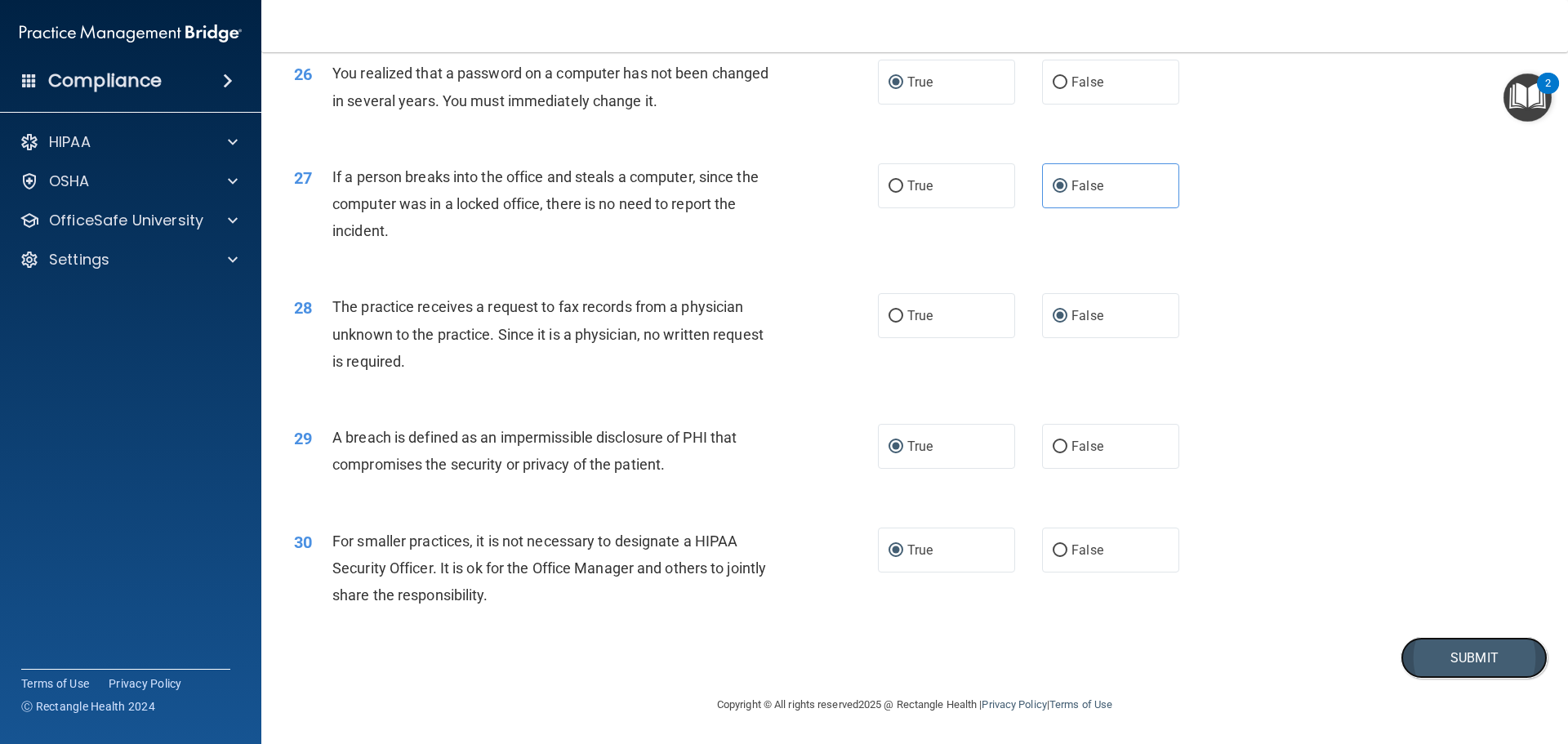
click at [1435, 650] on button "Submit" at bounding box center [1474, 657] width 147 height 42
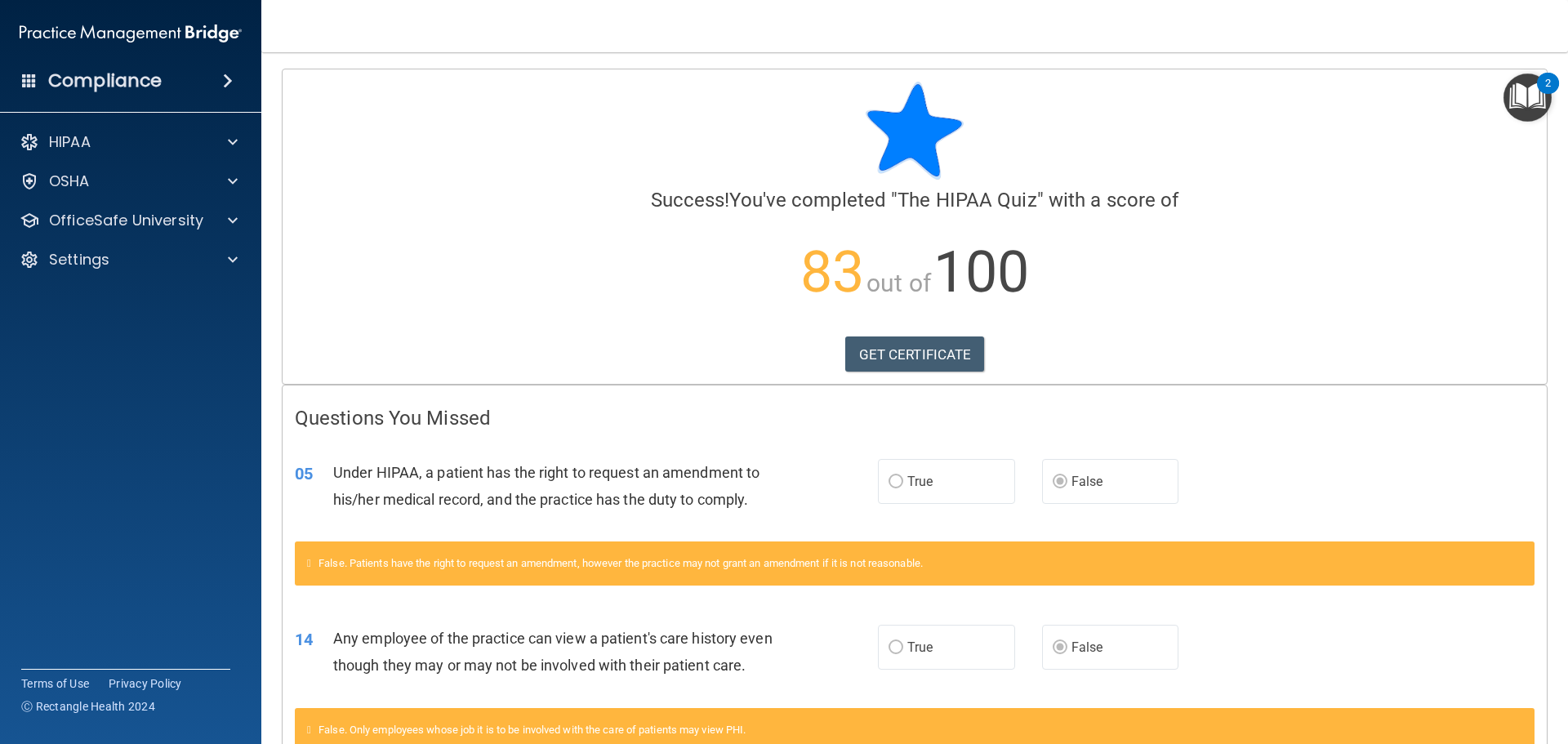
drag, startPoint x: 1304, startPoint y: 143, endPoint x: 1316, endPoint y: 149, distance: 13.4
click at [1305, 143] on div at bounding box center [915, 130] width 1240 height 98
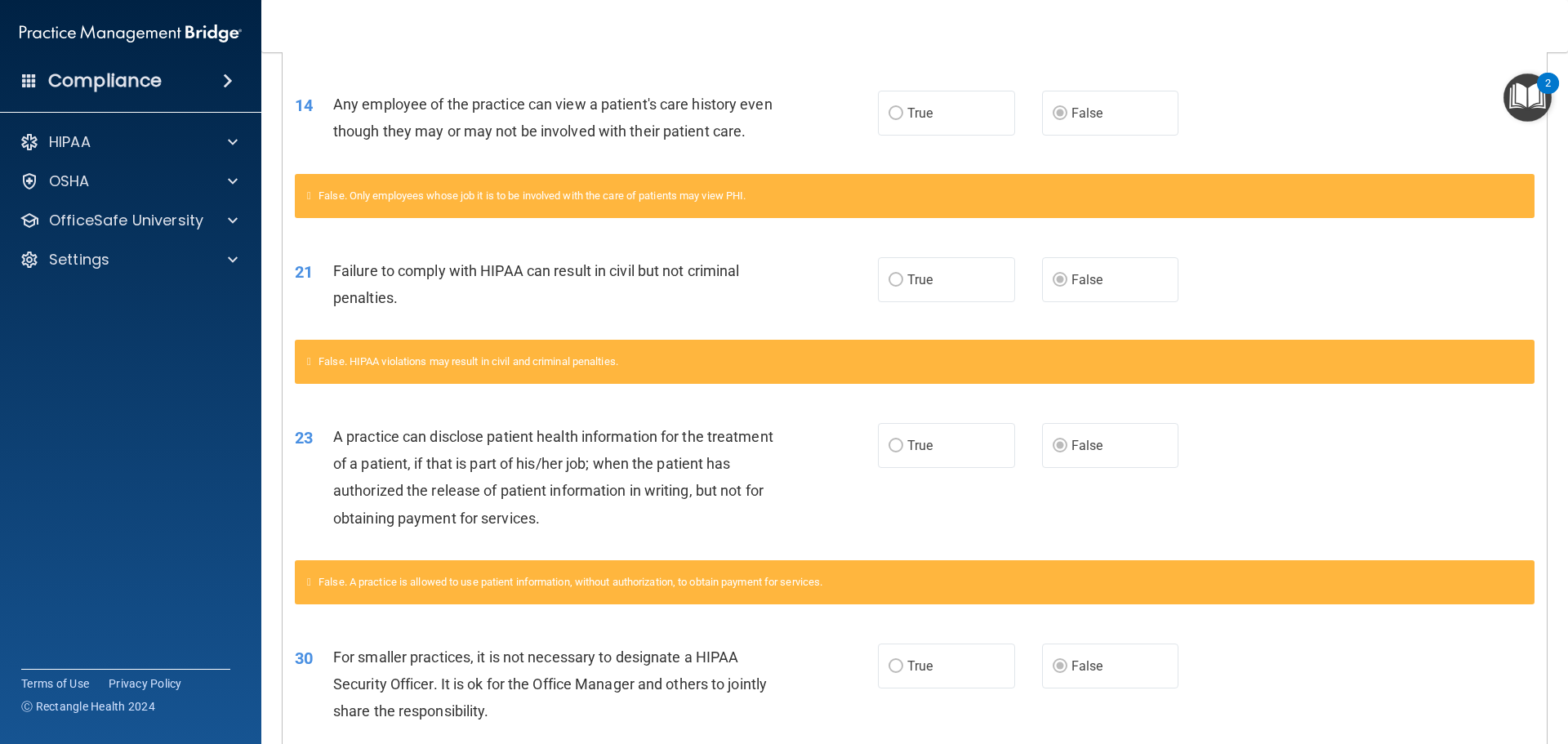
scroll to position [571, 0]
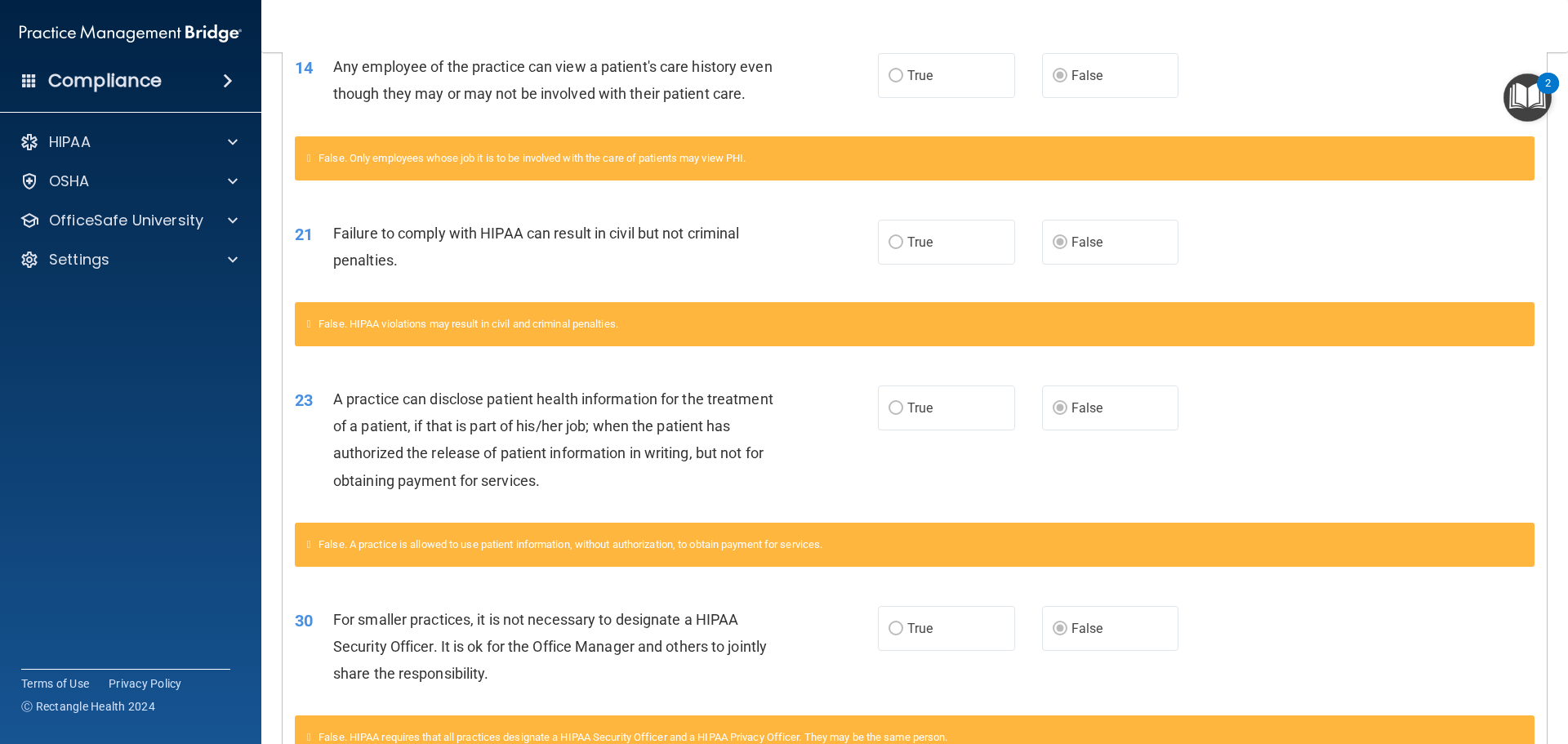
click at [1246, 128] on div "14 Any employee of the practice can view a patient's care history even though t…" at bounding box center [915, 84] width 1264 height 103
click at [125, 151] on div "HIPAA" at bounding box center [108, 142] width 203 height 20
click at [138, 180] on p "Documents and Policies" at bounding box center [121, 180] width 223 height 16
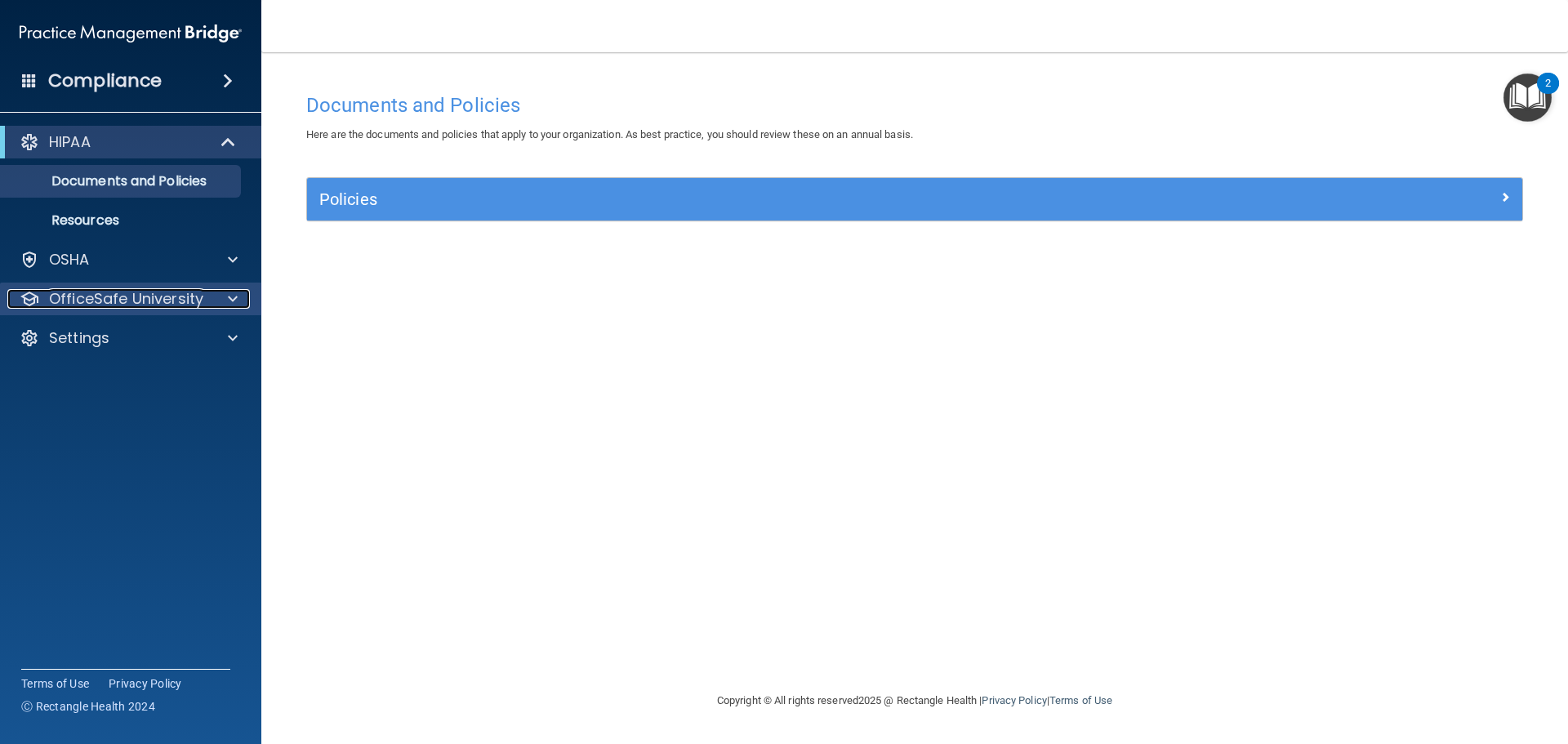
click at [117, 293] on p "OfficeSafe University" at bounding box center [125, 299] width 154 height 20
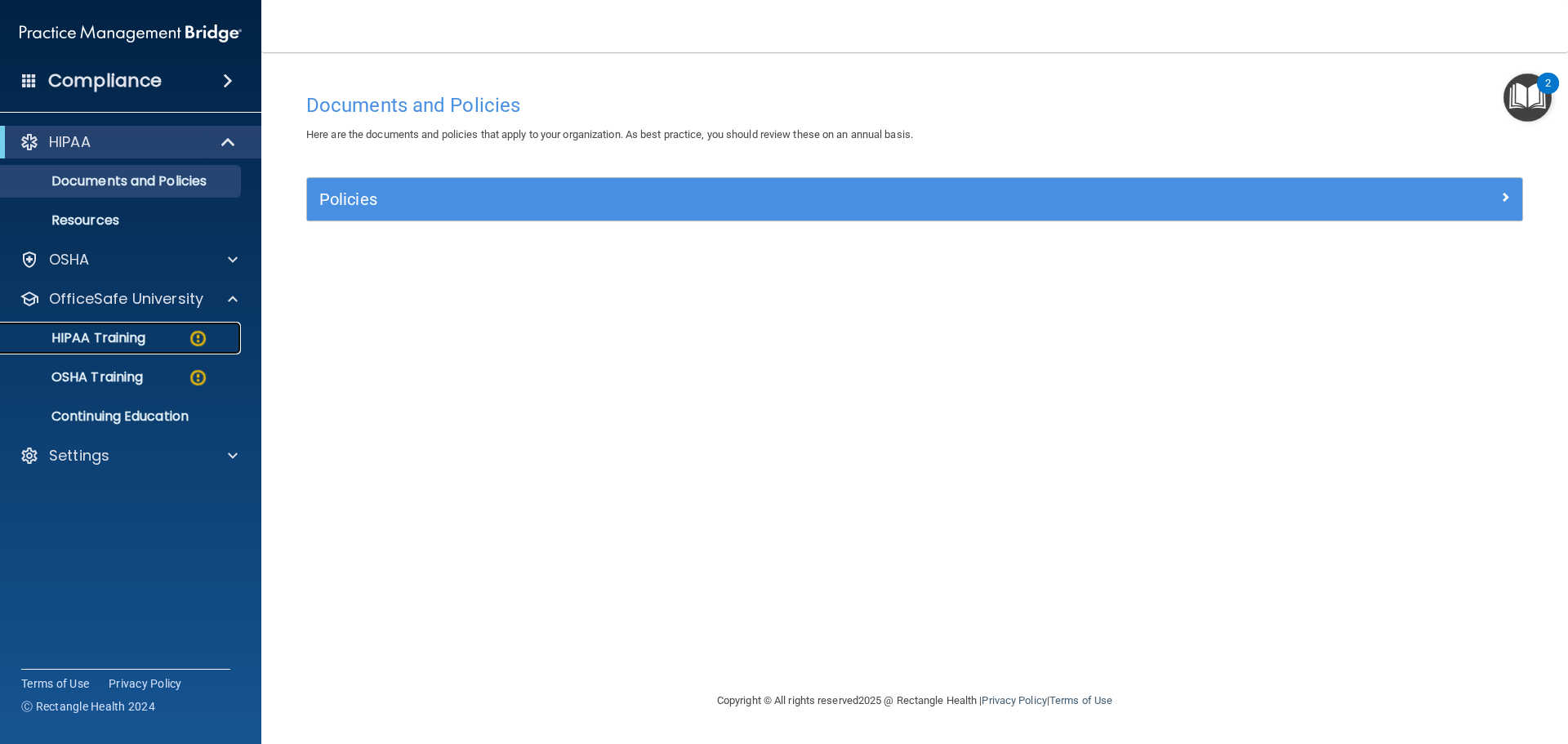
click at [121, 330] on p "HIPAA Training" at bounding box center [78, 337] width 134 height 16
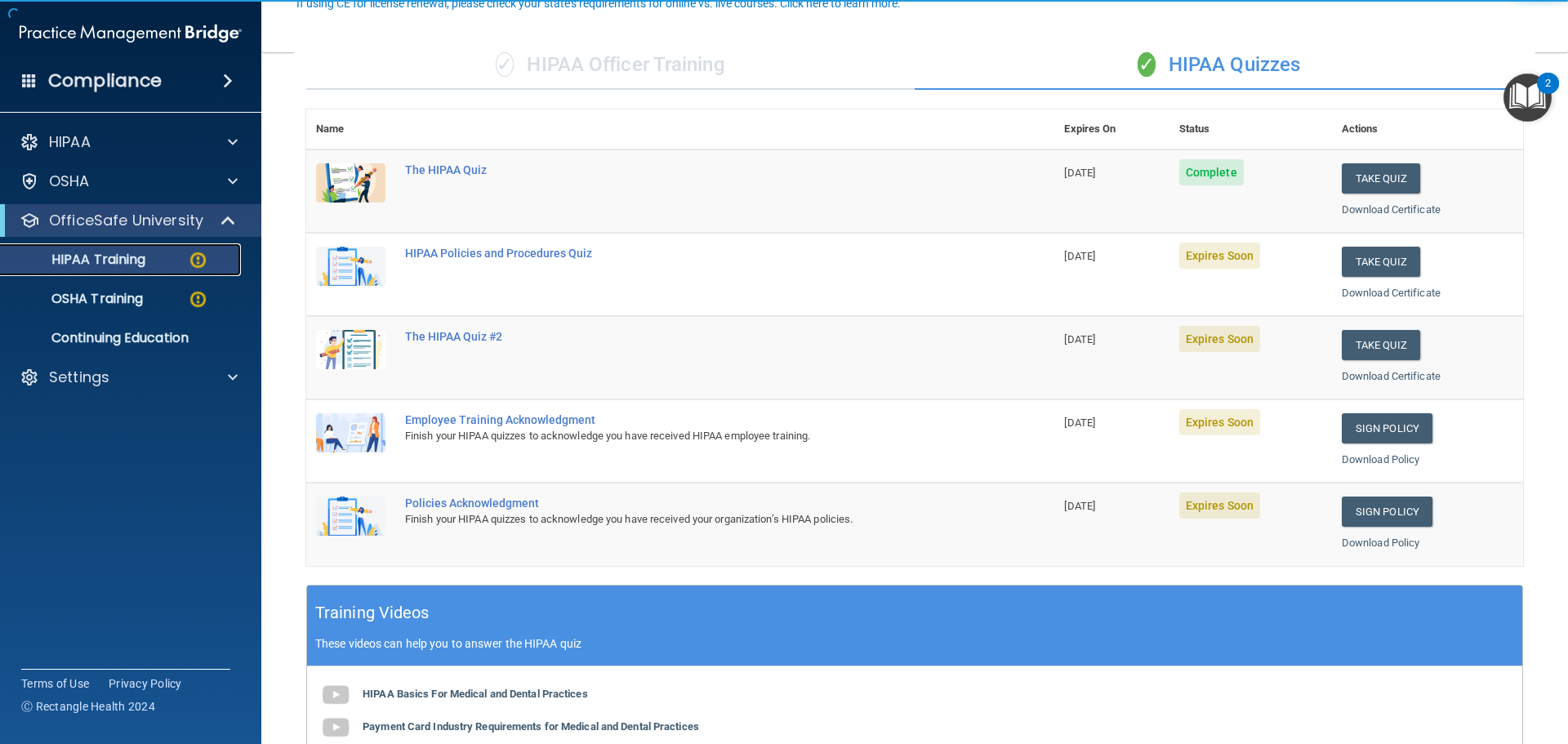
scroll to position [163, 0]
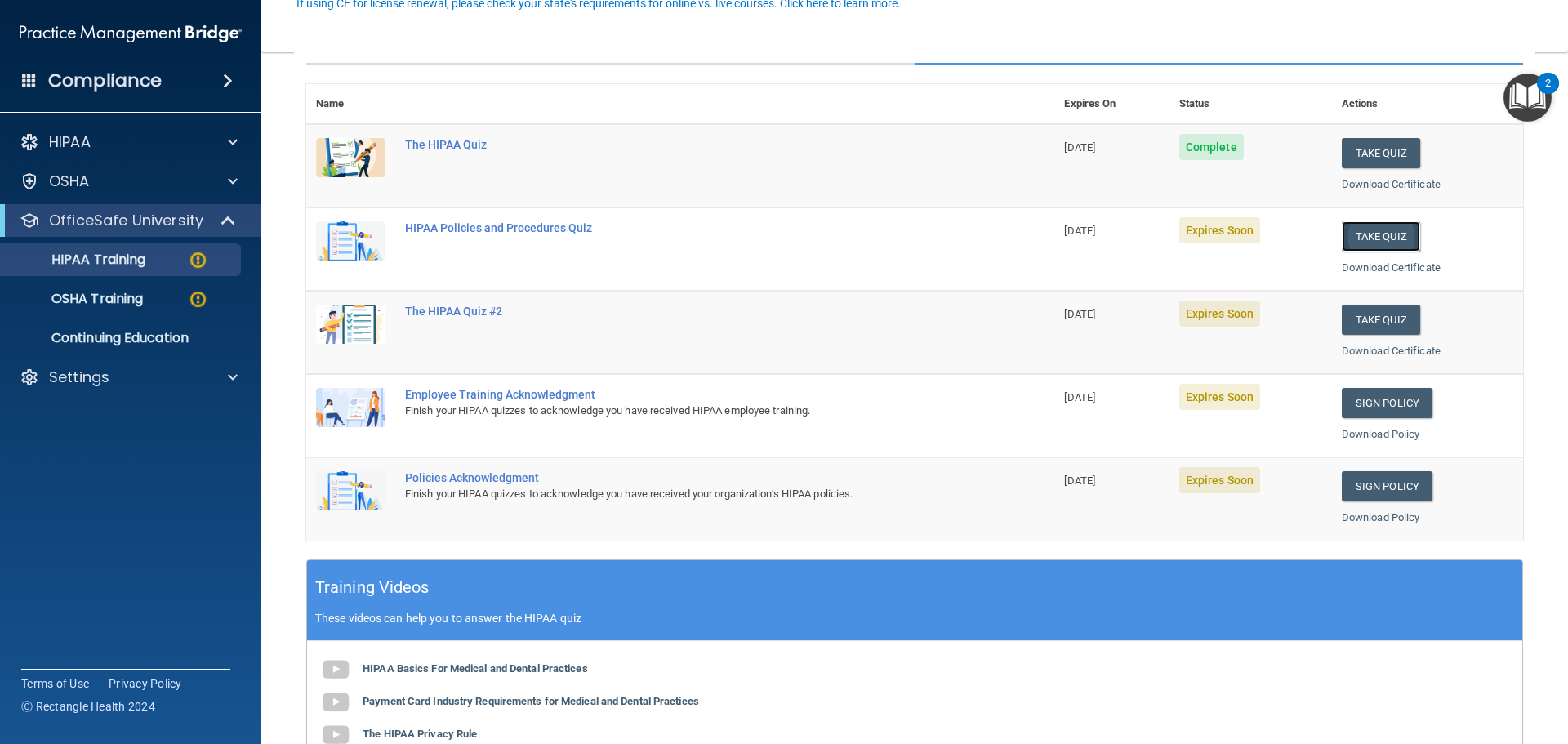
click at [1358, 237] on button "Take Quiz" at bounding box center [1381, 236] width 78 height 30
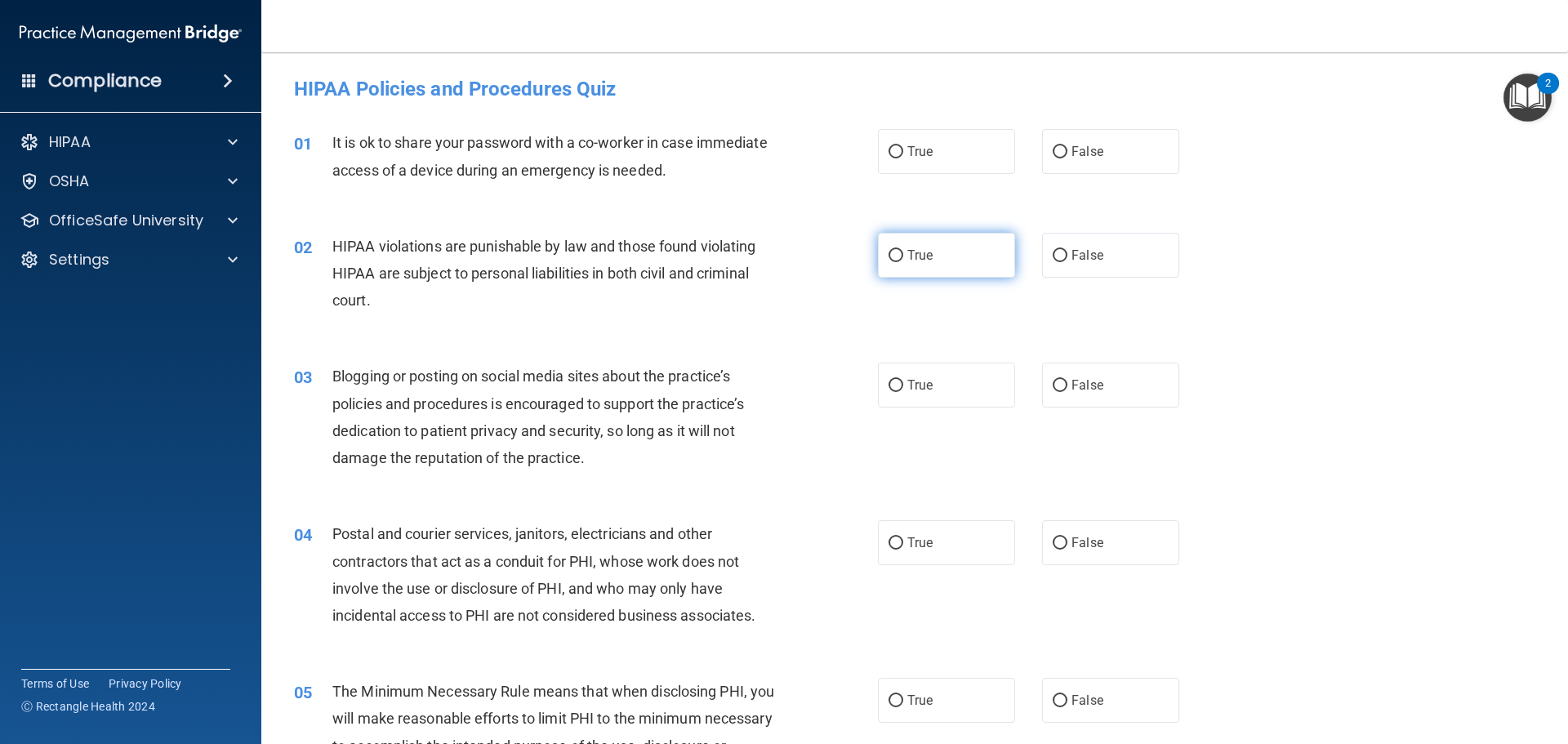
click at [888, 254] on input "True" at bounding box center [896, 256] width 15 height 12
radio input "true"
click at [1056, 151] on input "False" at bounding box center [1060, 152] width 15 height 12
radio input "true"
click at [1052, 384] on input "False" at bounding box center [1060, 386] width 15 height 12
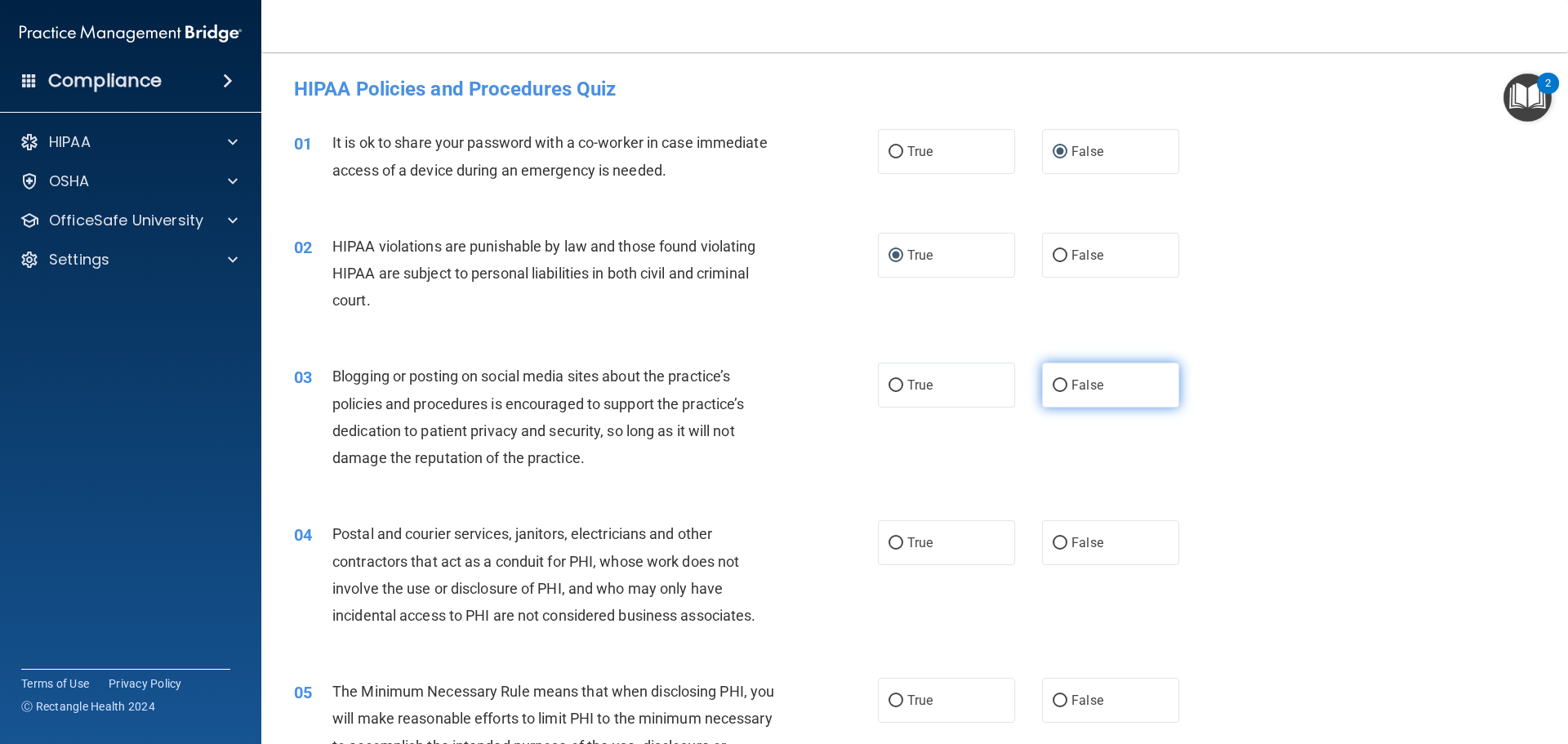
radio input "true"
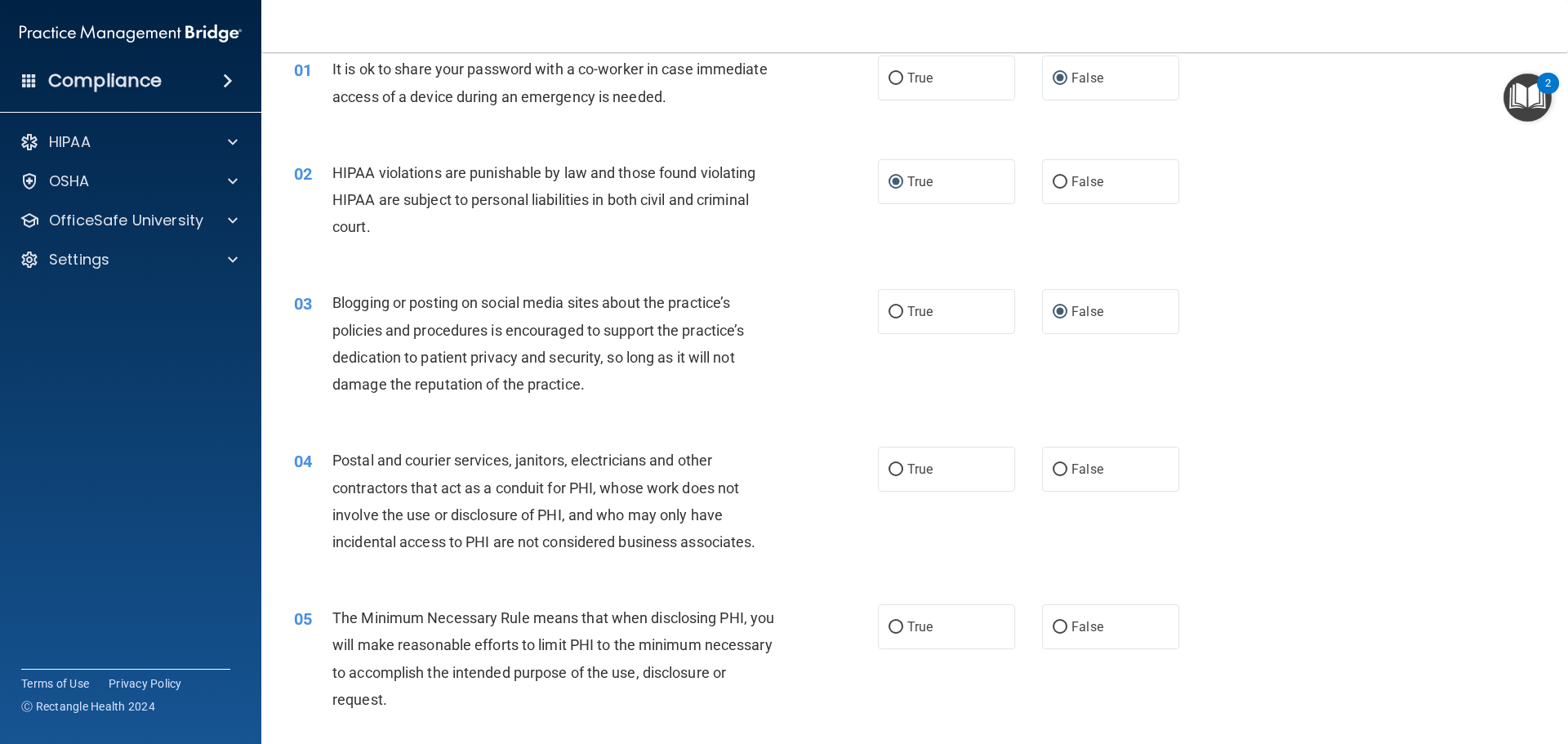
scroll to position [163, 0]
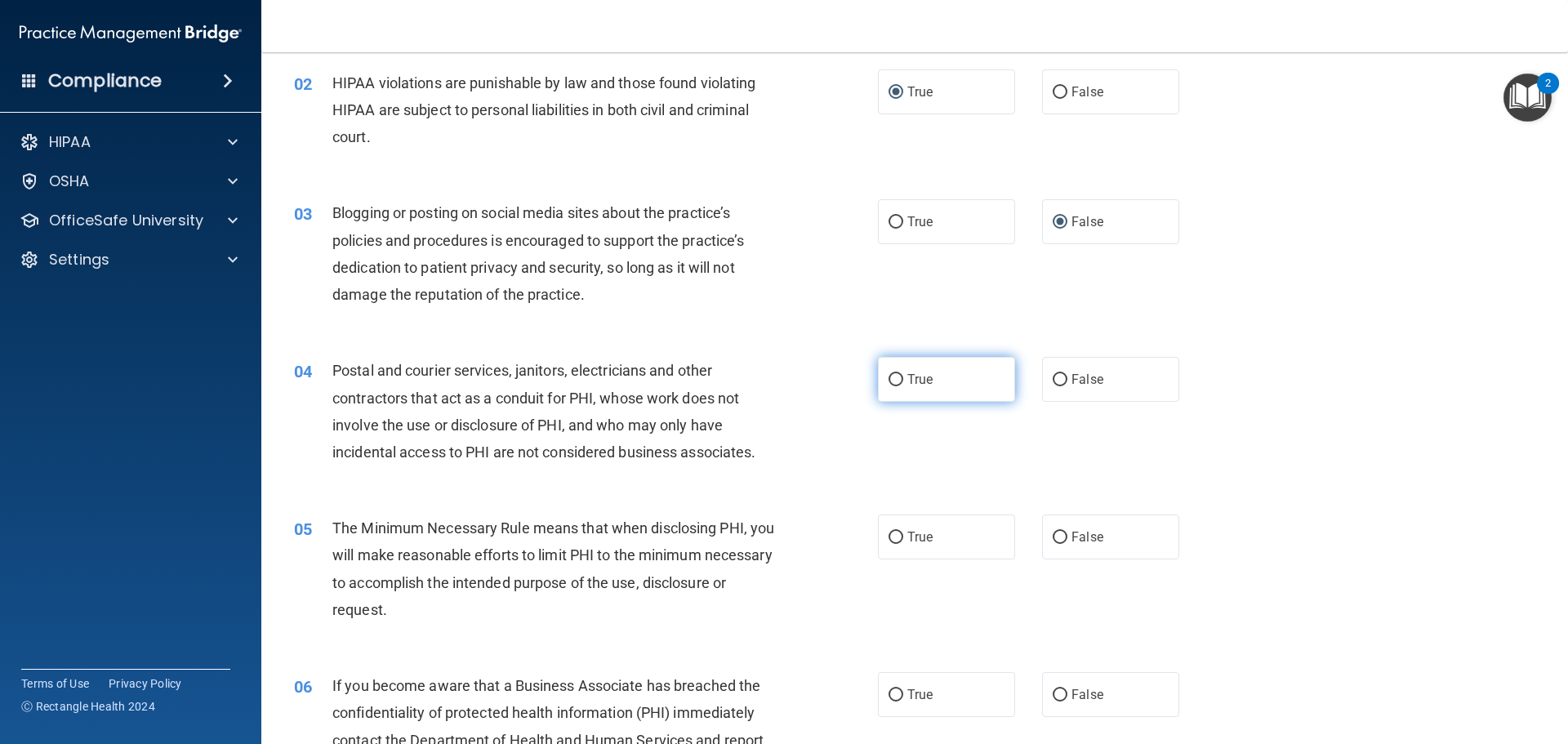
click at [894, 383] on input "True" at bounding box center [896, 380] width 15 height 12
radio input "true"
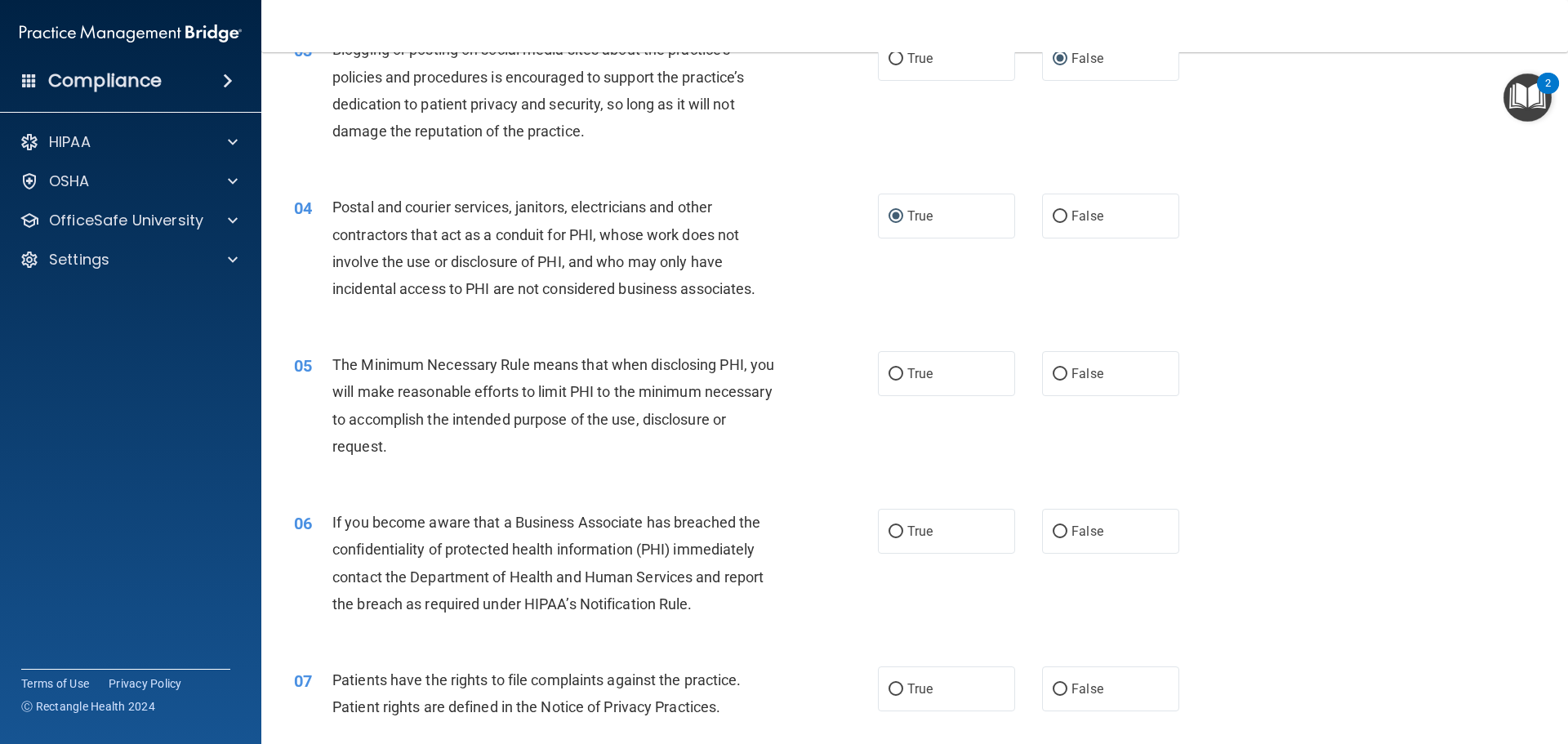
scroll to position [408, 0]
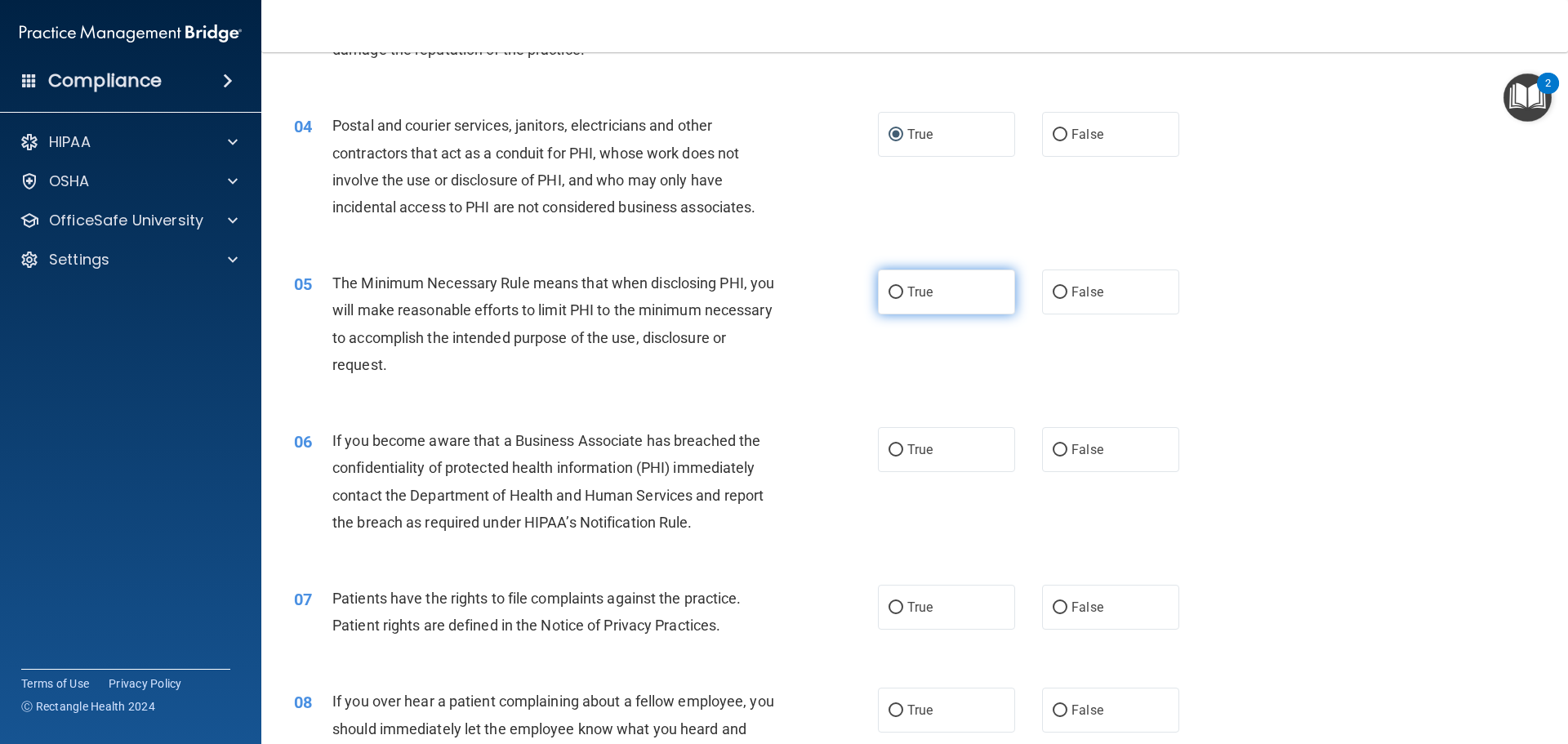
click at [888, 288] on input "True" at bounding box center [896, 292] width 15 height 12
radio input "true"
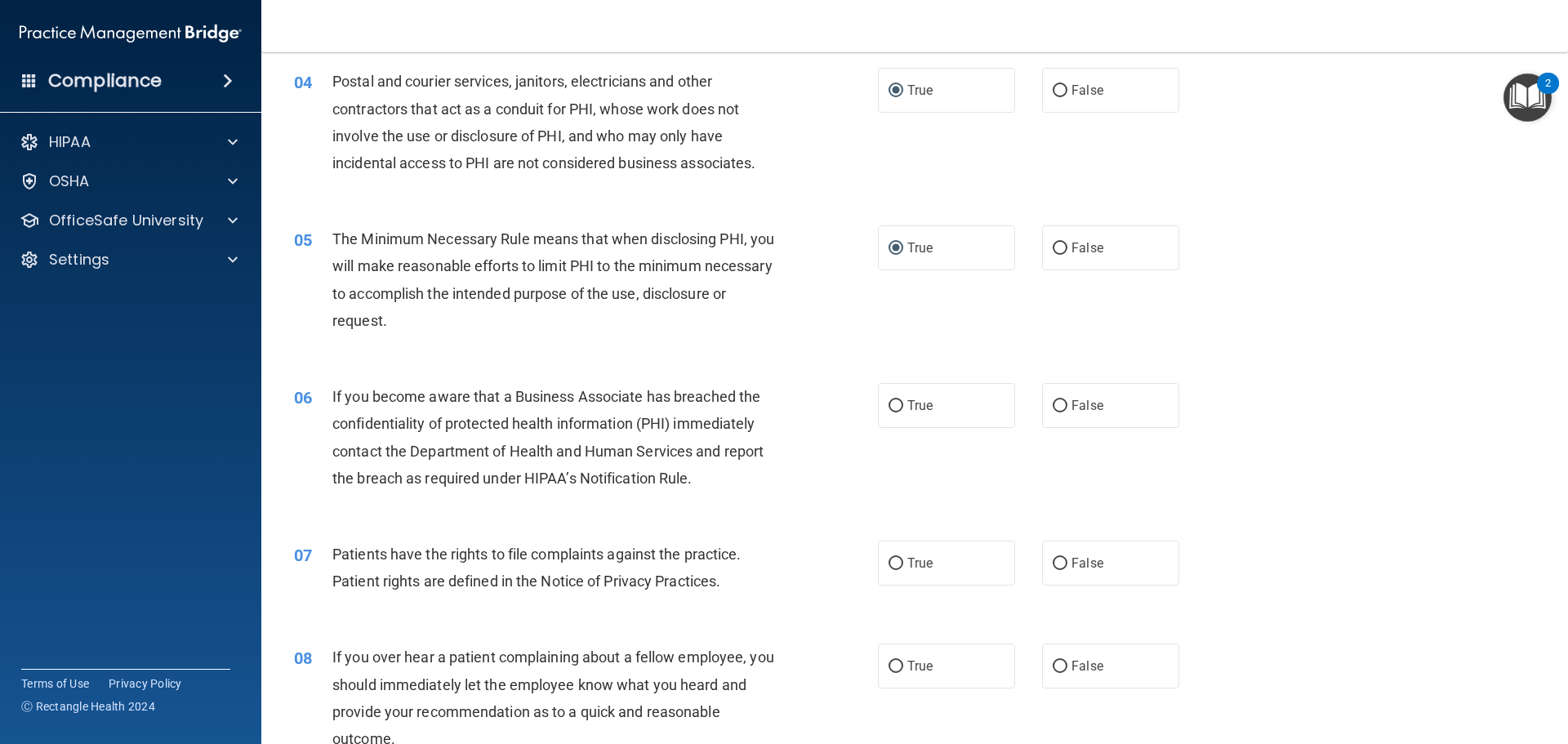
scroll to position [490, 0]
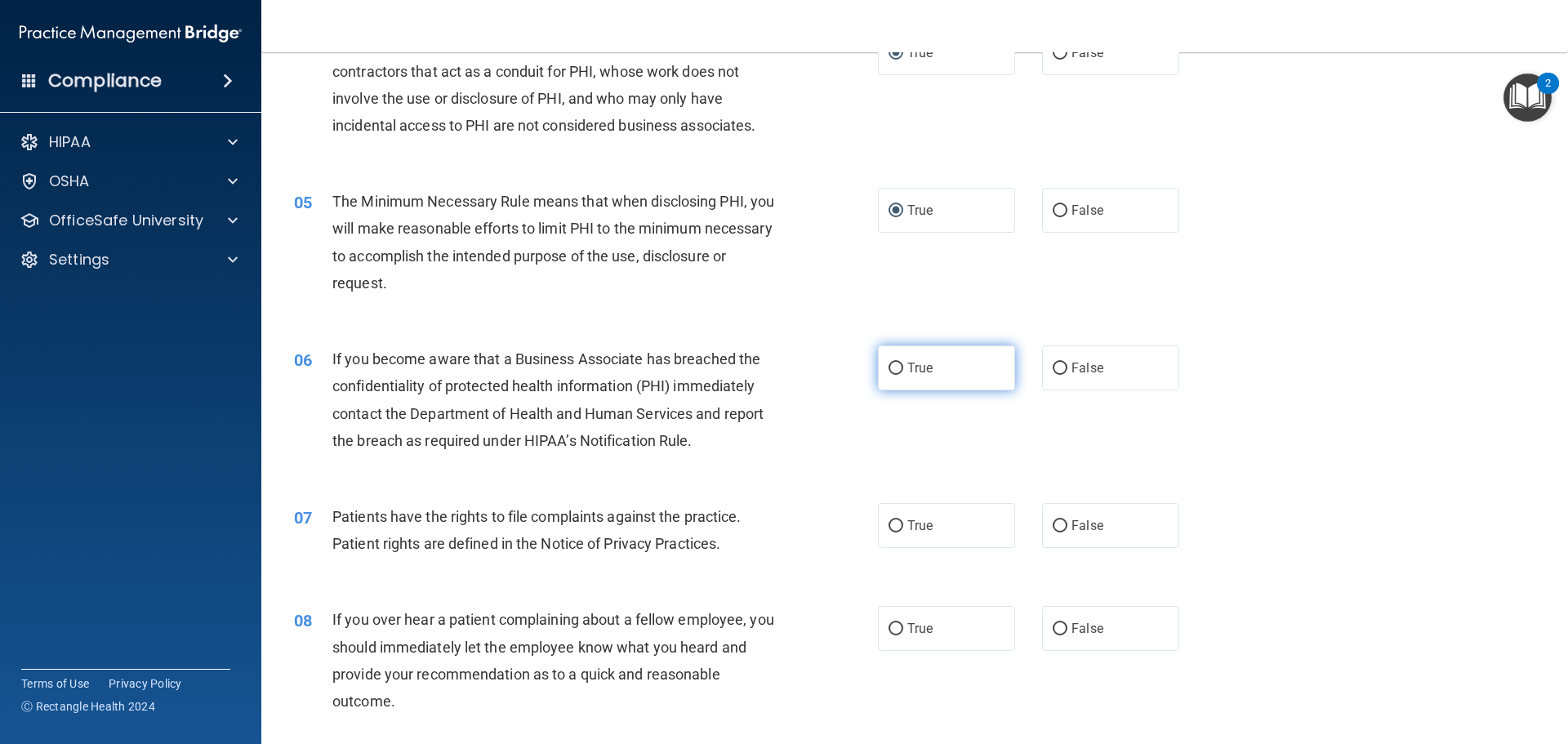
click at [893, 373] on input "True" at bounding box center [896, 368] width 15 height 12
radio input "true"
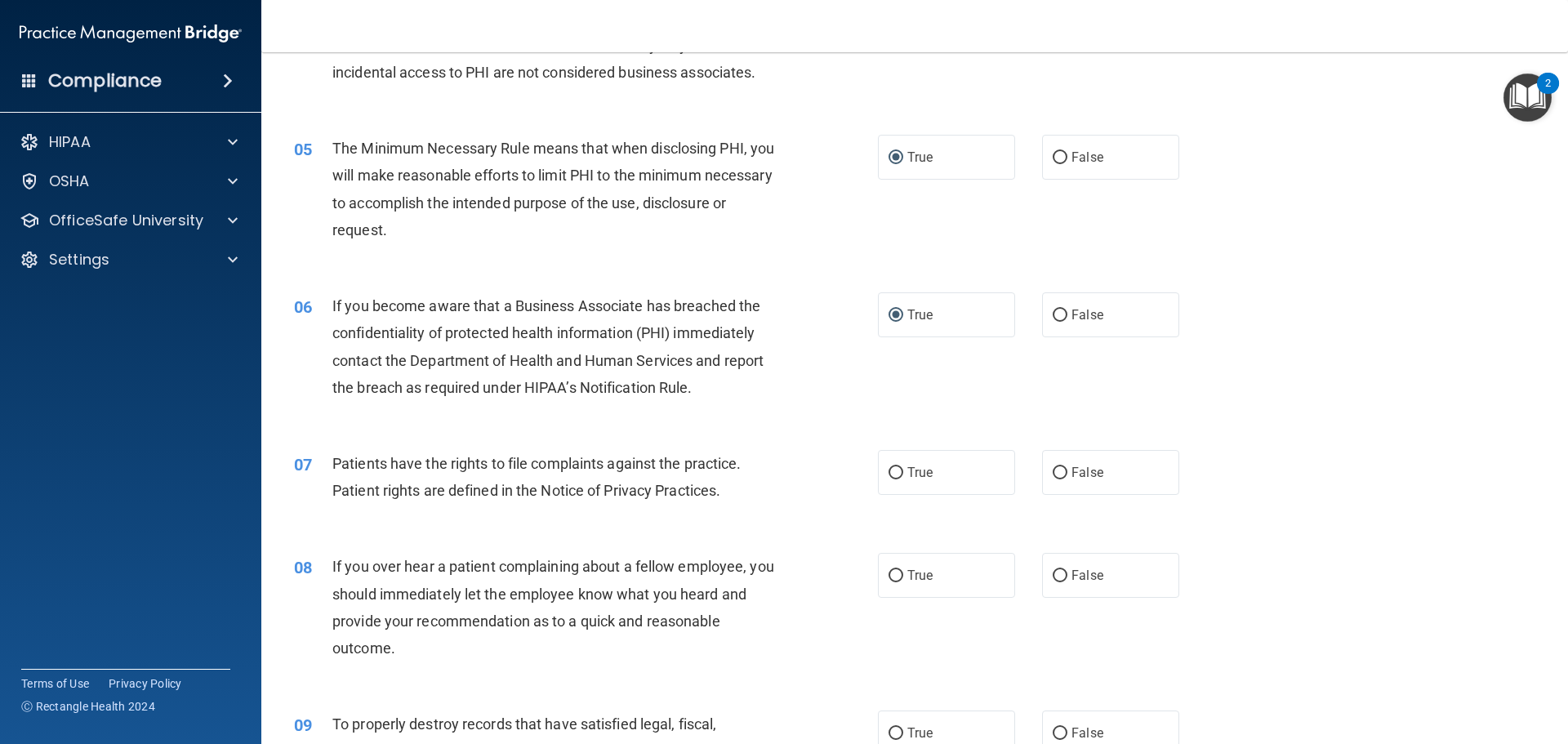
scroll to position [571, 0]
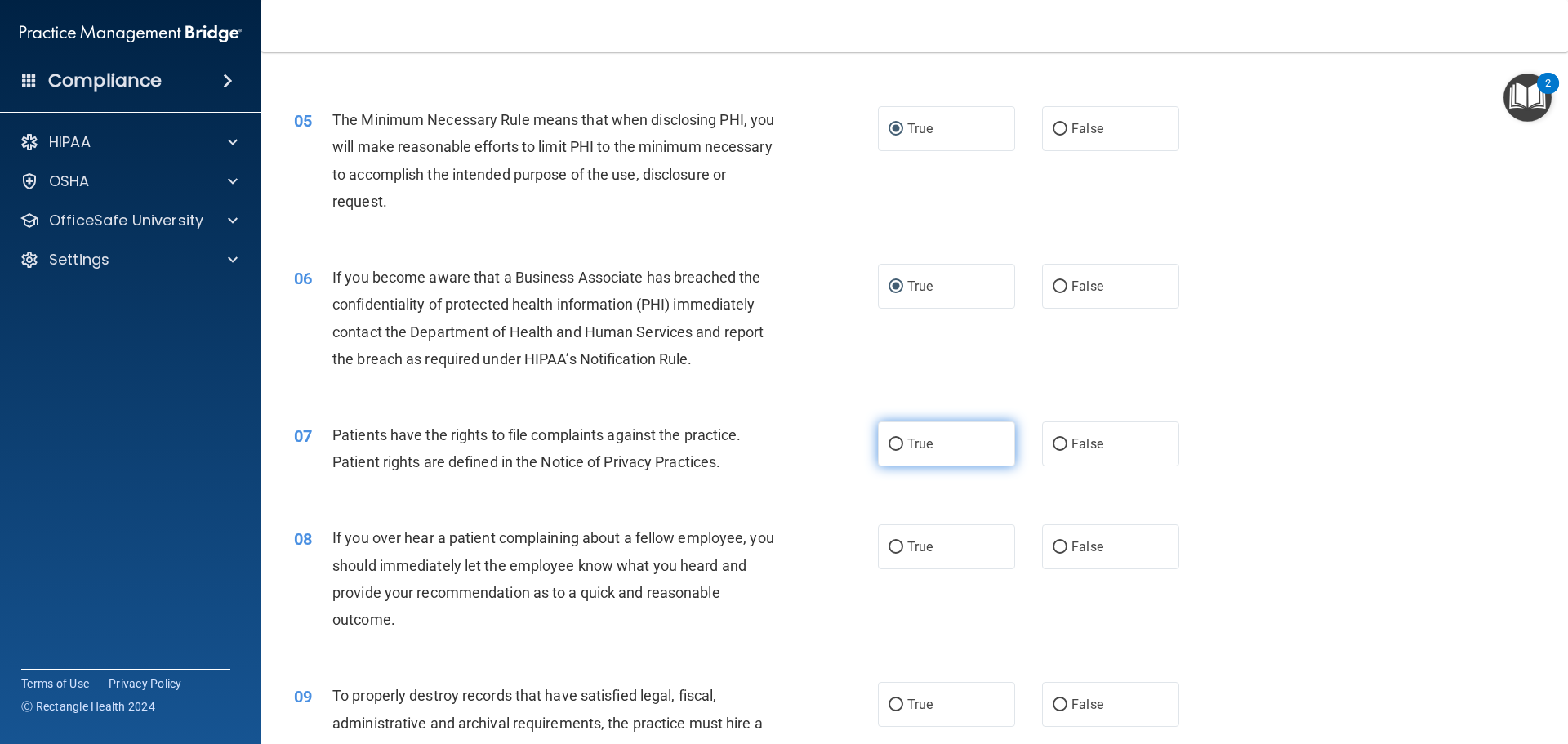
click at [888, 446] on input "True" at bounding box center [896, 444] width 15 height 12
radio input "true"
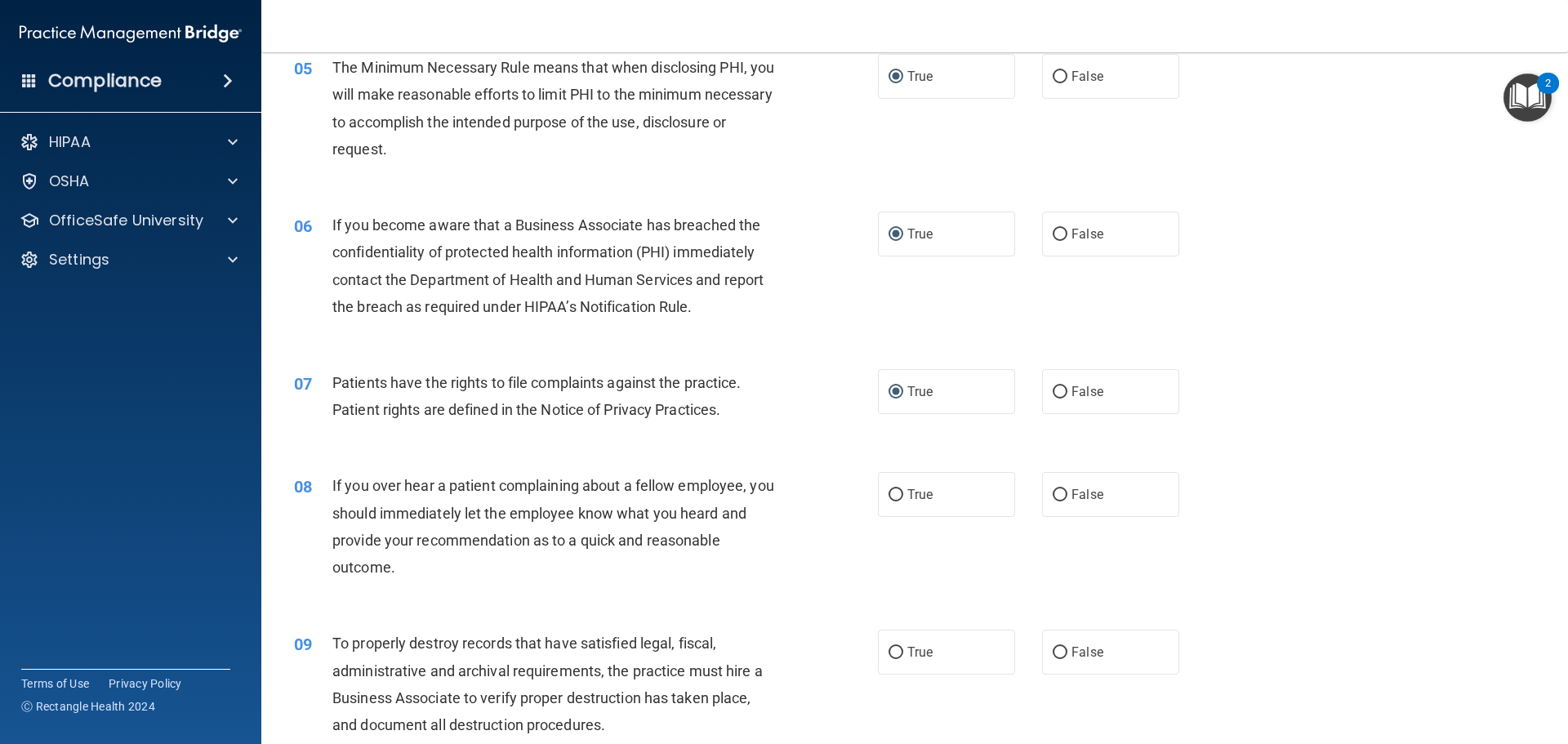
scroll to position [653, 0]
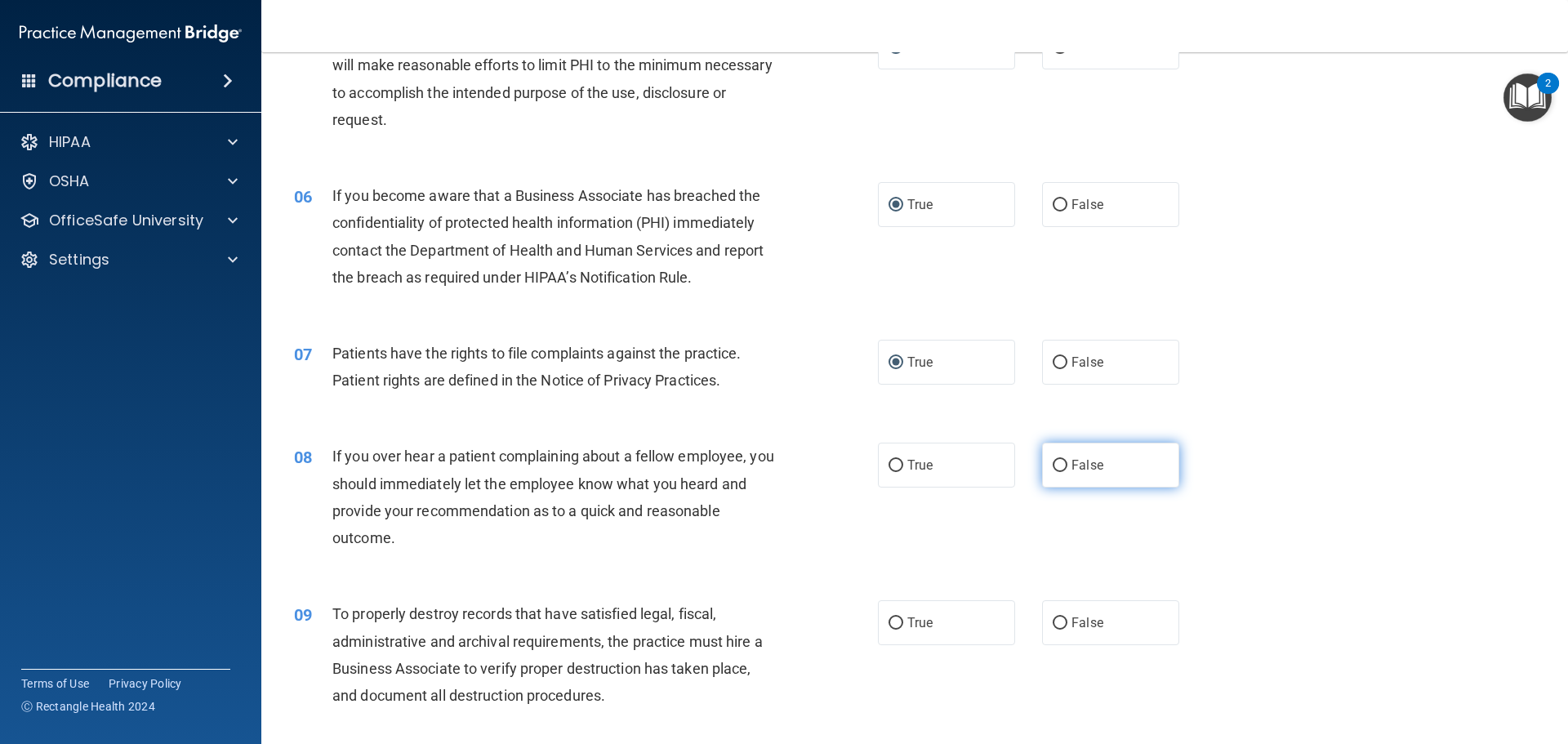
click at [1053, 471] on input "False" at bounding box center [1060, 465] width 15 height 12
radio input "true"
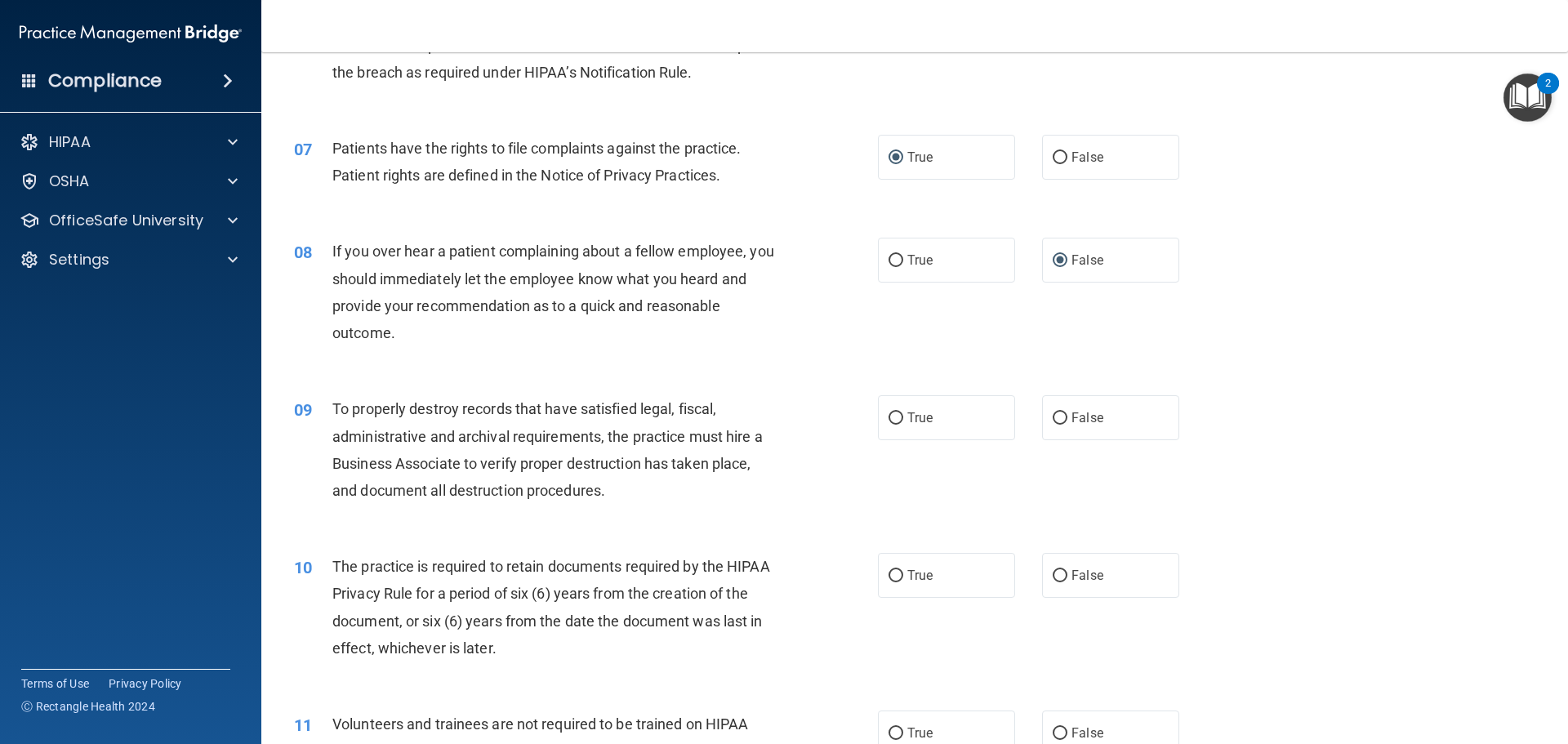
scroll to position [898, 0]
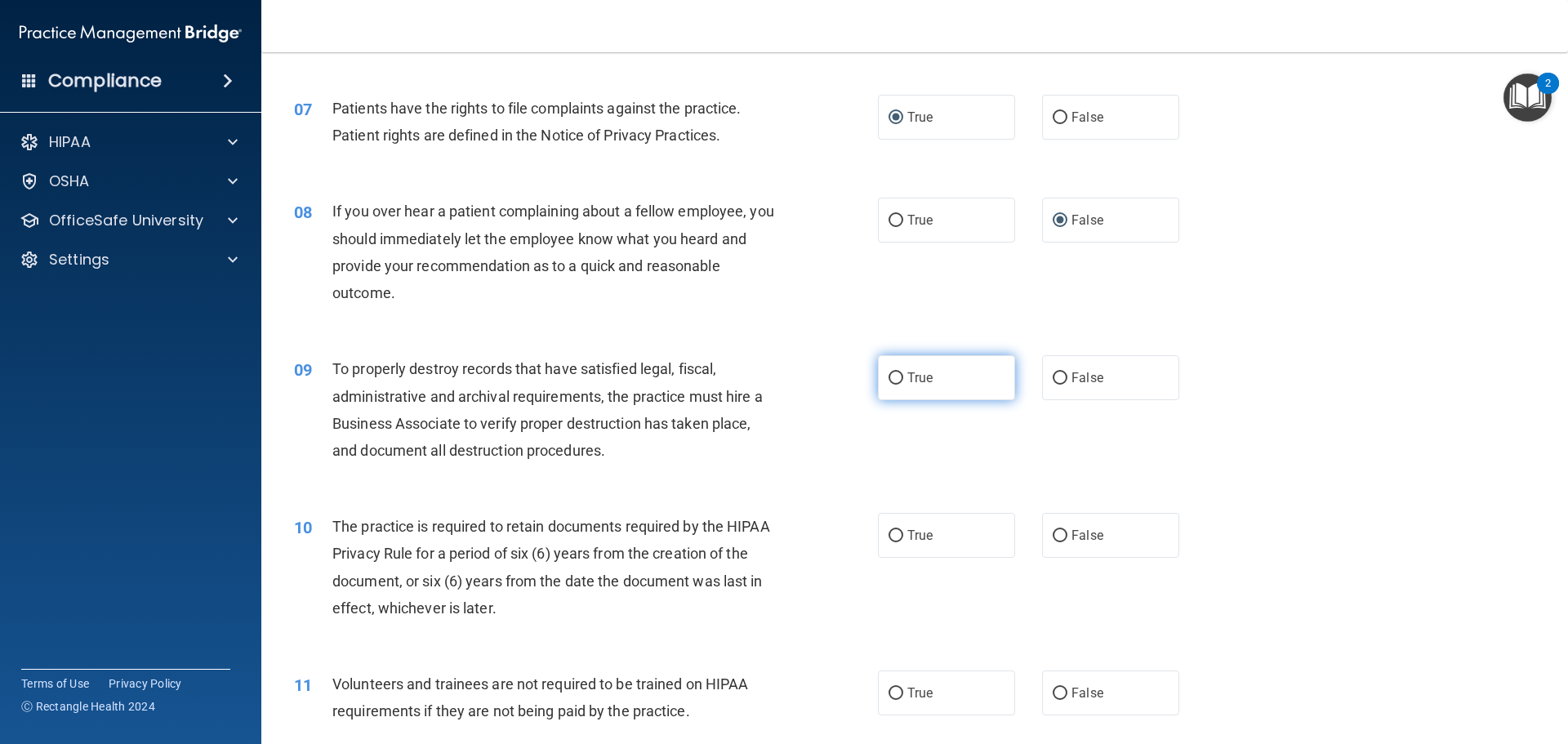
click at [891, 384] on input "True" at bounding box center [896, 378] width 15 height 12
radio input "true"
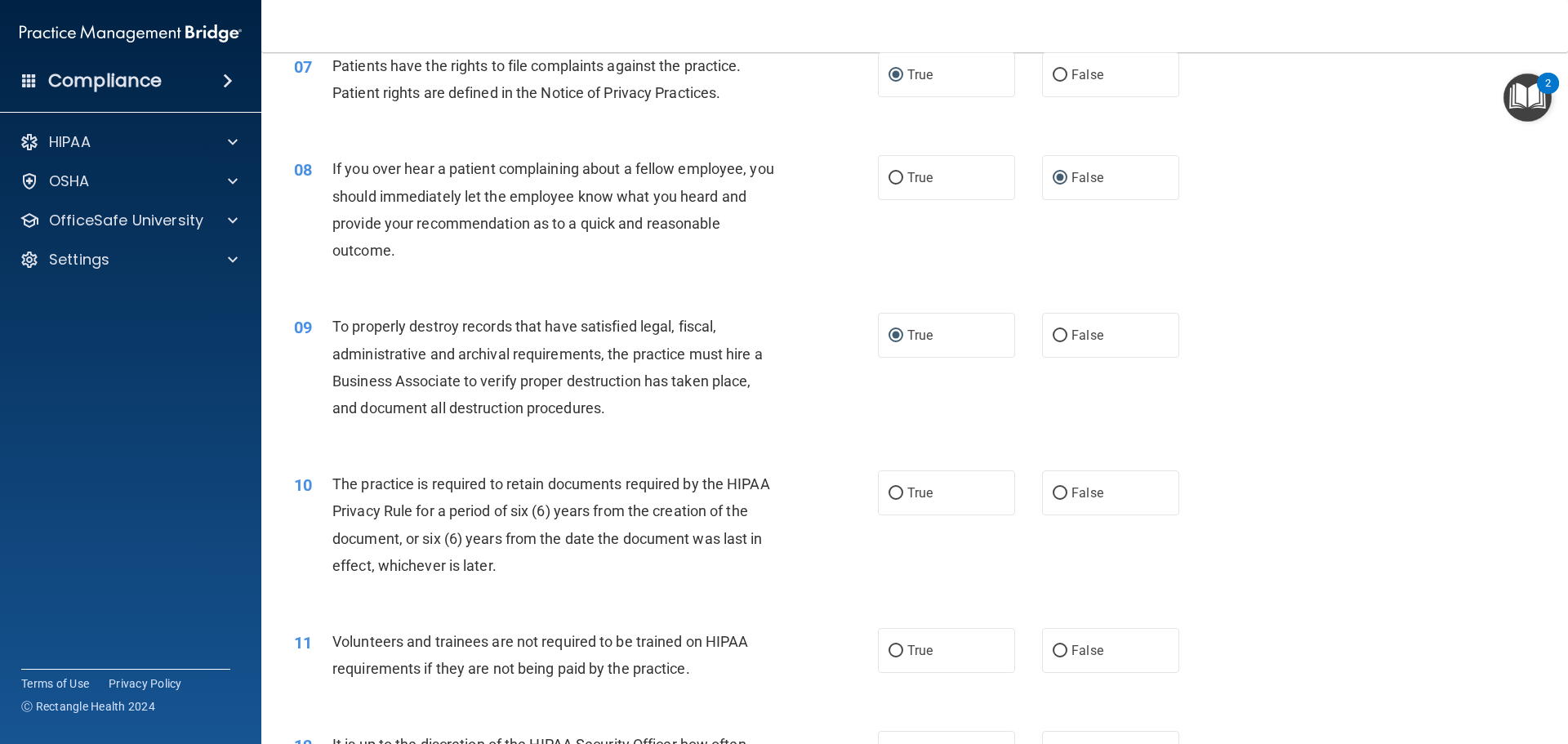
scroll to position [979, 0]
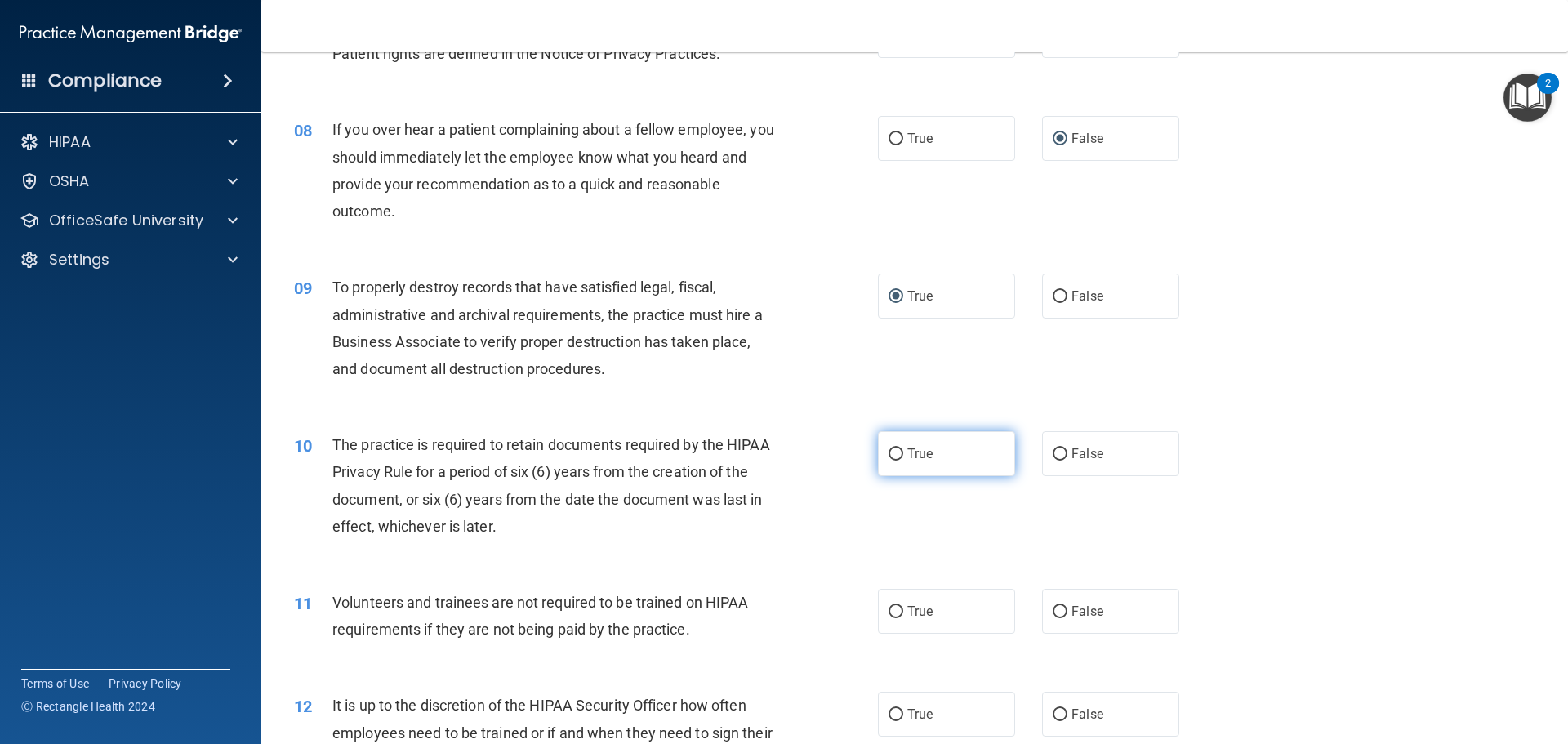
click at [891, 453] on input "True" at bounding box center [896, 454] width 15 height 12
radio input "true"
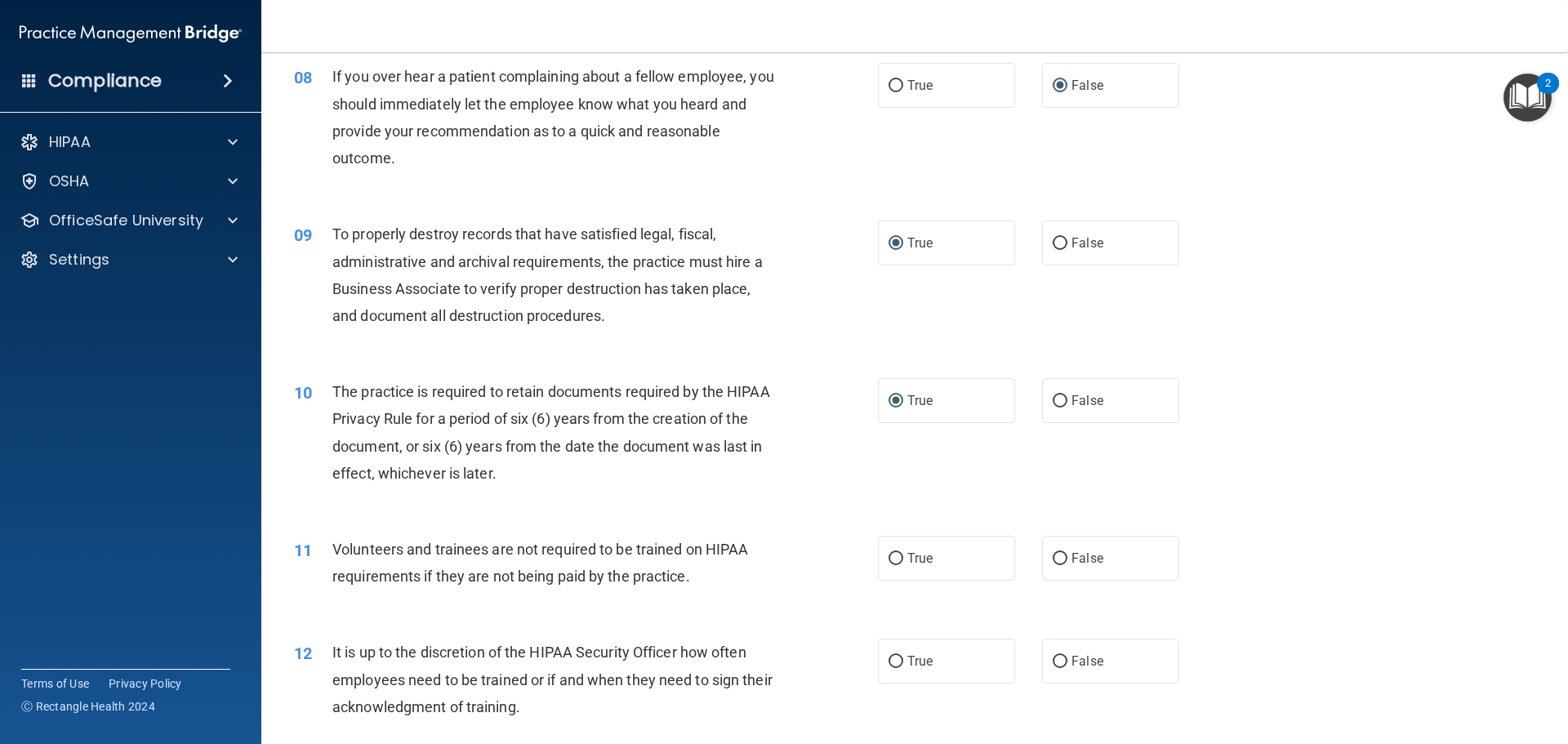
scroll to position [1061, 0]
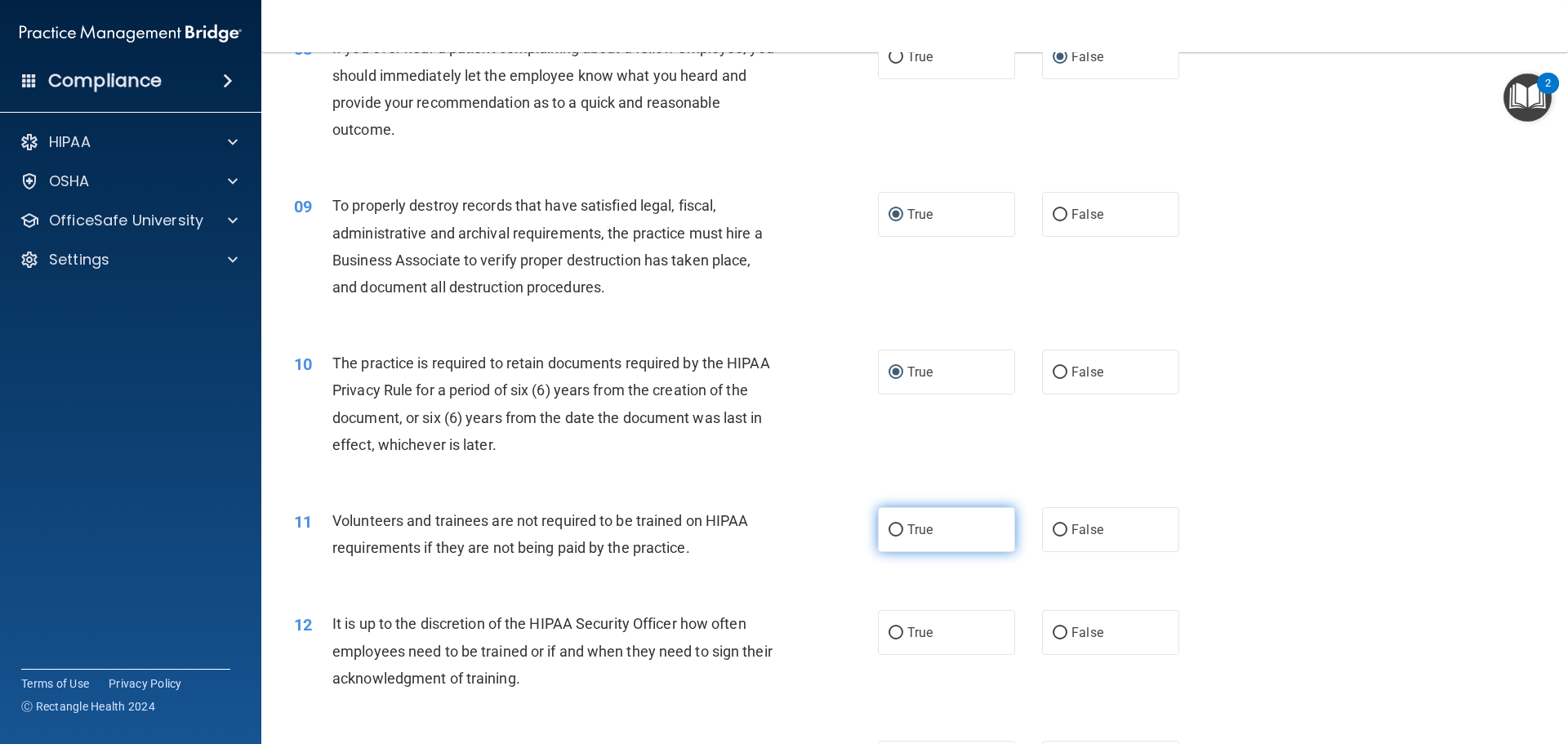
click at [895, 532] on input "True" at bounding box center [896, 529] width 15 height 12
radio input "true"
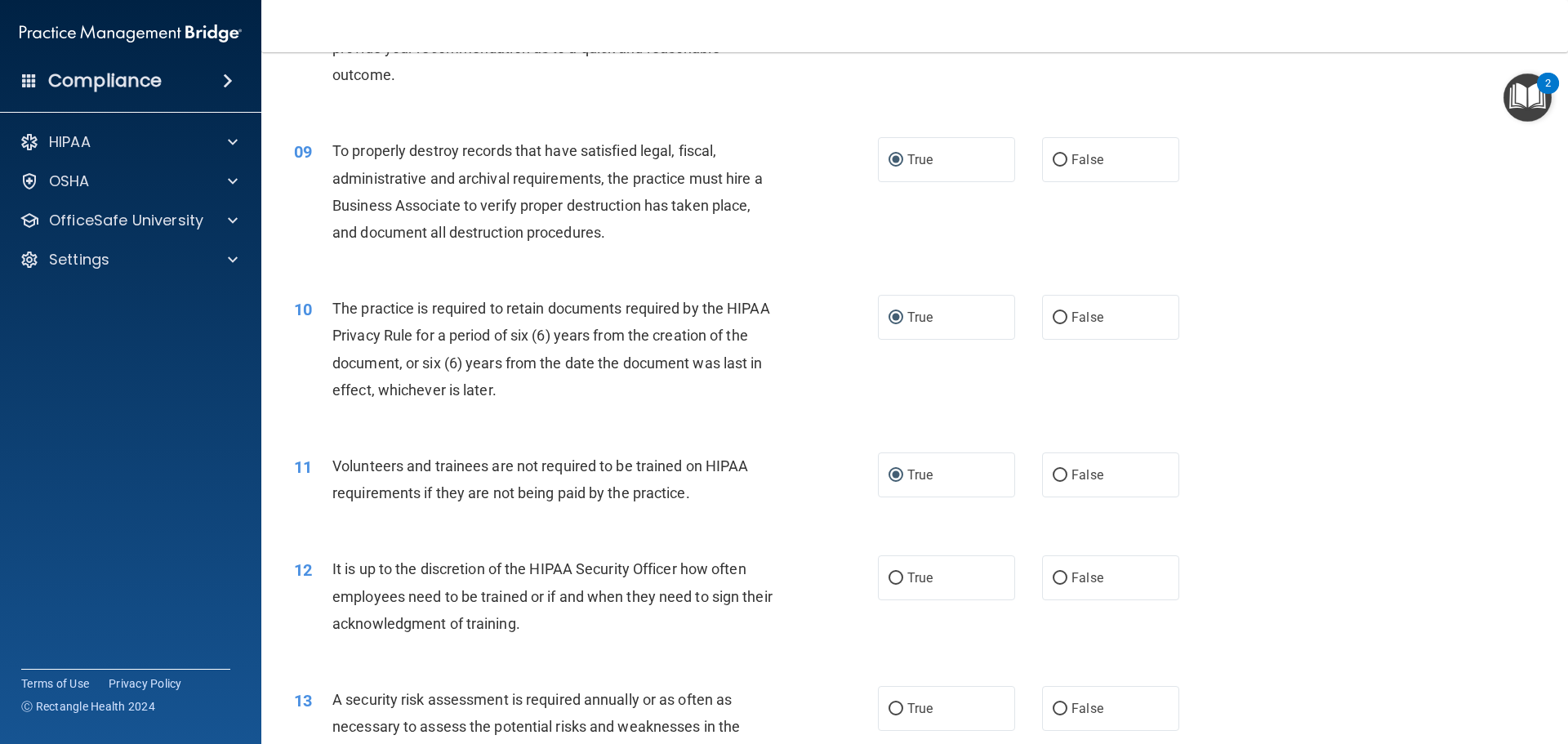
scroll to position [1306, 0]
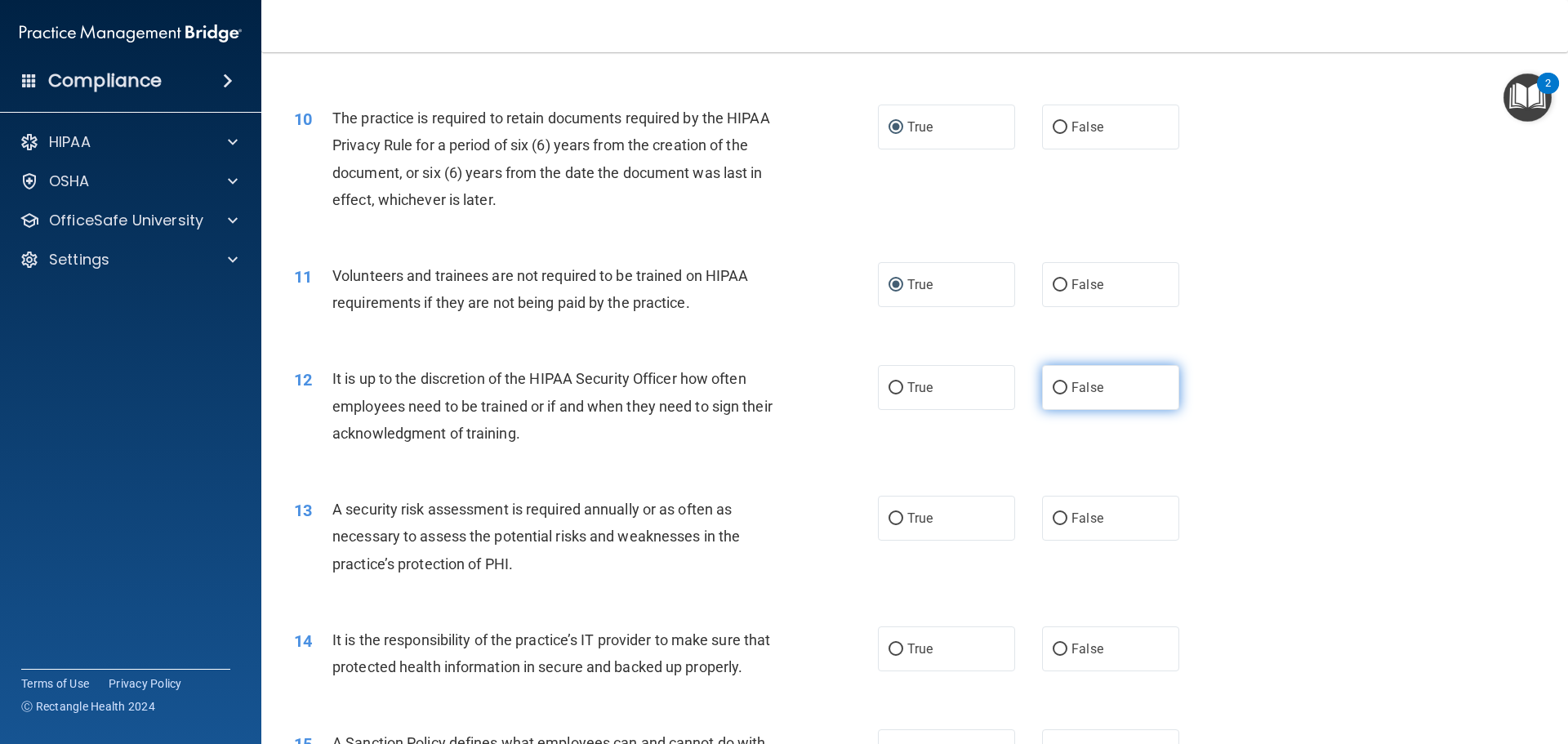
click at [1052, 383] on input "False" at bounding box center [1060, 387] width 15 height 12
radio input "true"
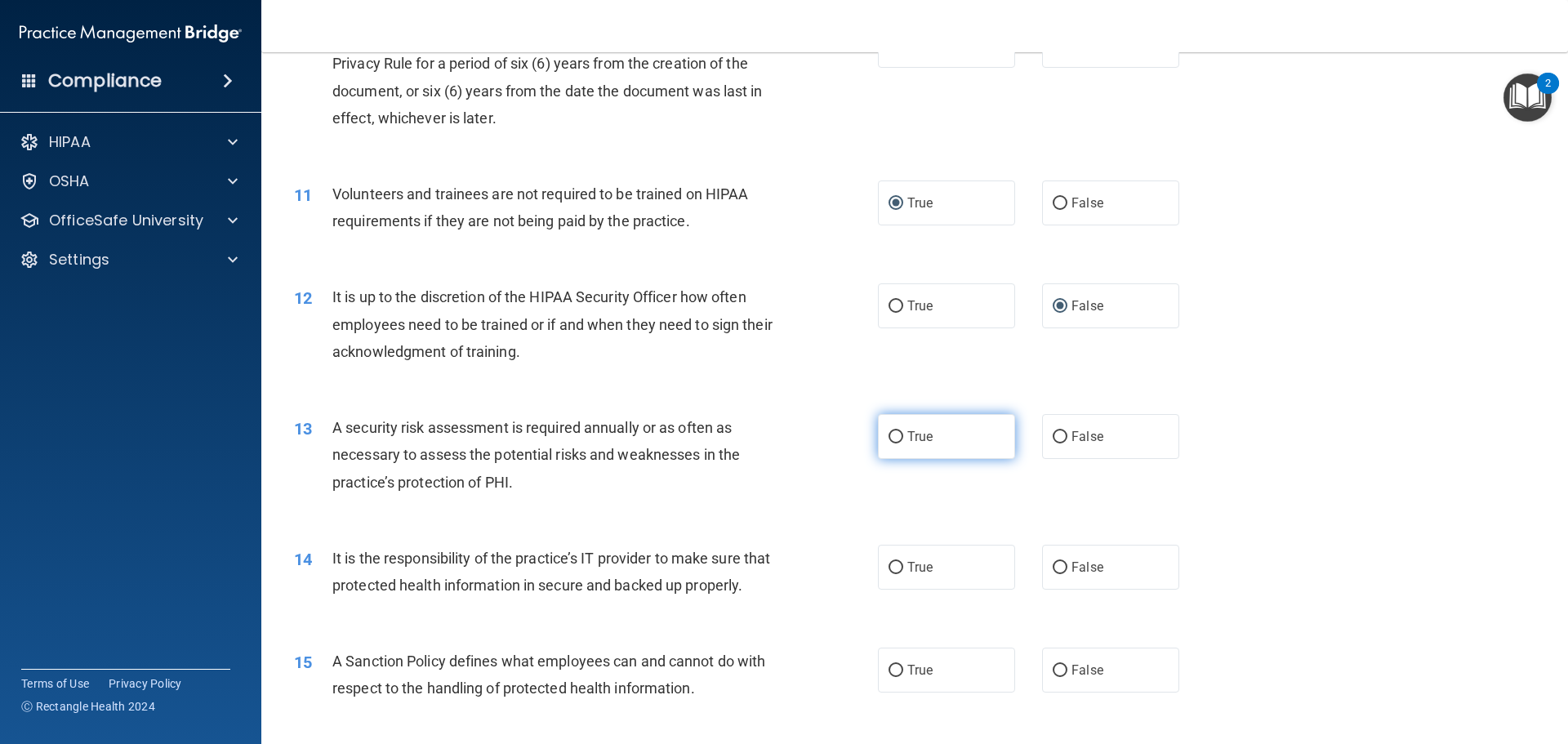
click at [893, 439] on input "True" at bounding box center [896, 437] width 15 height 12
radio input "true"
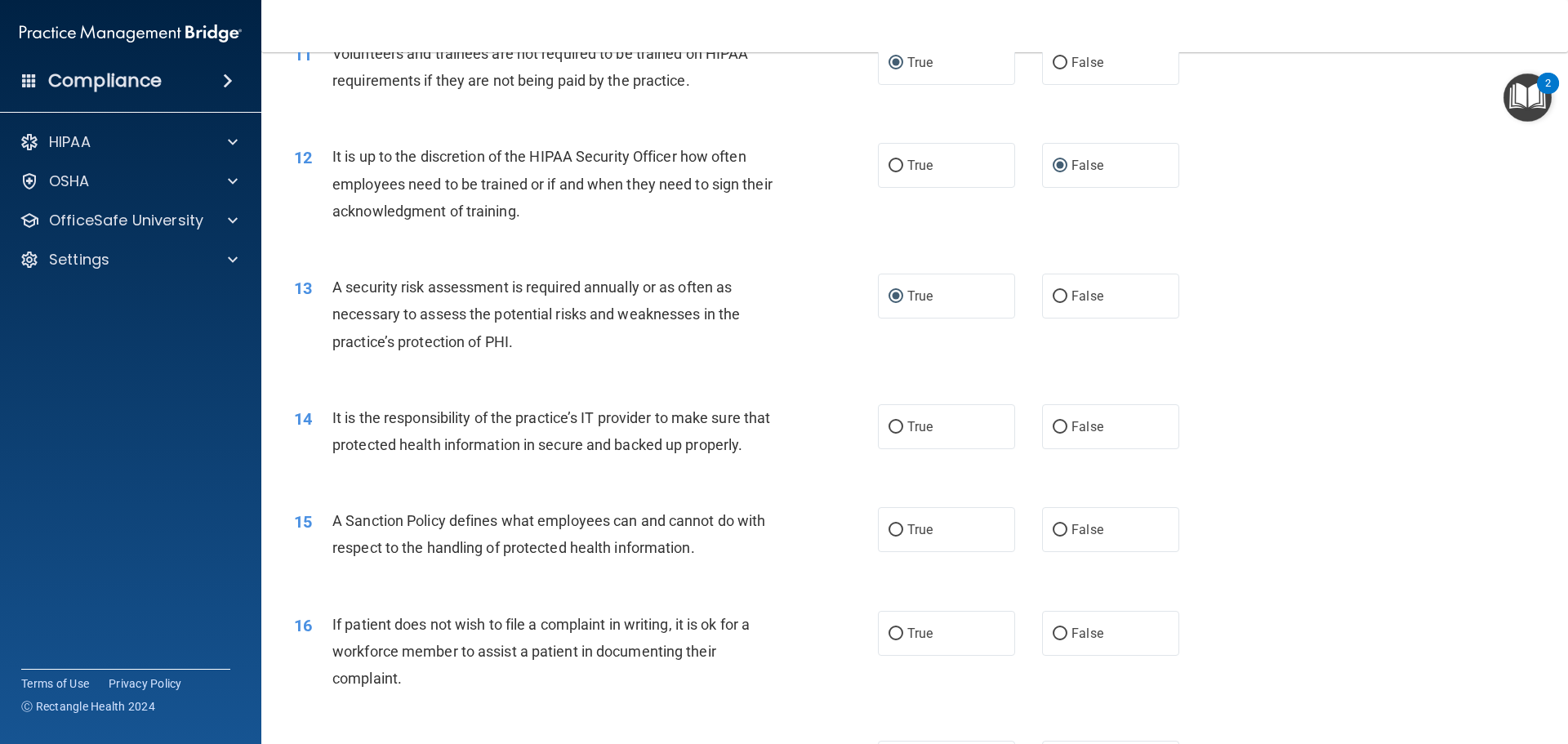
scroll to position [1551, 0]
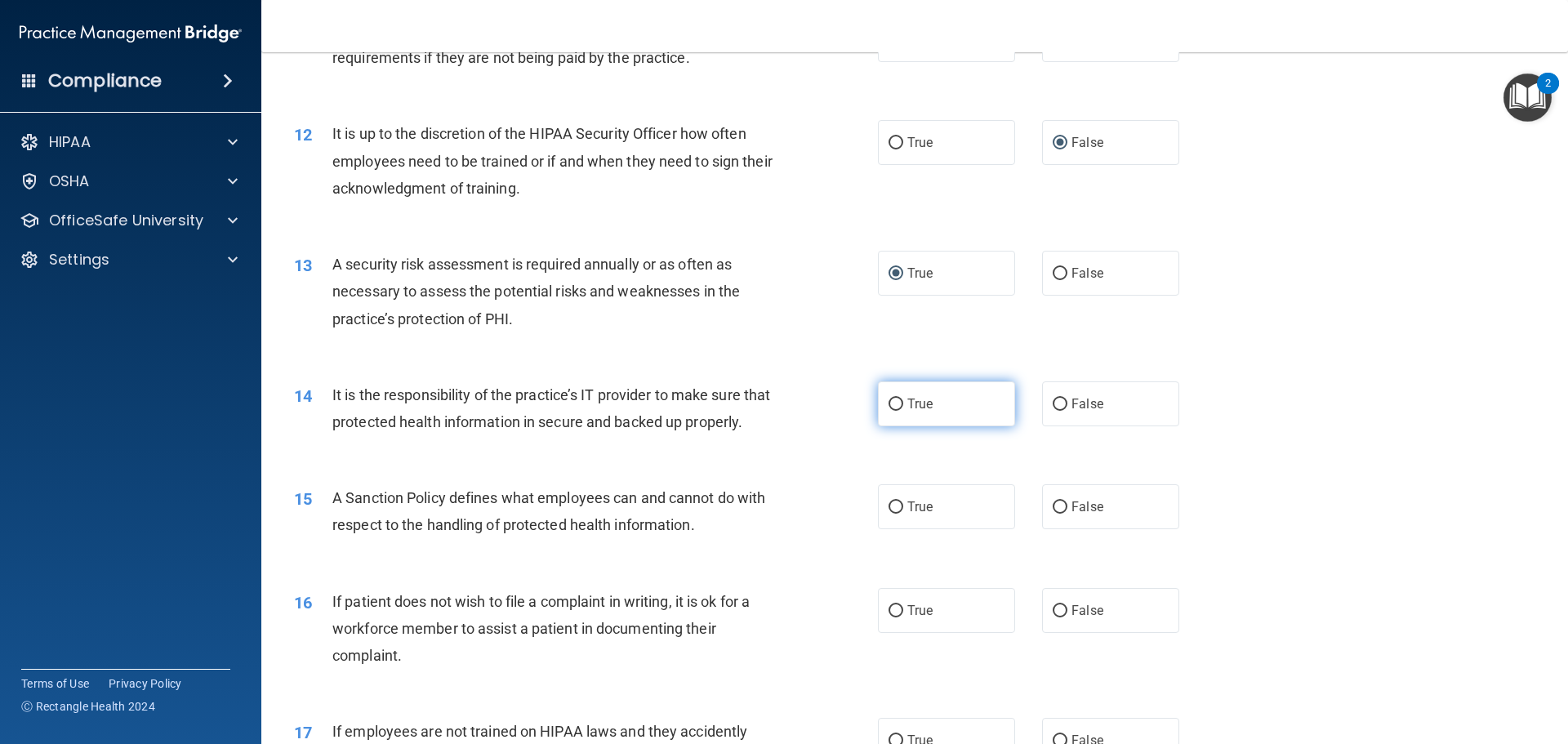
click at [891, 403] on input "True" at bounding box center [896, 404] width 15 height 12
radio input "true"
click at [895, 513] on input "True" at bounding box center [896, 507] width 15 height 12
radio input "true"
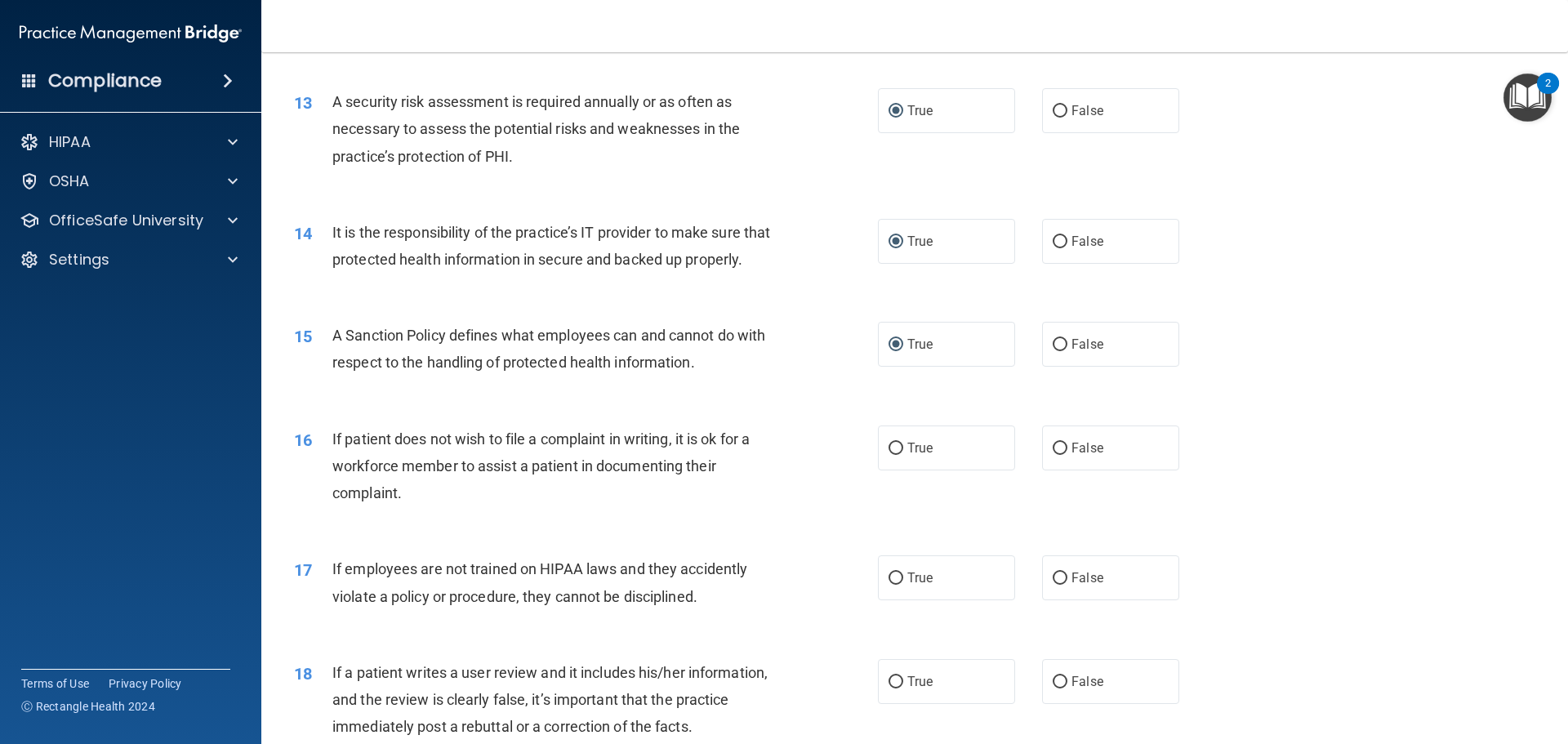
scroll to position [1715, 0]
click at [891, 454] on input "True" at bounding box center [896, 447] width 15 height 12
radio input "true"
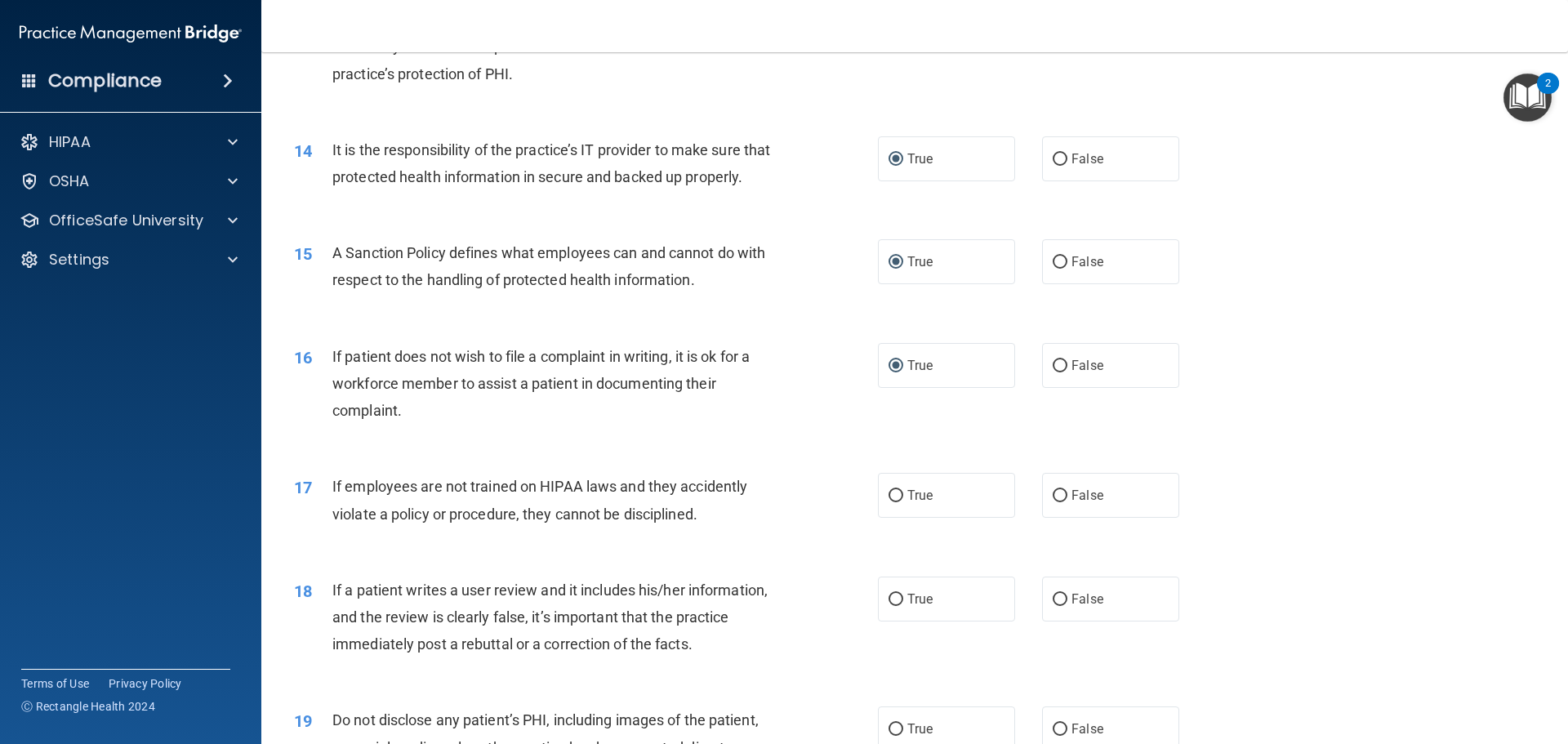
scroll to position [1877, 0]
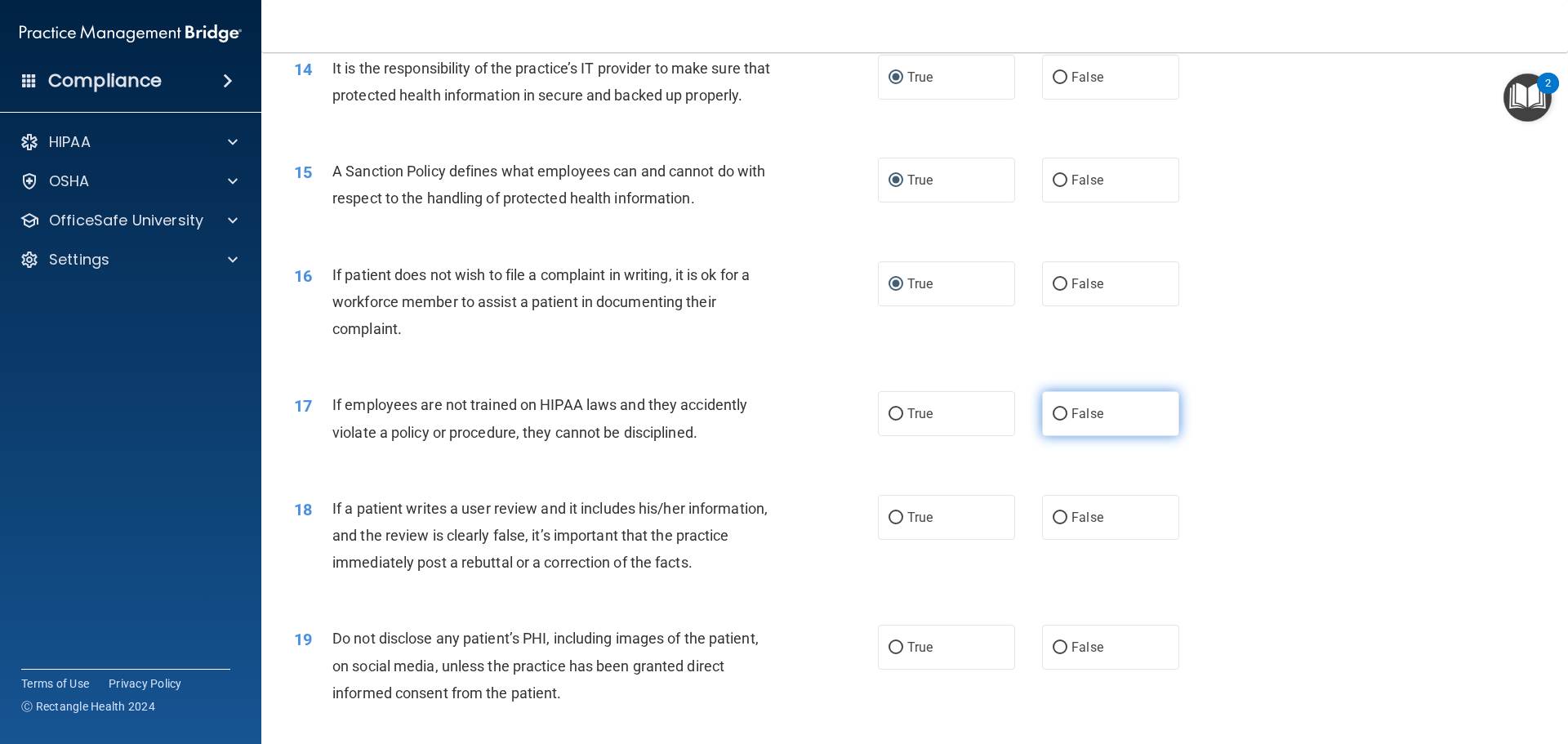
click at [1058, 420] on input "False" at bounding box center [1060, 414] width 15 height 12
radio input "true"
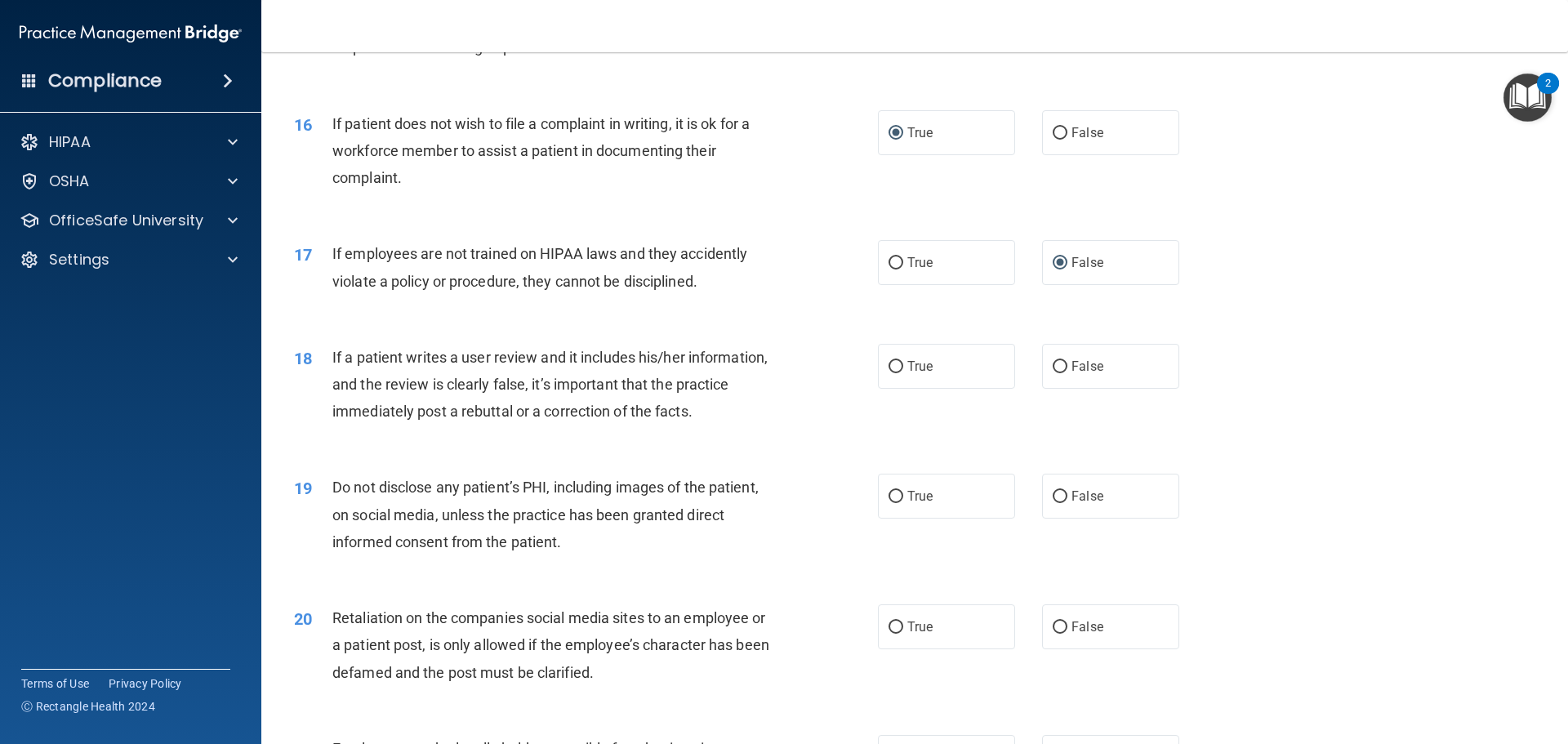
scroll to position [2041, 0]
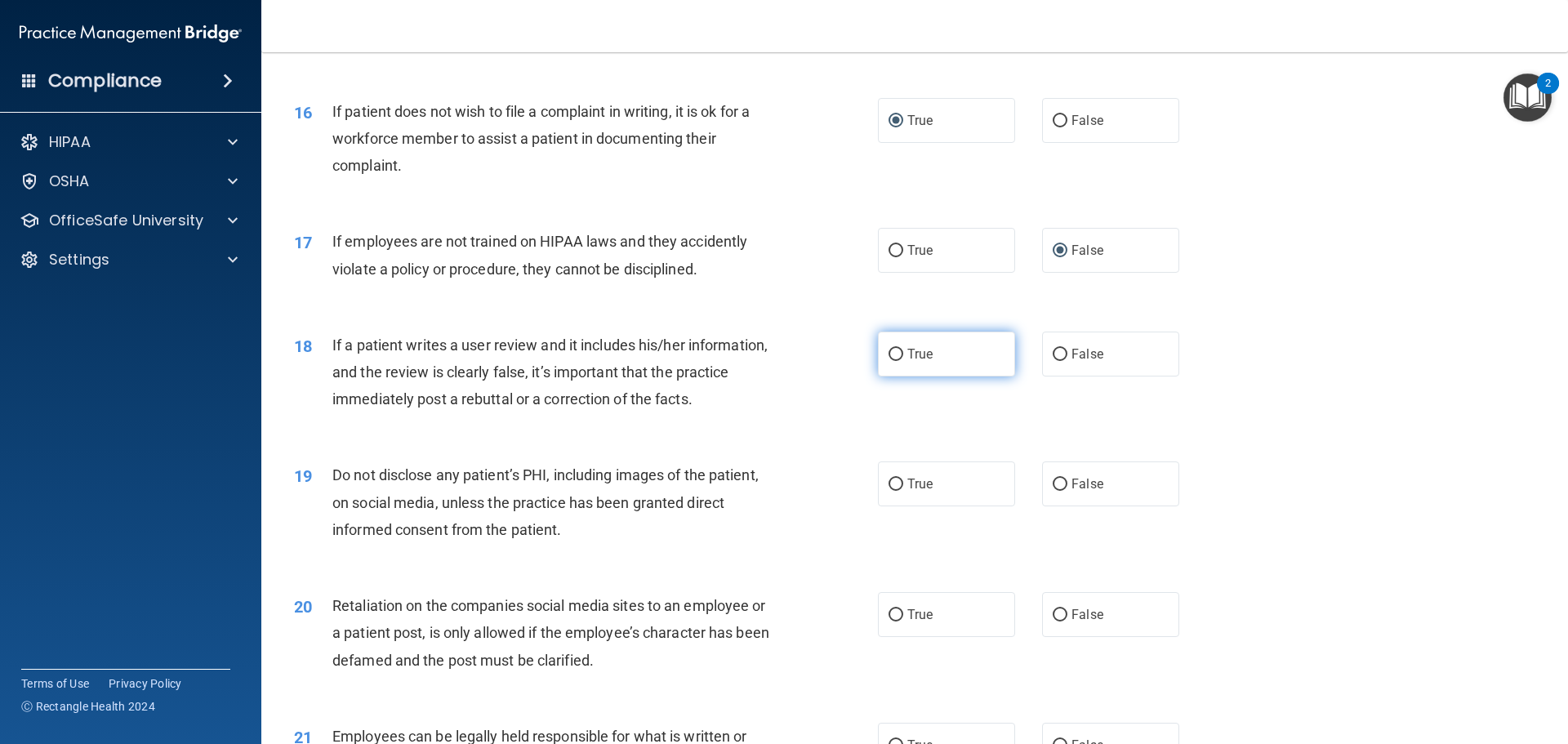
click at [893, 361] on input "True" at bounding box center [896, 354] width 15 height 12
radio input "true"
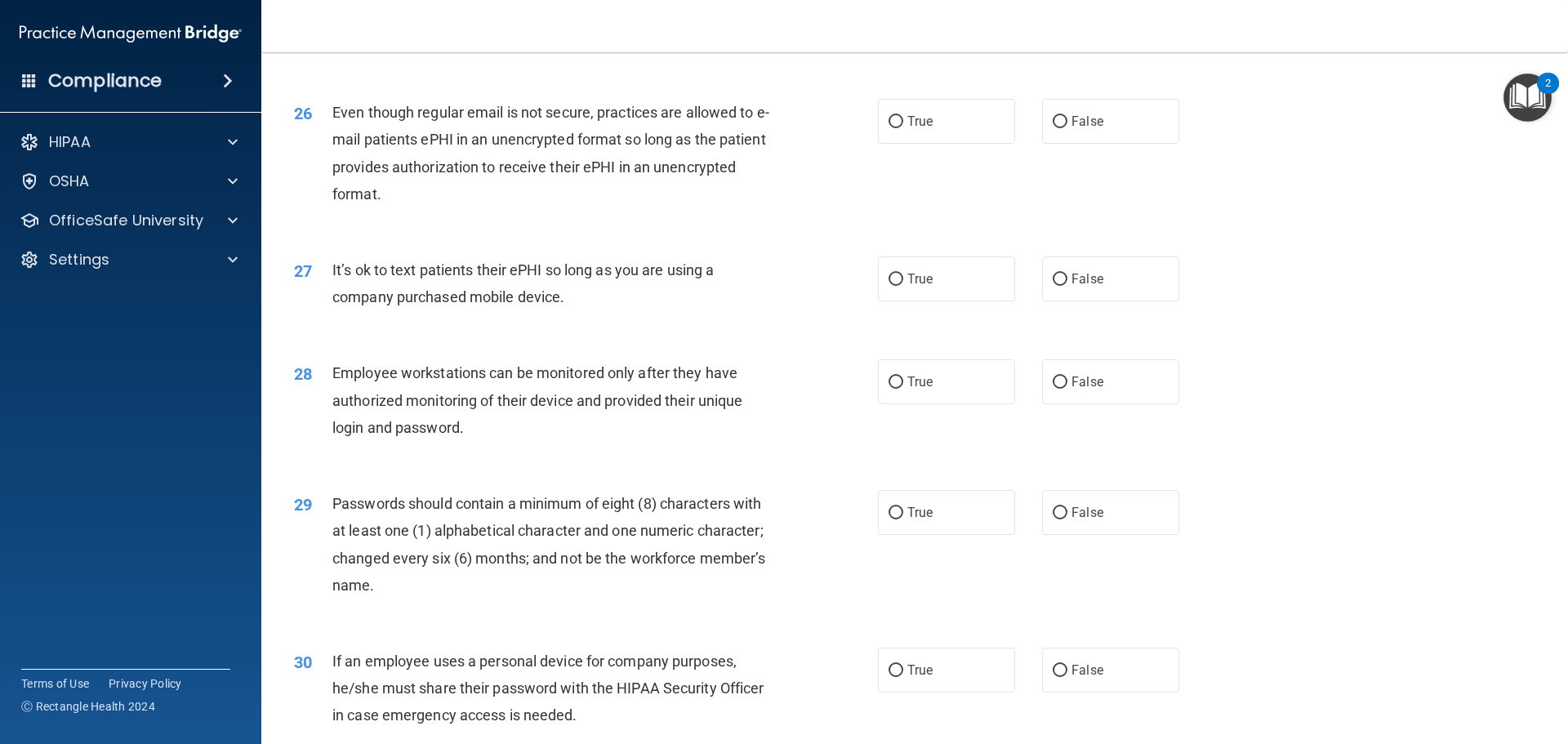
scroll to position [3354, 0]
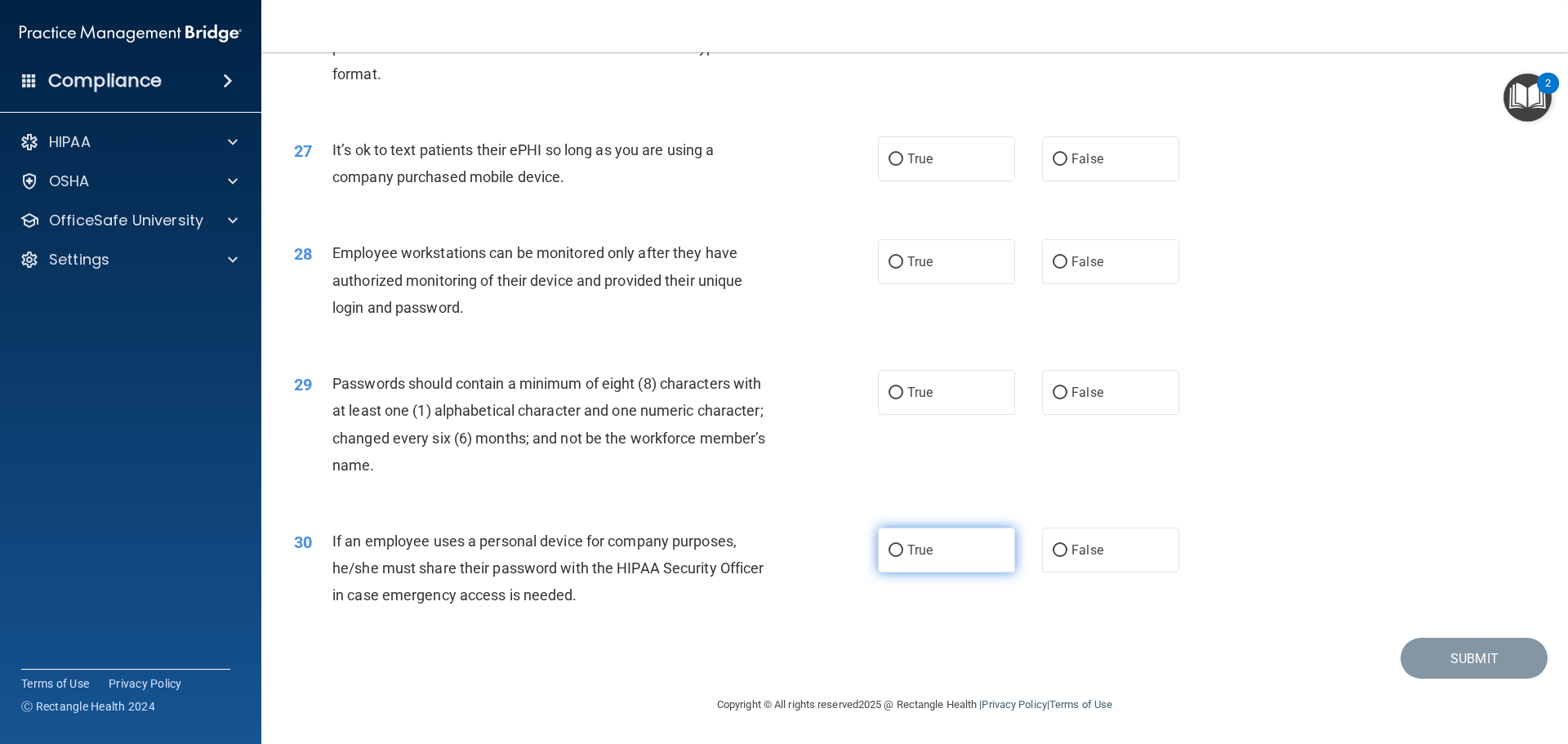
click at [890, 555] on input "True" at bounding box center [896, 550] width 15 height 12
radio input "true"
click at [893, 398] on input "True" at bounding box center [896, 393] width 15 height 12
radio input "true"
click at [1052, 262] on input "False" at bounding box center [1060, 262] width 15 height 12
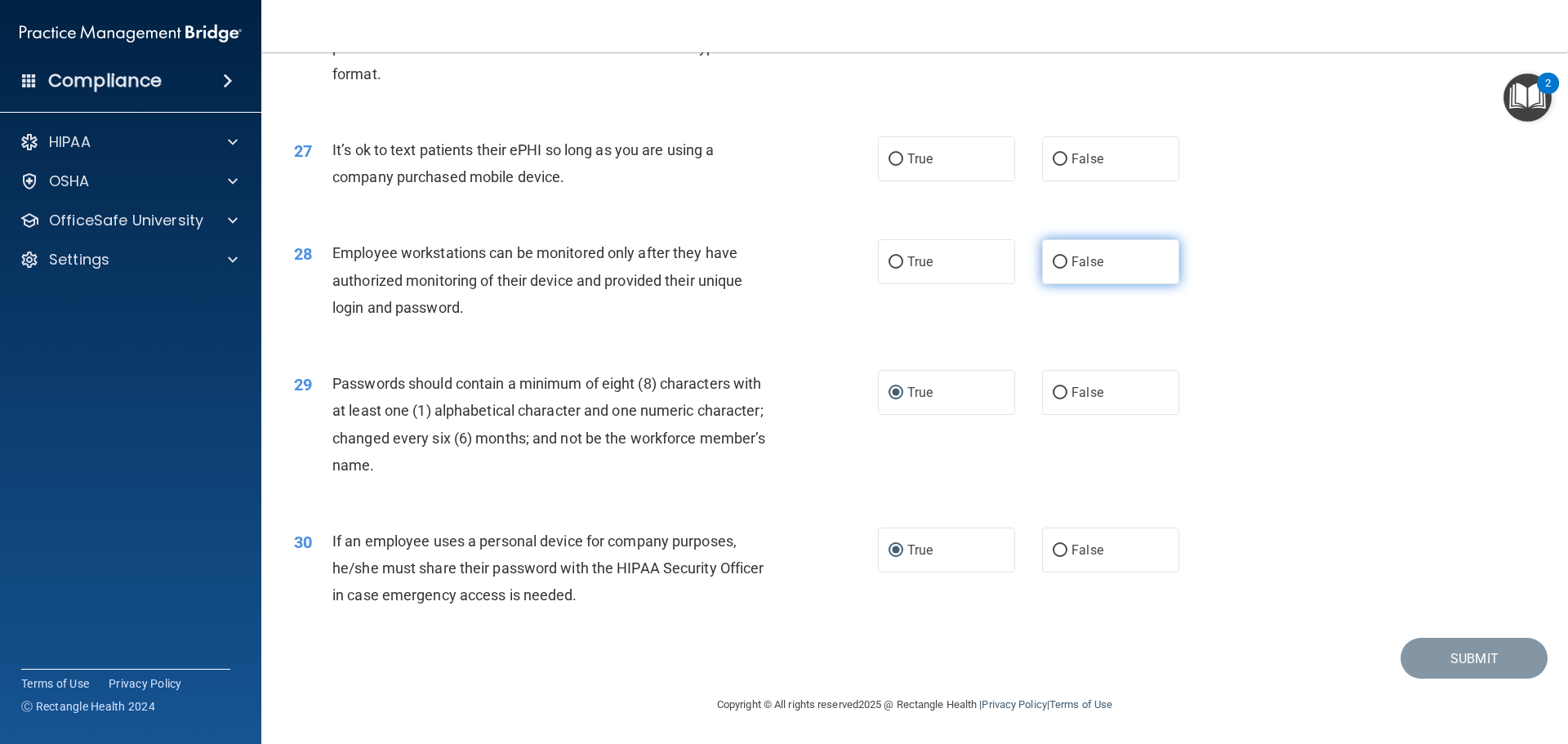
radio input "true"
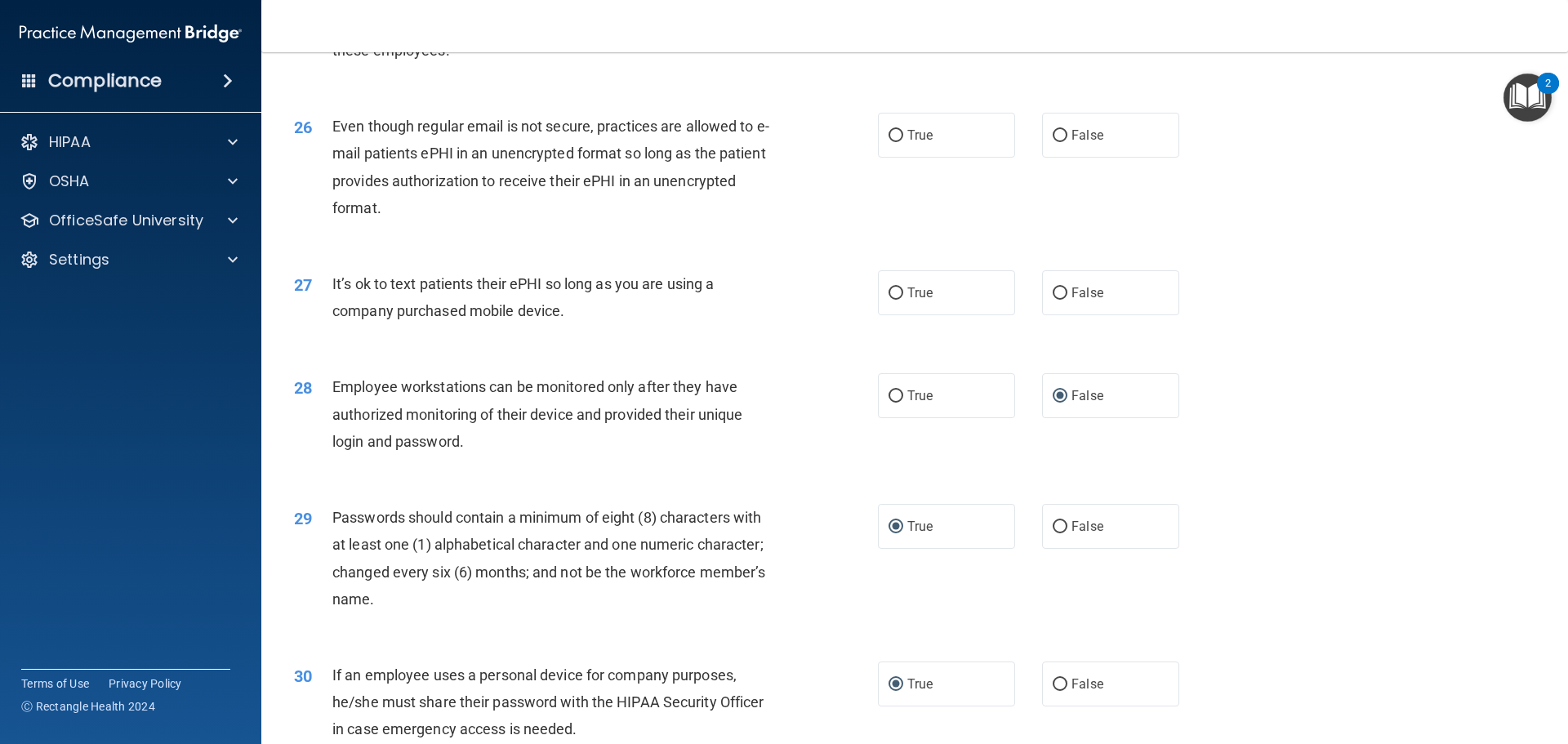
scroll to position [3192, 0]
click at [888, 302] on input "True" at bounding box center [896, 295] width 15 height 12
radio input "true"
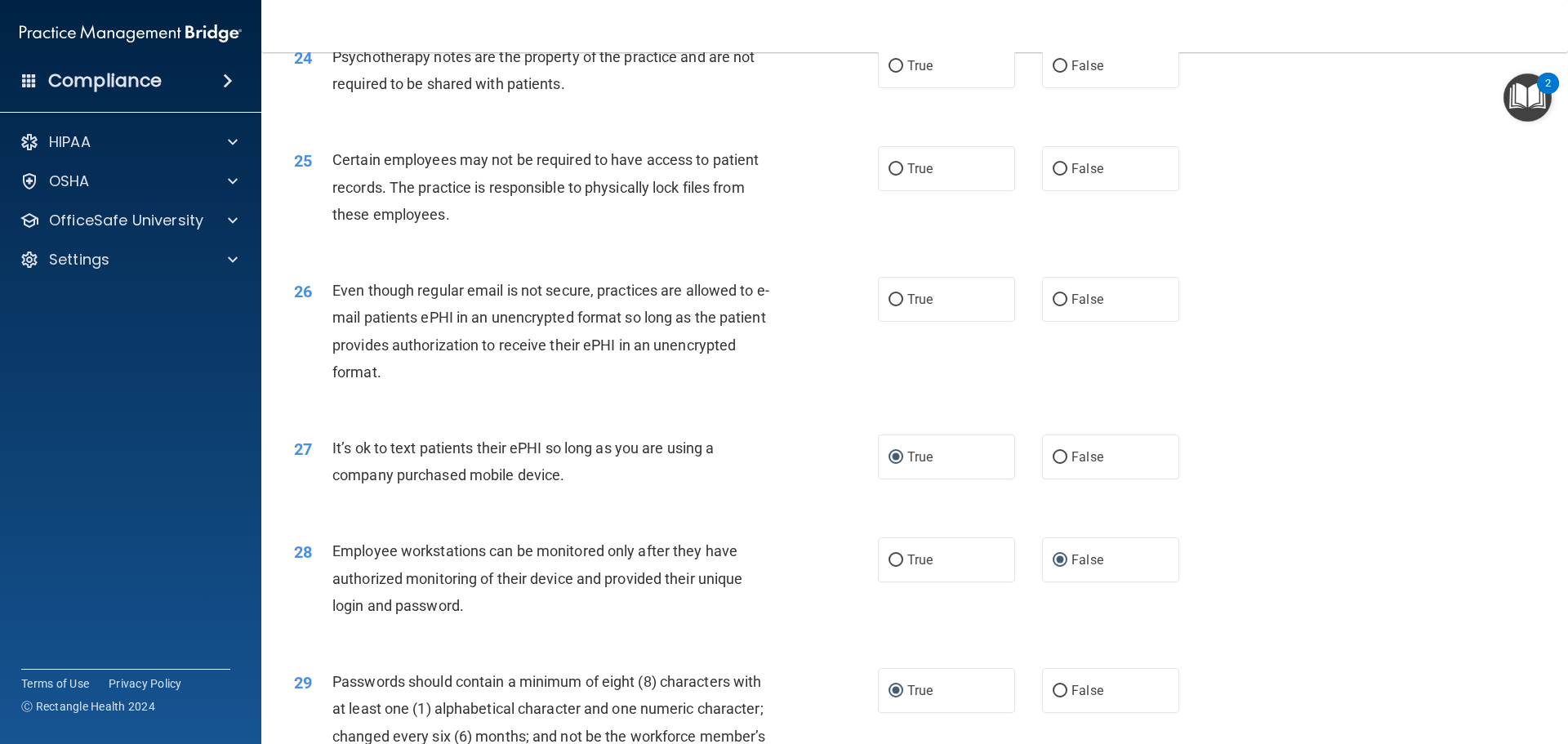
scroll to position [3028, 0]
click at [890, 308] on input "True" at bounding box center [896, 302] width 15 height 12
radio input "true"
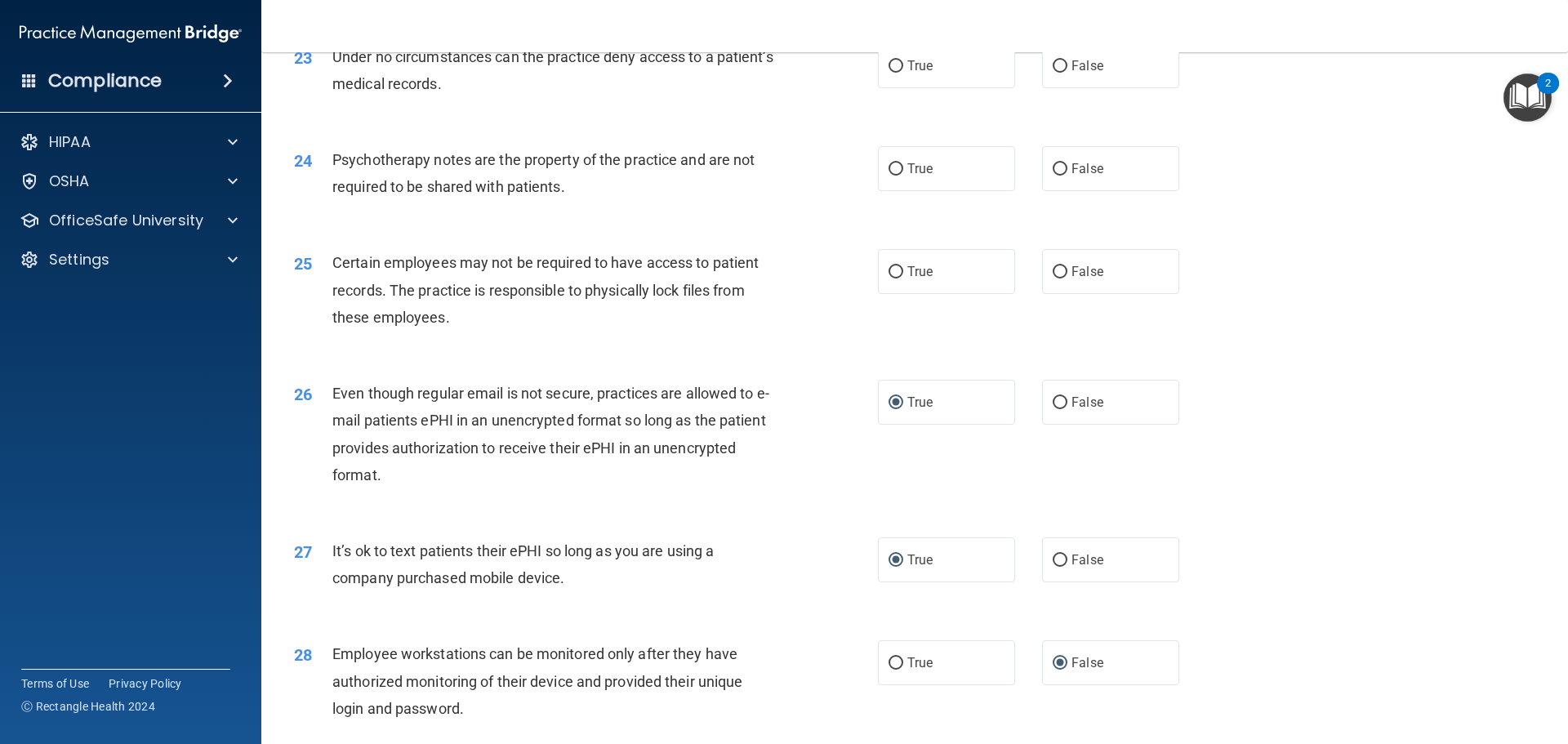
scroll to position [2865, 0]
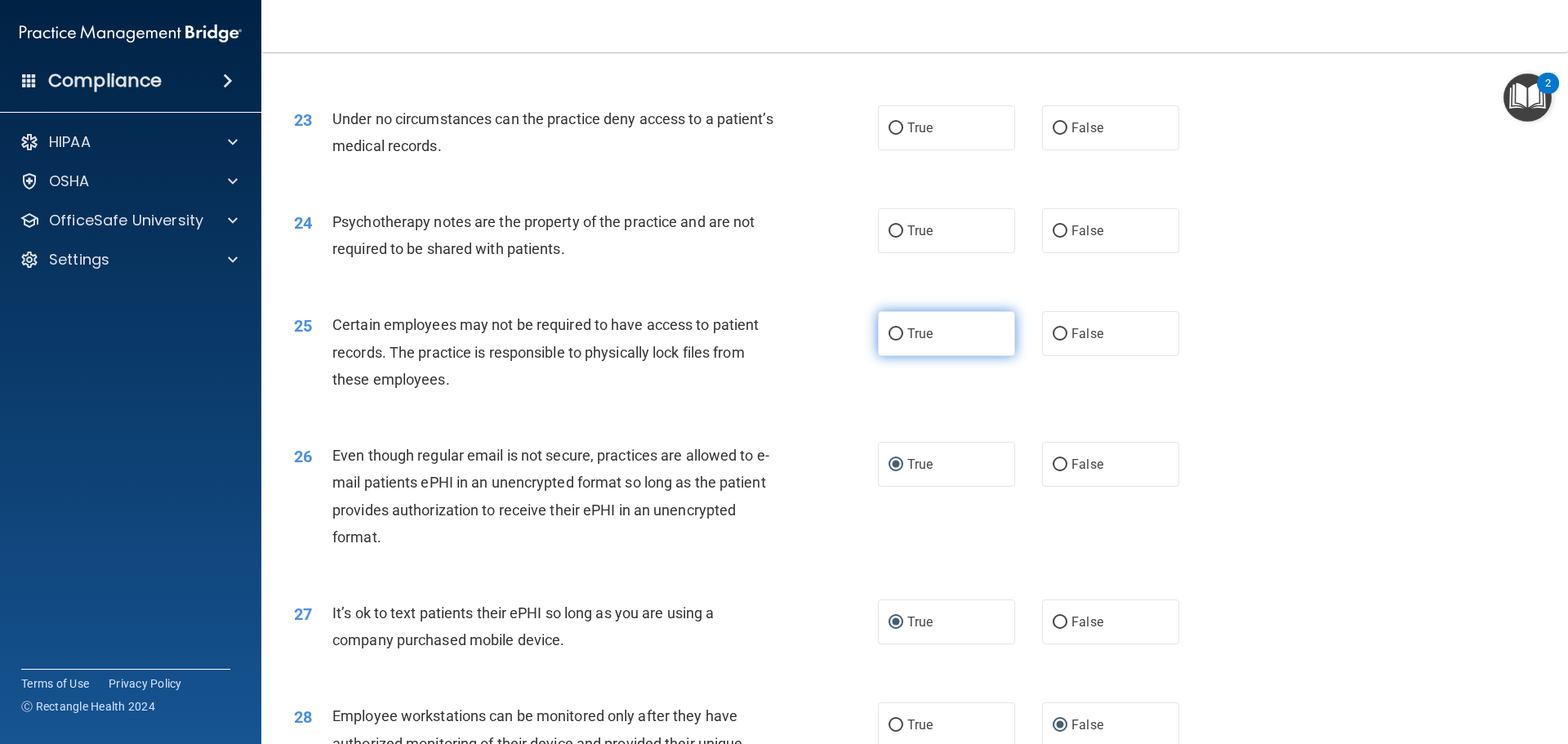
click at [888, 341] on input "True" at bounding box center [896, 334] width 15 height 12
radio input "true"
click at [1052, 237] on input "False" at bounding box center [1060, 231] width 15 height 12
radio input "true"
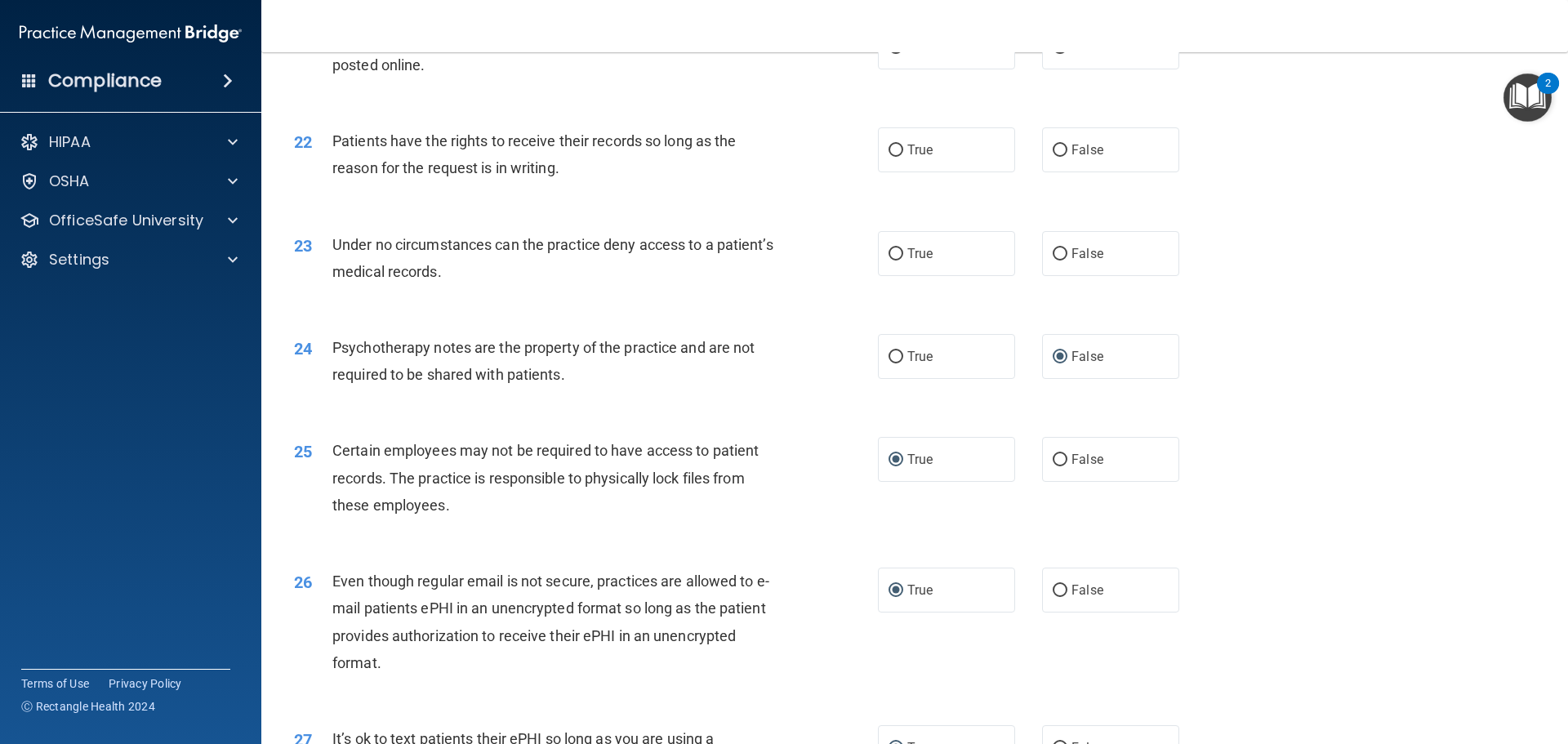
scroll to position [2702, 0]
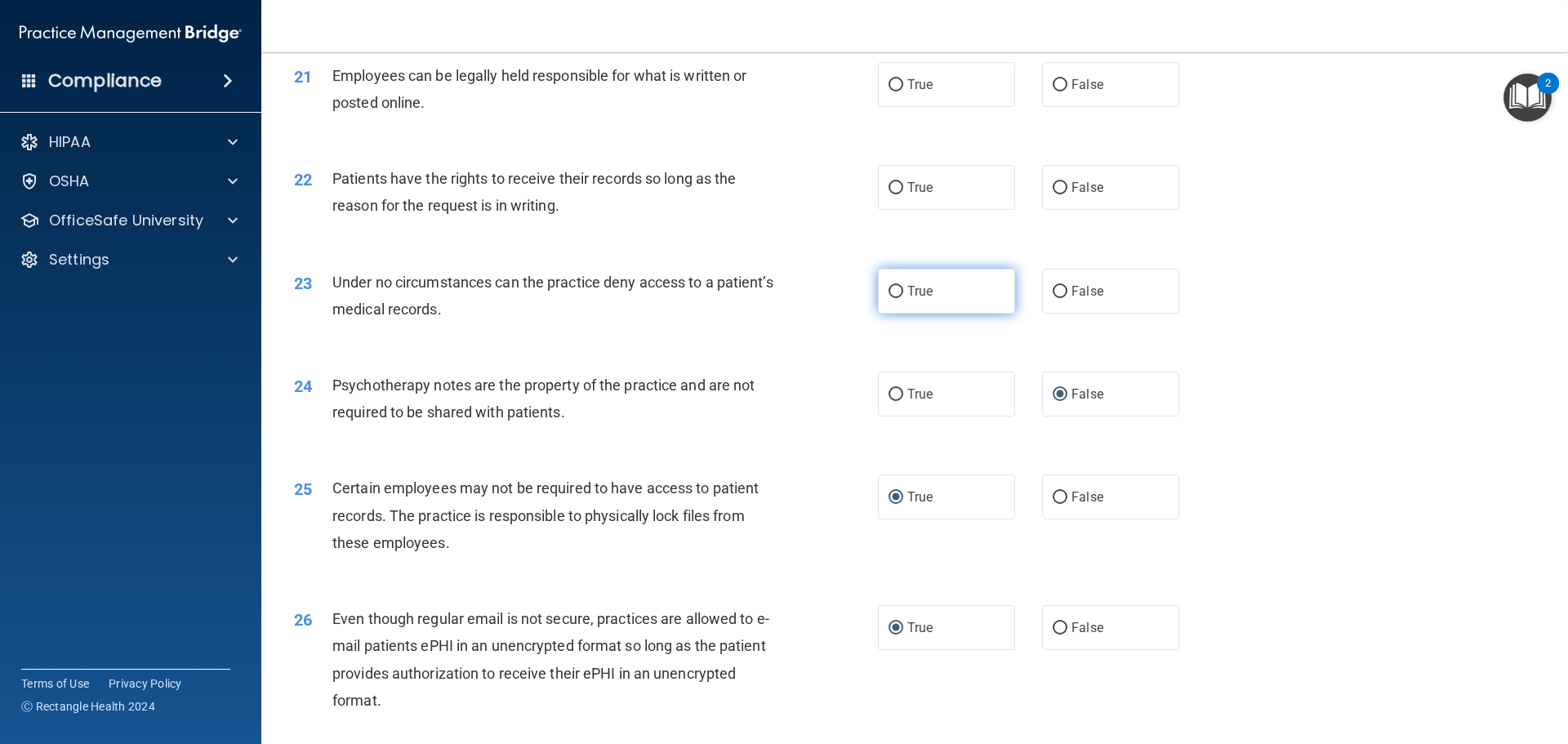
click at [888, 298] on input "True" at bounding box center [896, 291] width 15 height 12
radio input "true"
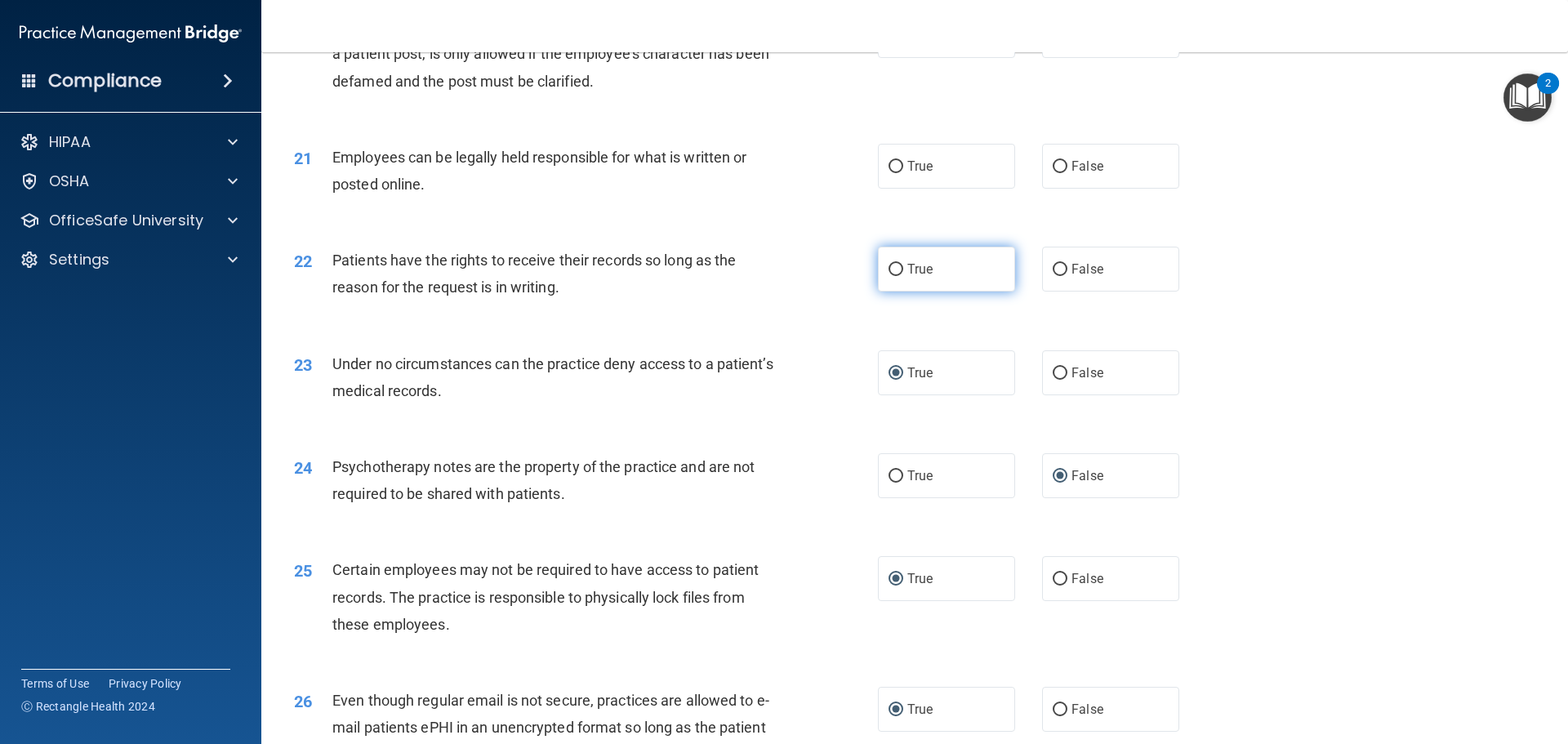
click at [893, 276] on input "True" at bounding box center [896, 269] width 15 height 12
radio input "true"
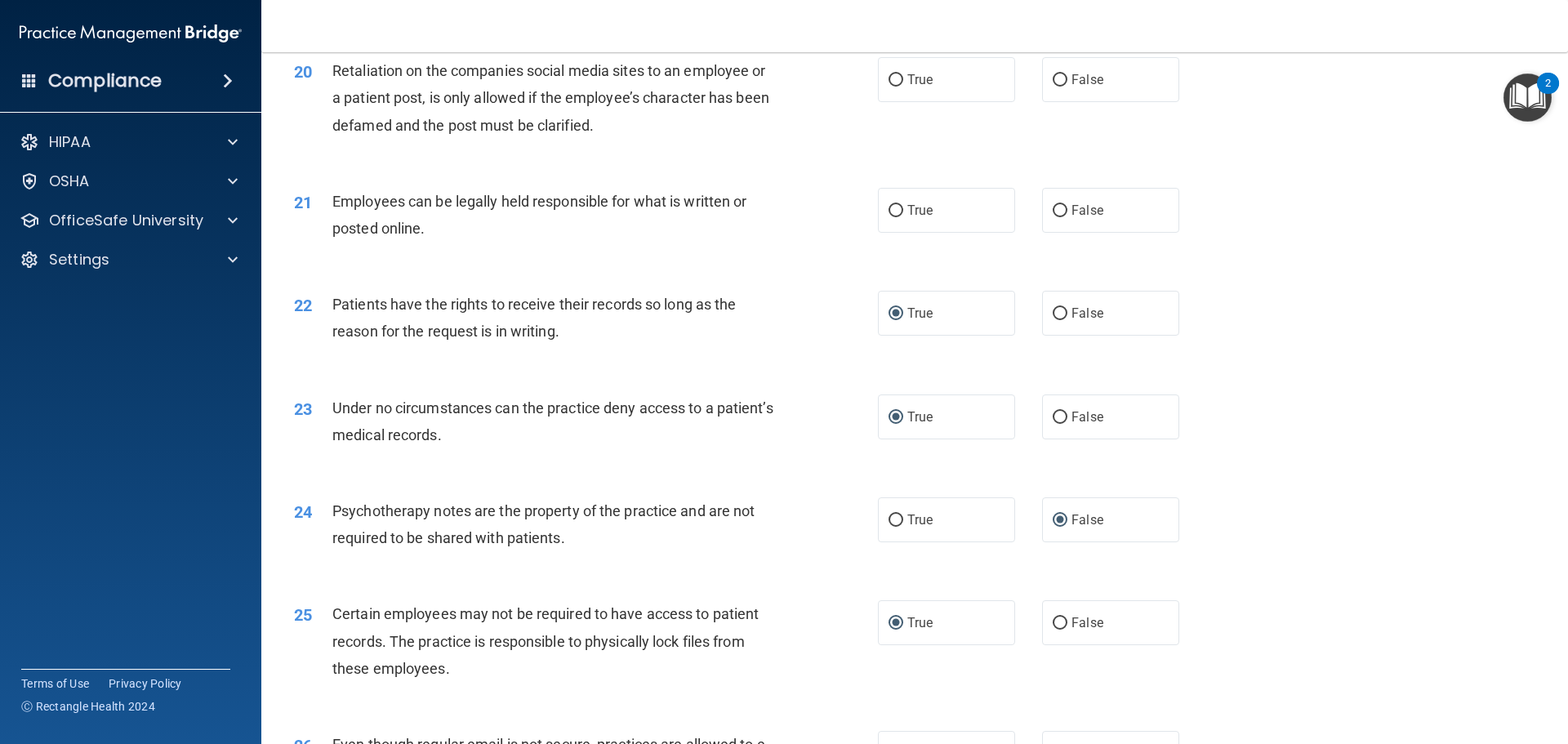
scroll to position [2538, 0]
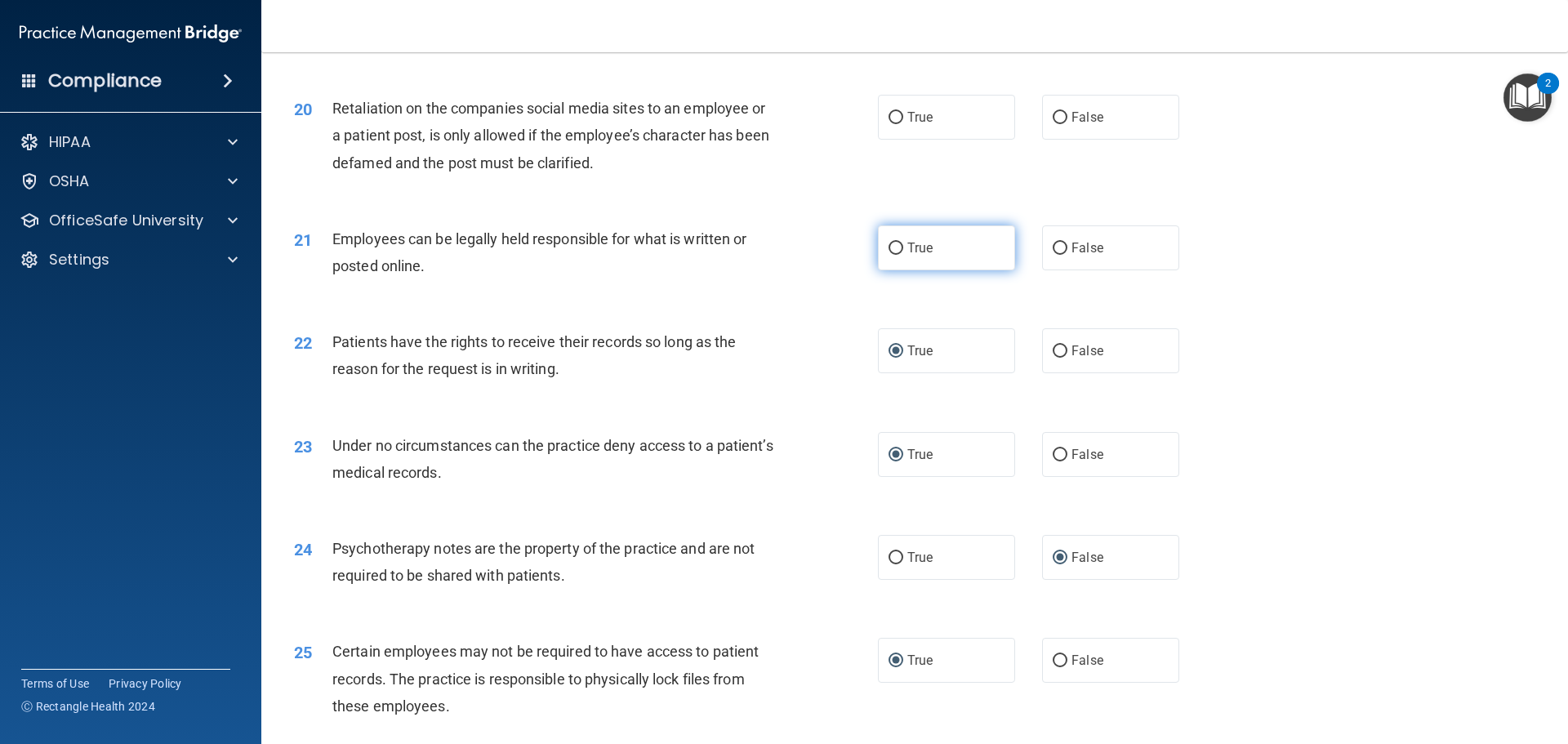
click at [891, 255] on input "True" at bounding box center [896, 248] width 15 height 12
radio input "true"
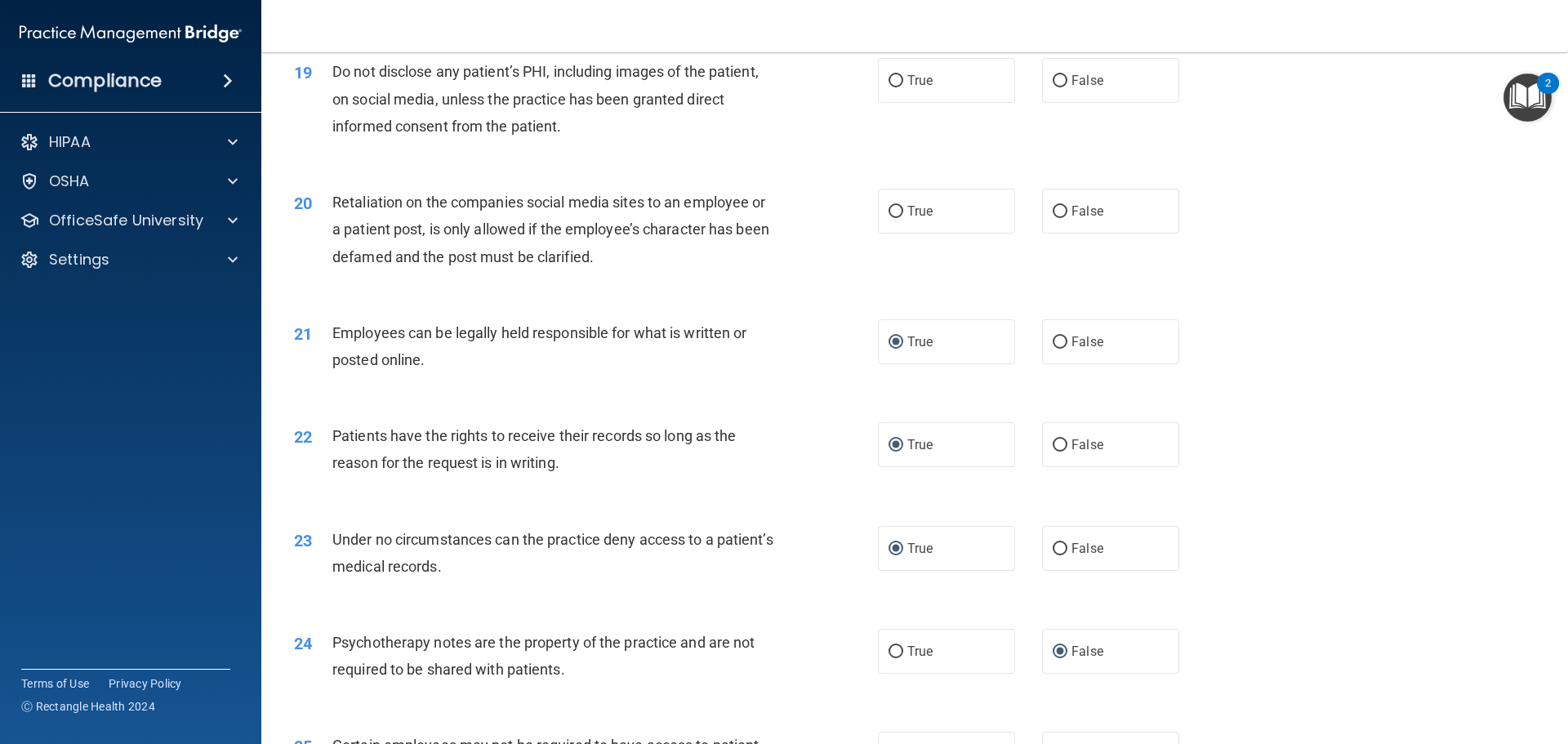
scroll to position [2375, 0]
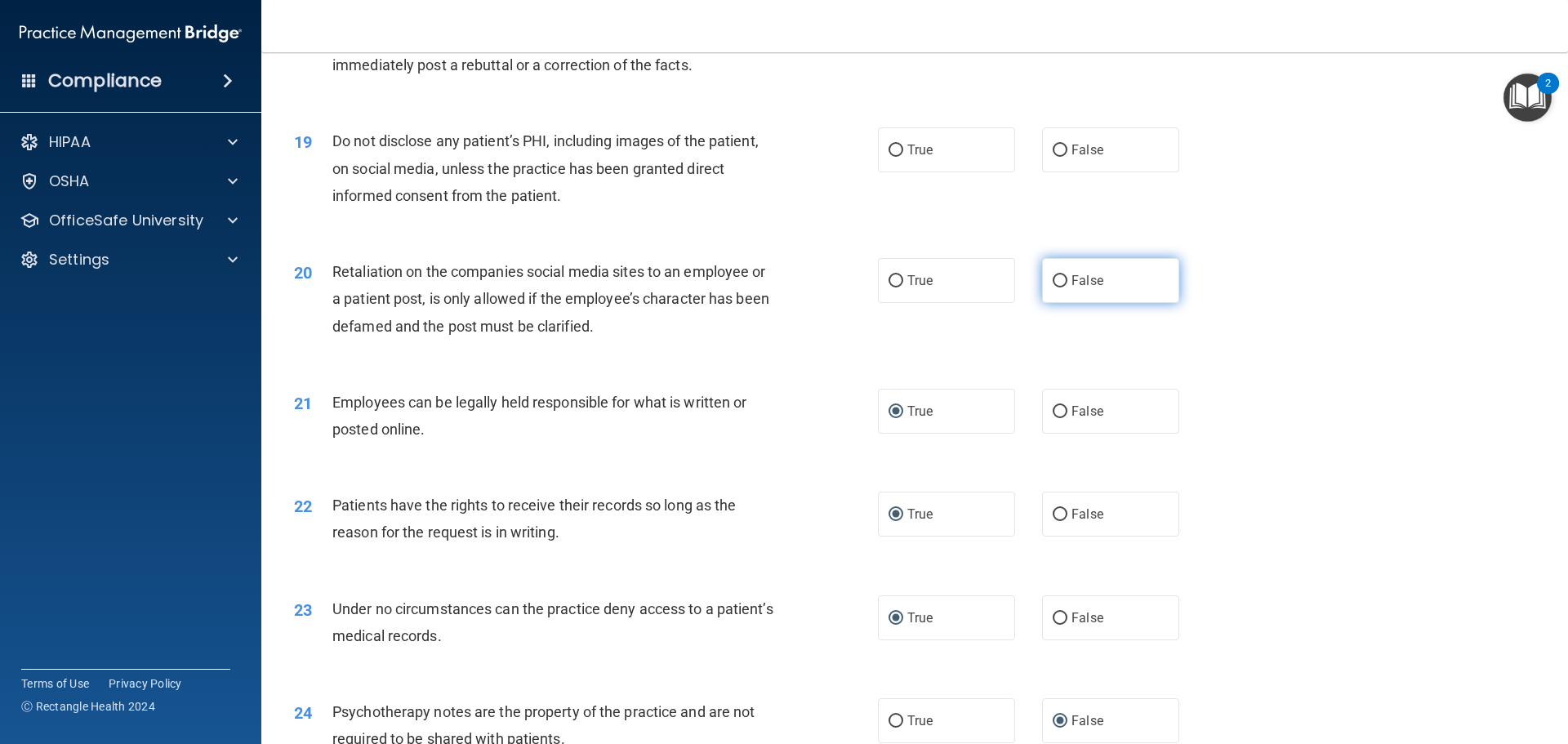
click at [1056, 288] on input "False" at bounding box center [1060, 281] width 15 height 12
radio input "true"
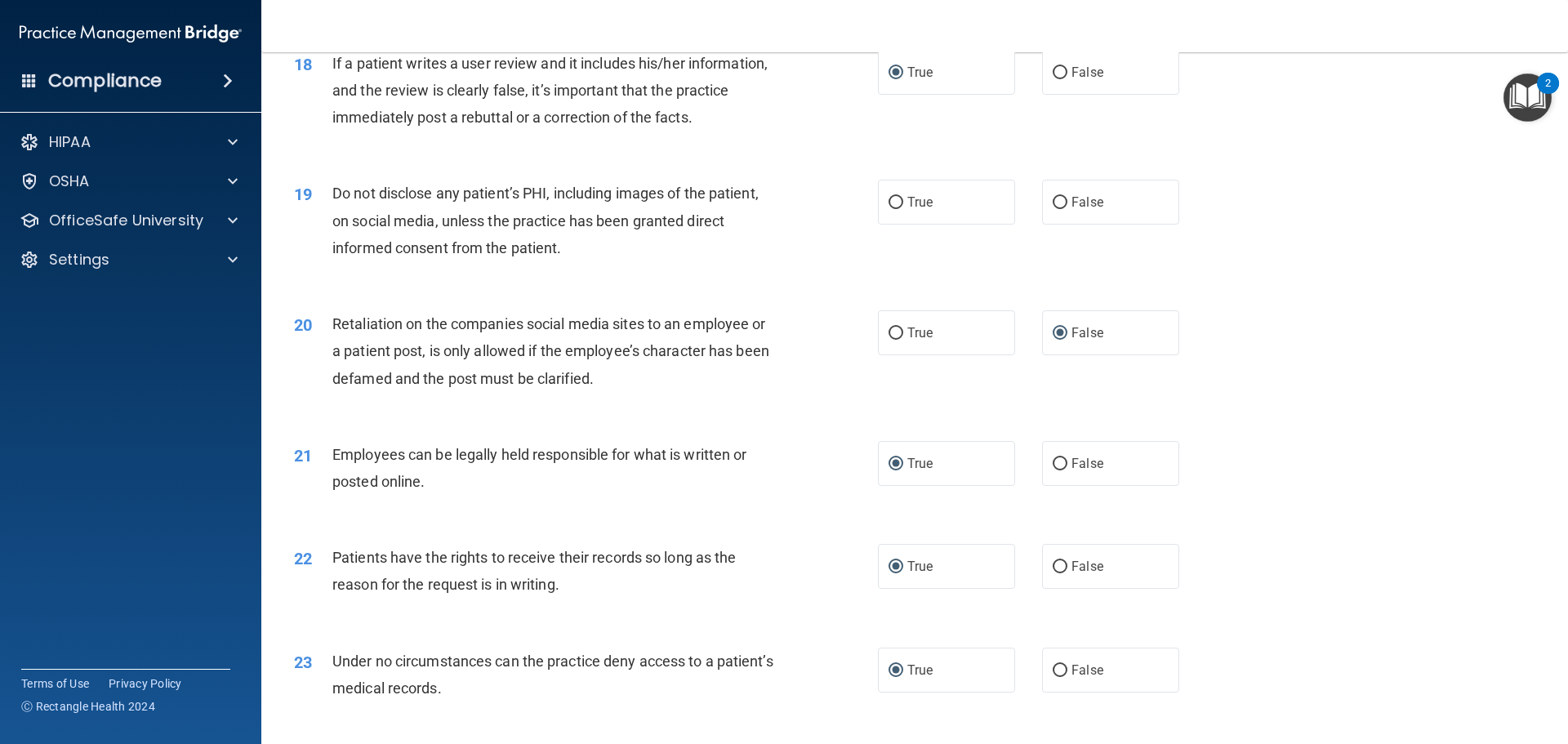
scroll to position [2294, 0]
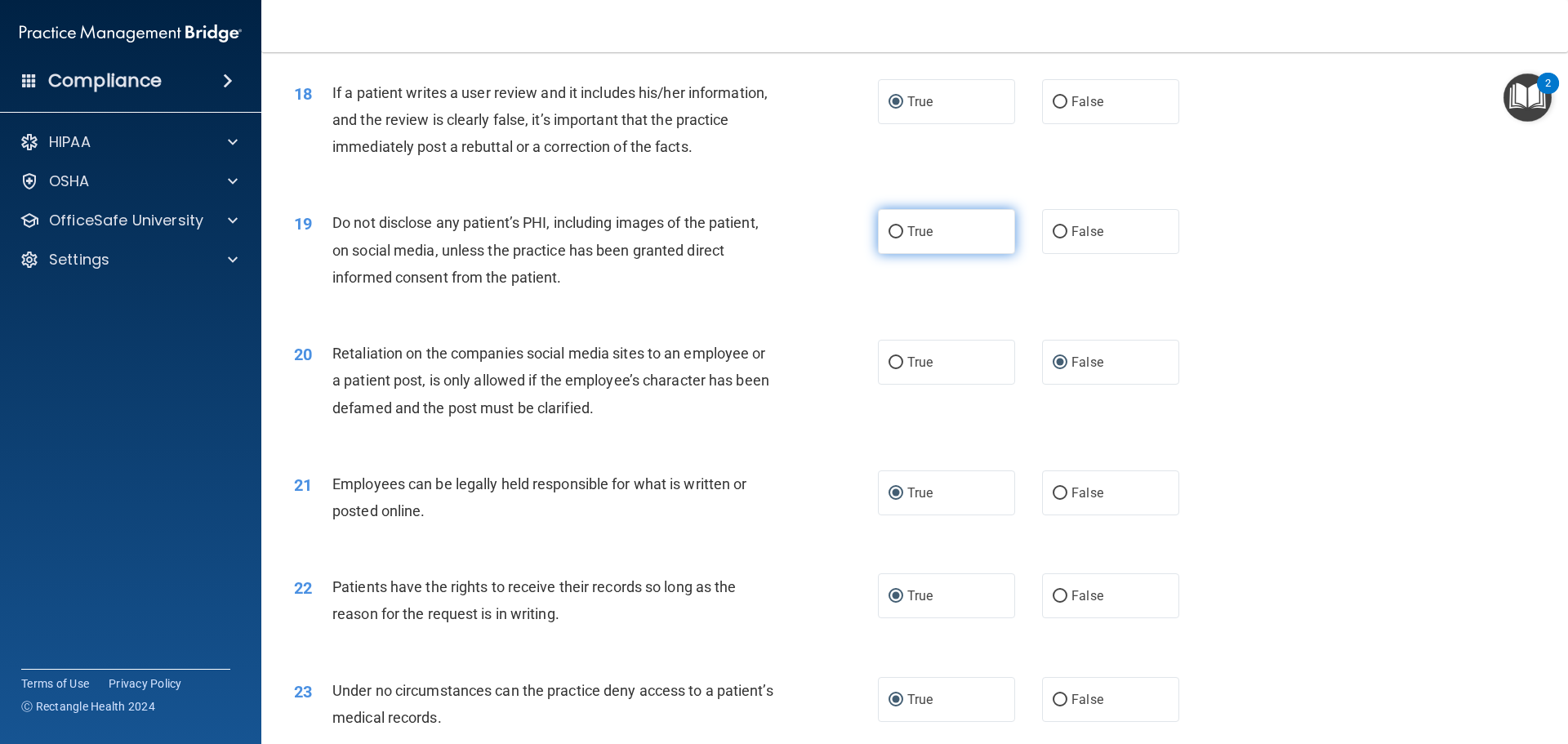
click at [888, 238] on input "True" at bounding box center [896, 232] width 15 height 12
radio input "true"
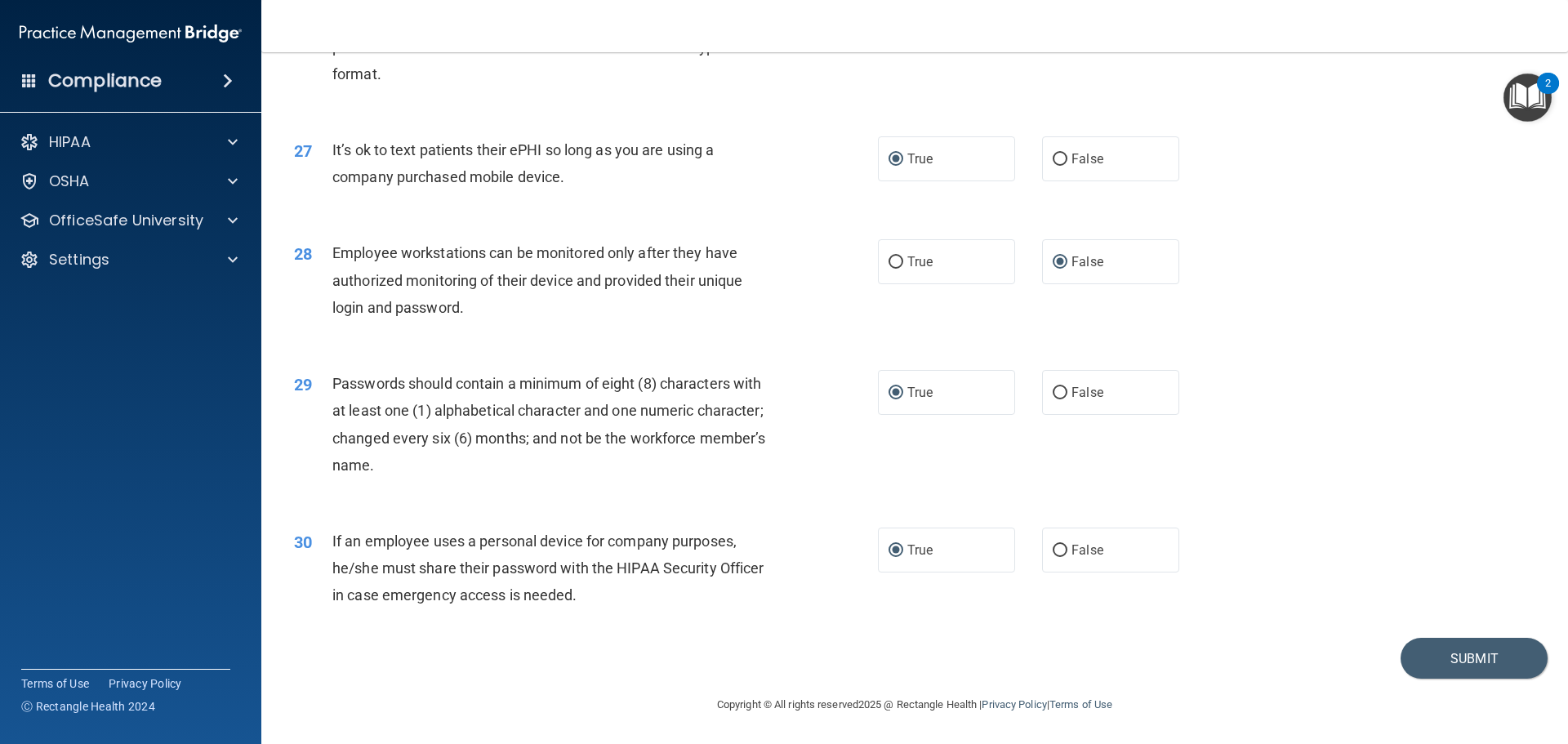
scroll to position [3354, 0]
click at [1454, 653] on button "Submit" at bounding box center [1474, 658] width 147 height 42
